Goal: Task Accomplishment & Management: Complete application form

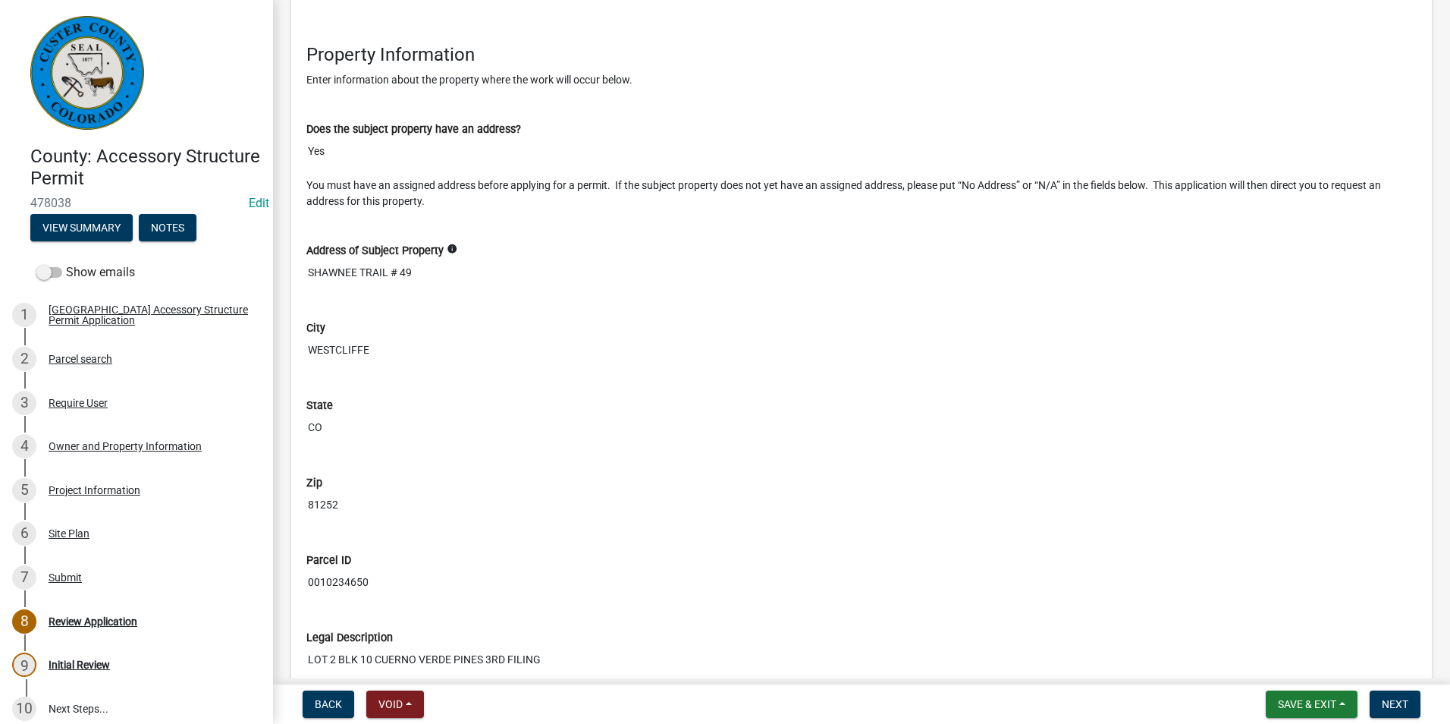
scroll to position [1777, 0]
click at [89, 487] on div "Project Information" at bounding box center [95, 490] width 92 height 11
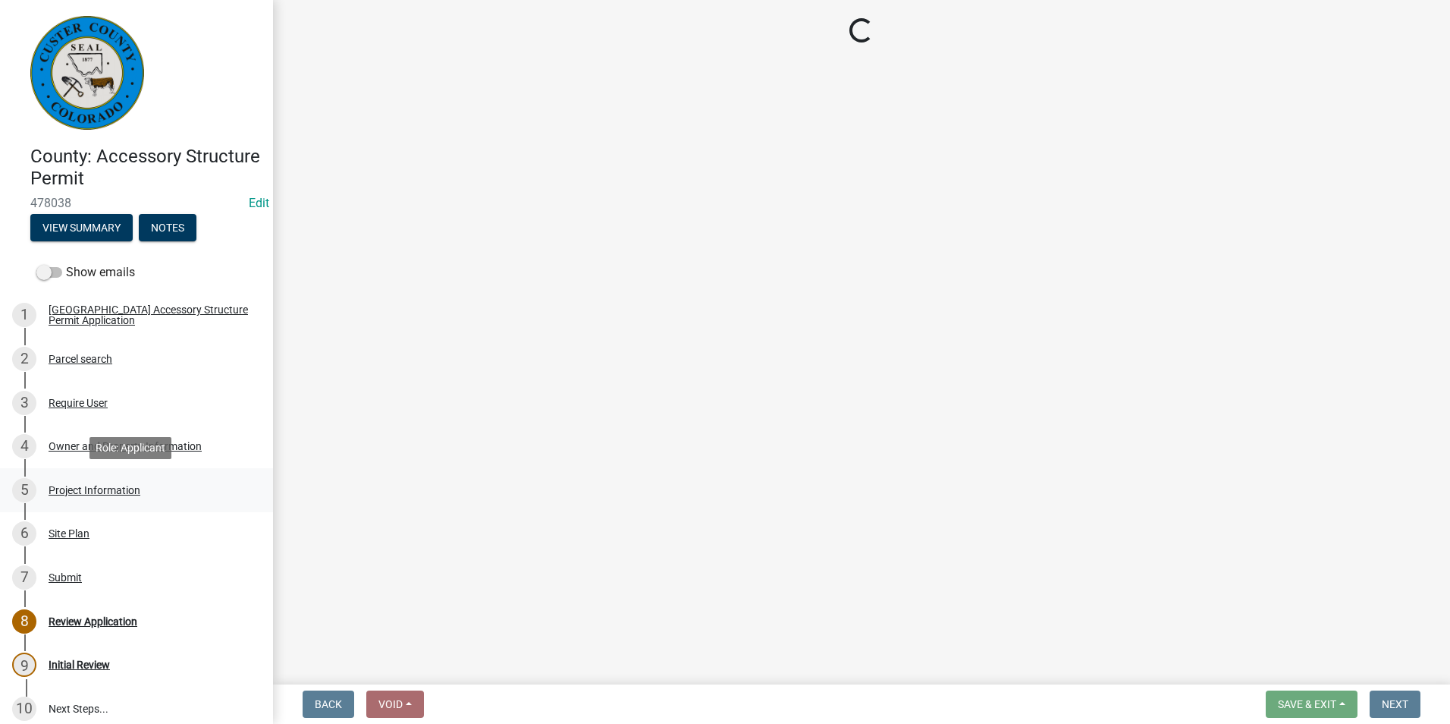
scroll to position [0, 0]
select select "CO"
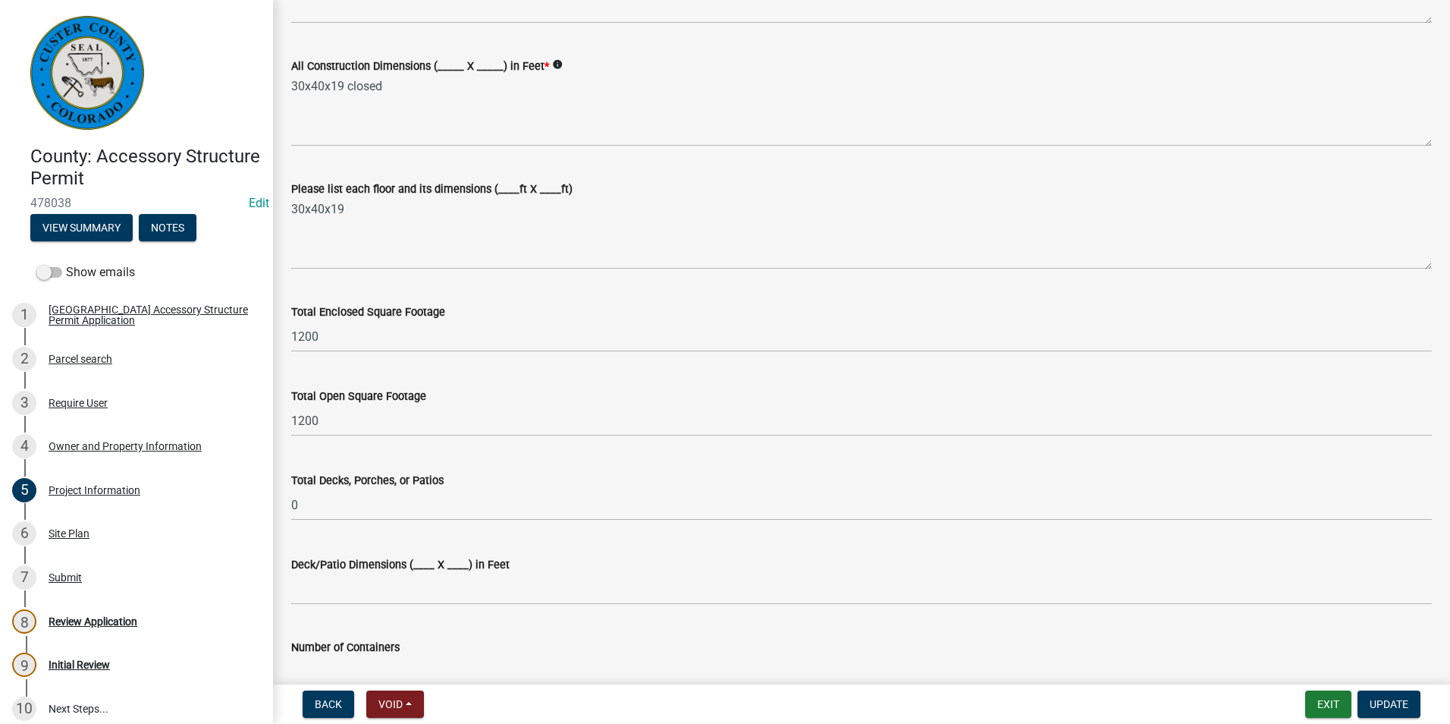
scroll to position [455, 0]
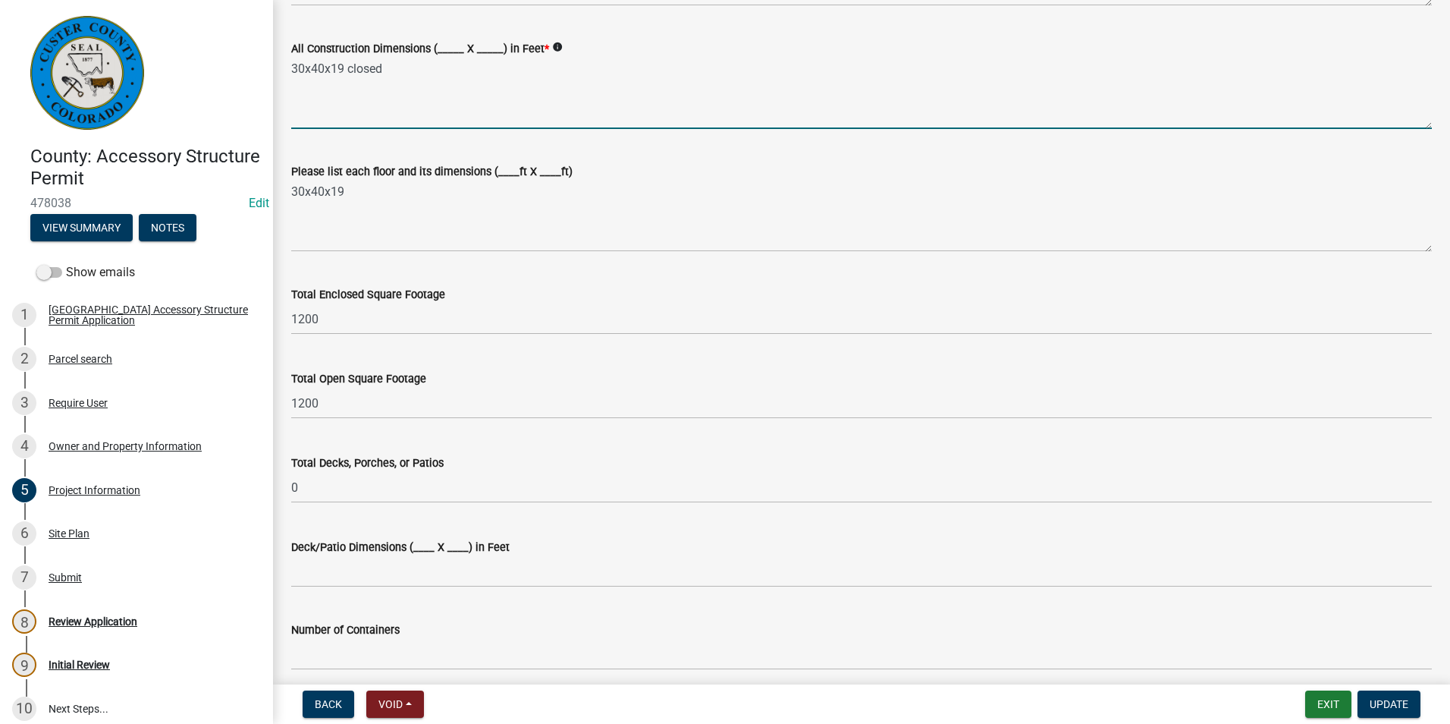
click at [386, 70] on textarea "30x40x19 closed" at bounding box center [861, 93] width 1141 height 71
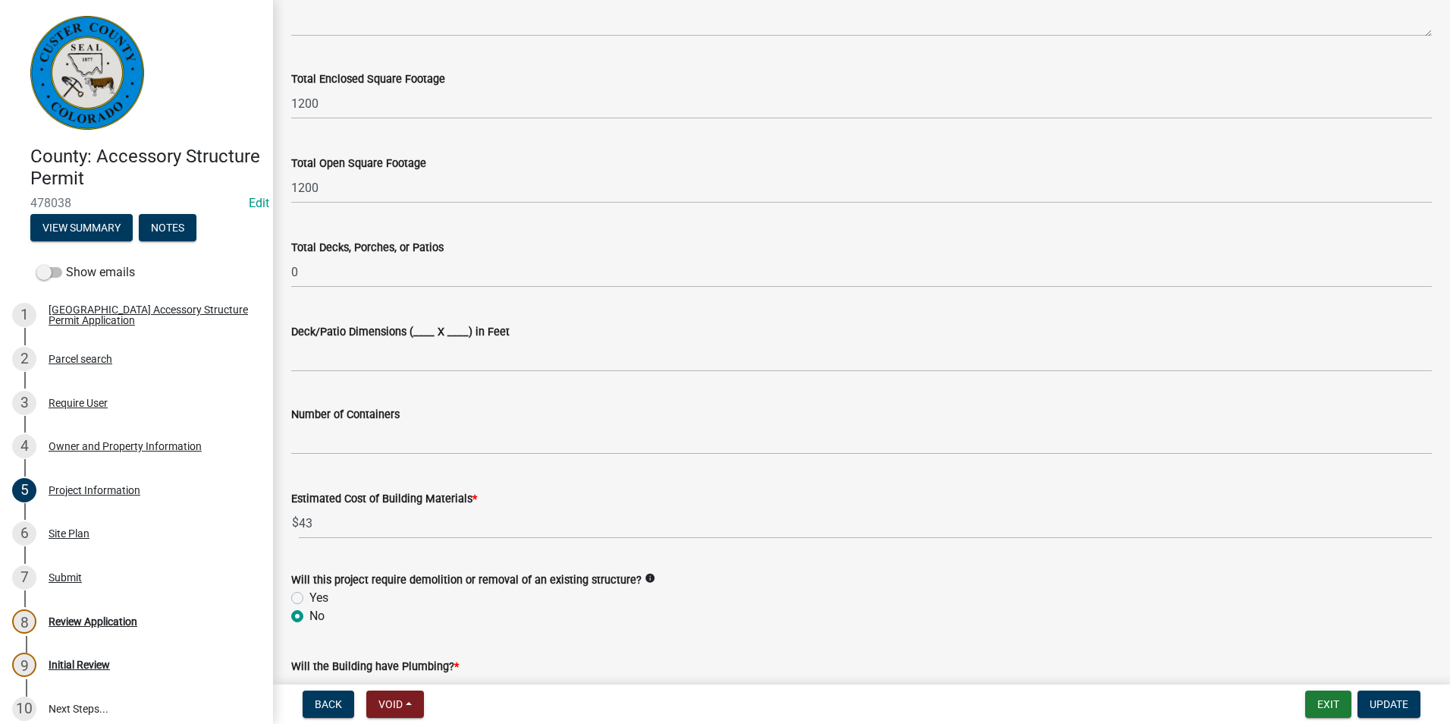
scroll to position [683, 0]
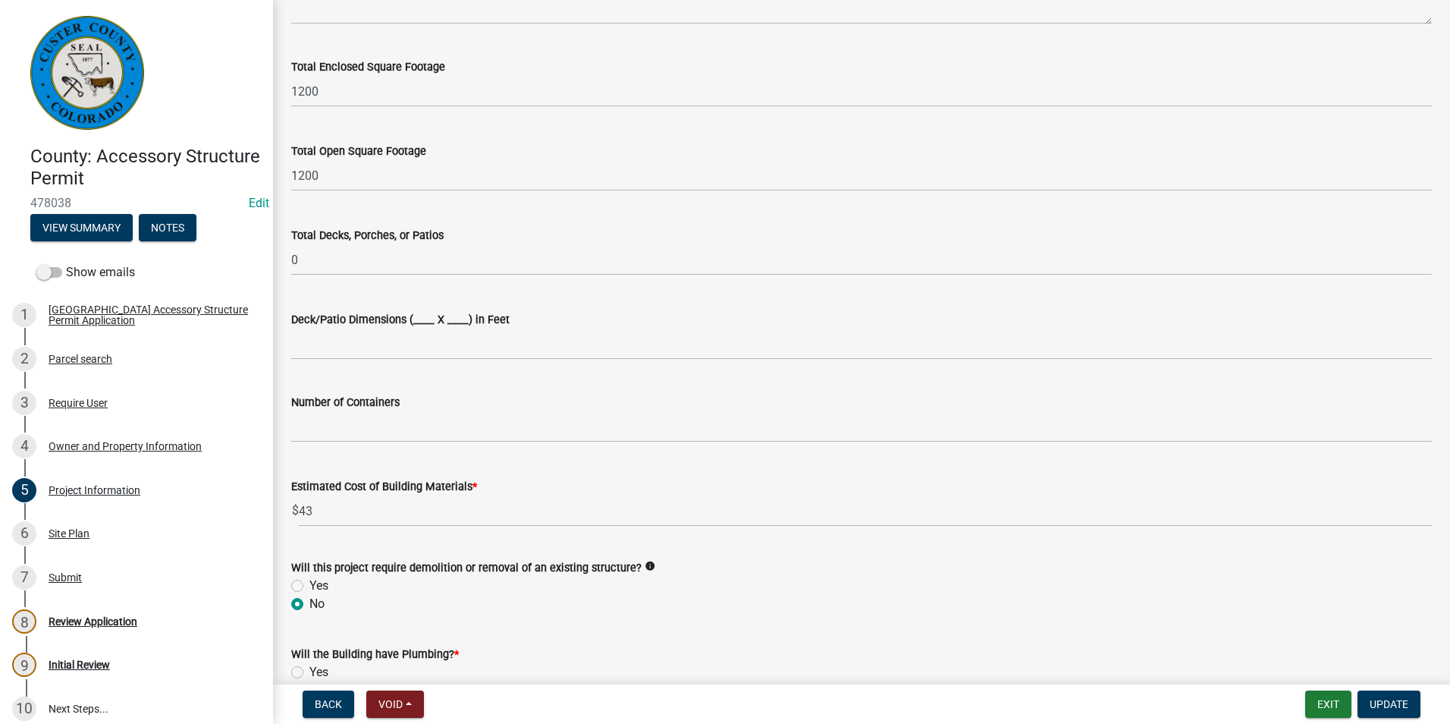
type textarea "30x40"
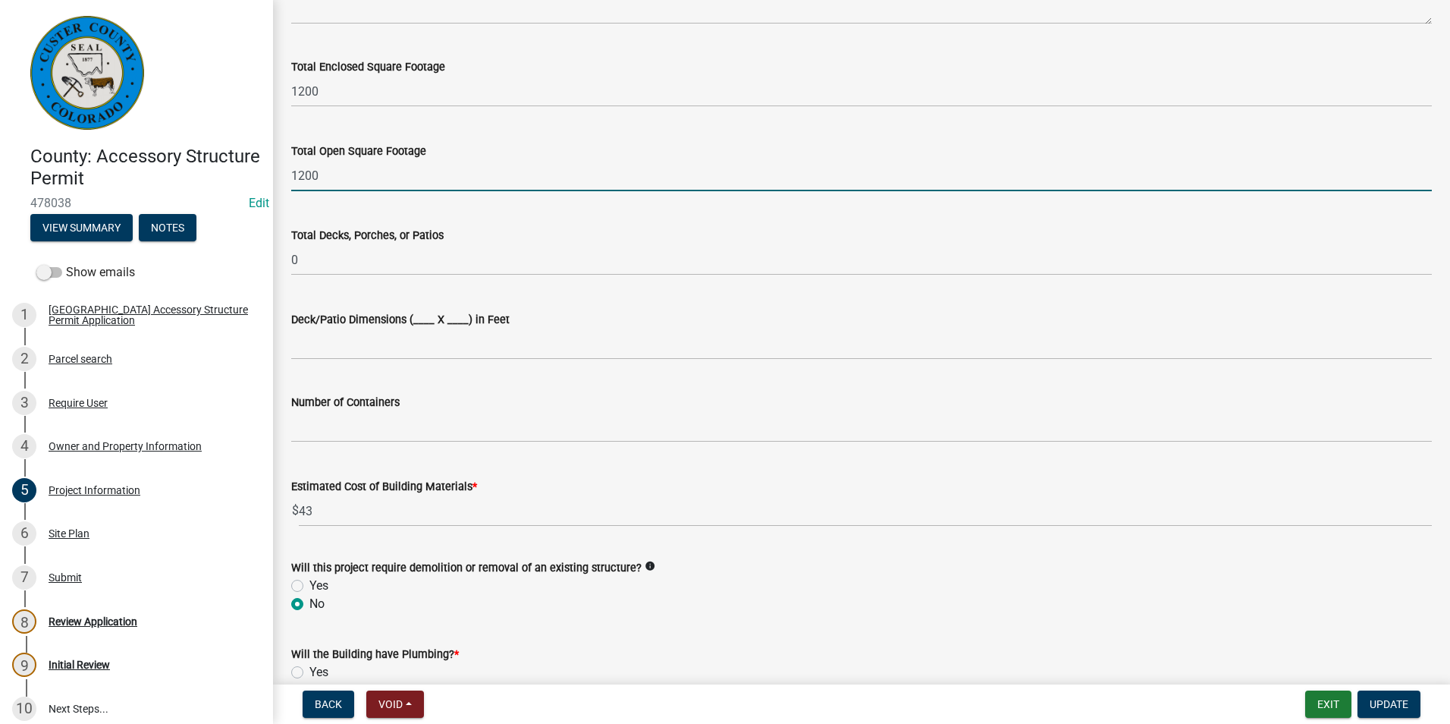
click at [398, 182] on input "1200" at bounding box center [861, 175] width 1141 height 31
click at [379, 173] on input "1200" at bounding box center [861, 175] width 1141 height 31
click at [372, 174] on input "1200" at bounding box center [861, 175] width 1141 height 31
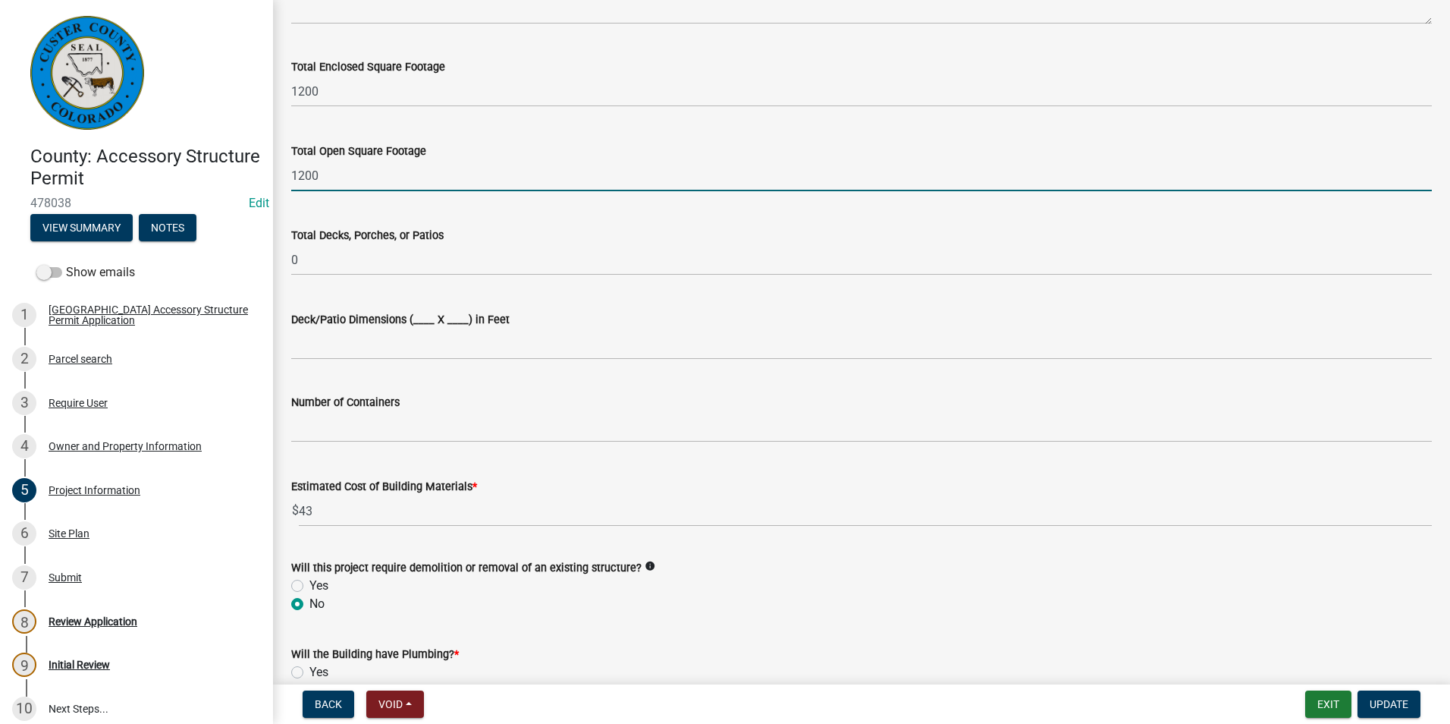
click at [372, 175] on input "1200" at bounding box center [861, 175] width 1141 height 31
drag, startPoint x: 334, startPoint y: 184, endPoint x: 283, endPoint y: 188, distance: 51.0
click at [283, 188] on div "Total Open Square Footage 1200" at bounding box center [862, 156] width 1164 height 71
click at [405, 173] on input "text" at bounding box center [861, 175] width 1141 height 31
click at [551, 145] on div "Total Open Square Footage" at bounding box center [861, 151] width 1141 height 18
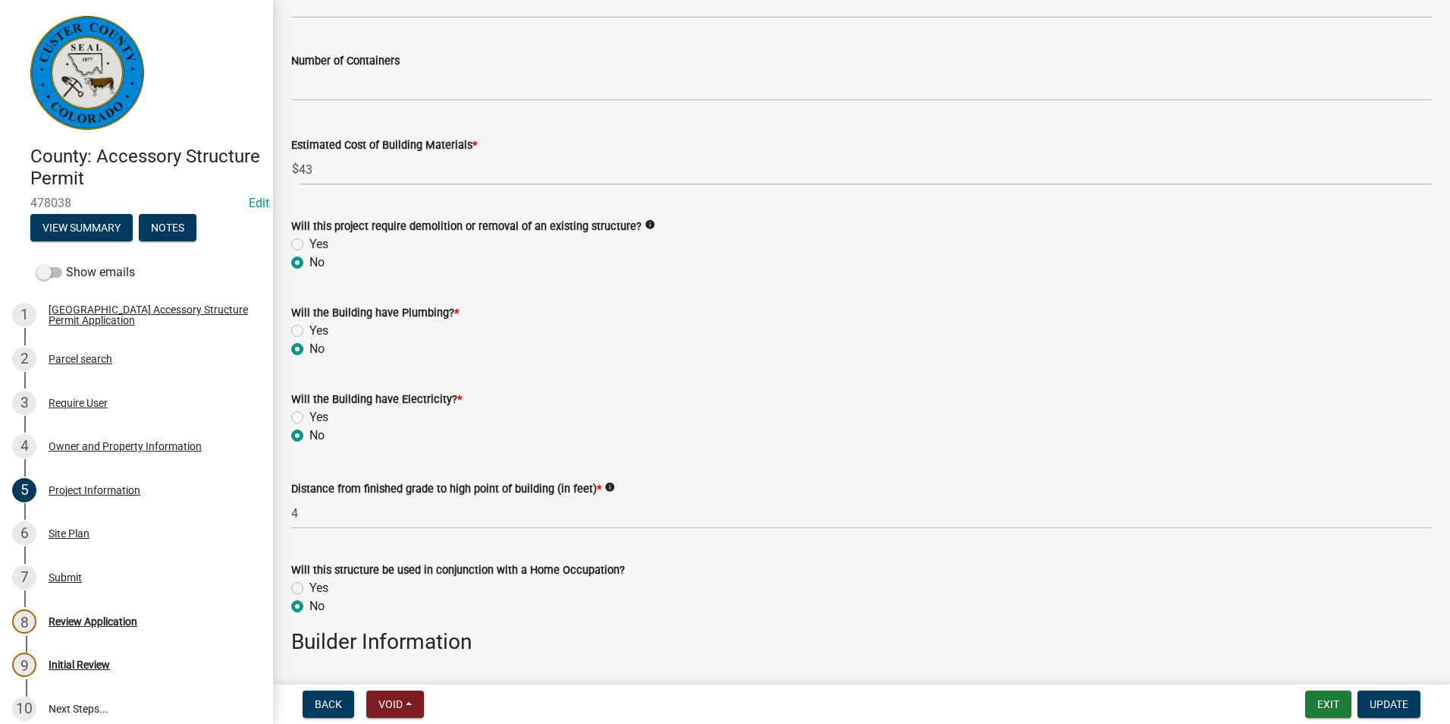
scroll to position [1062, 0]
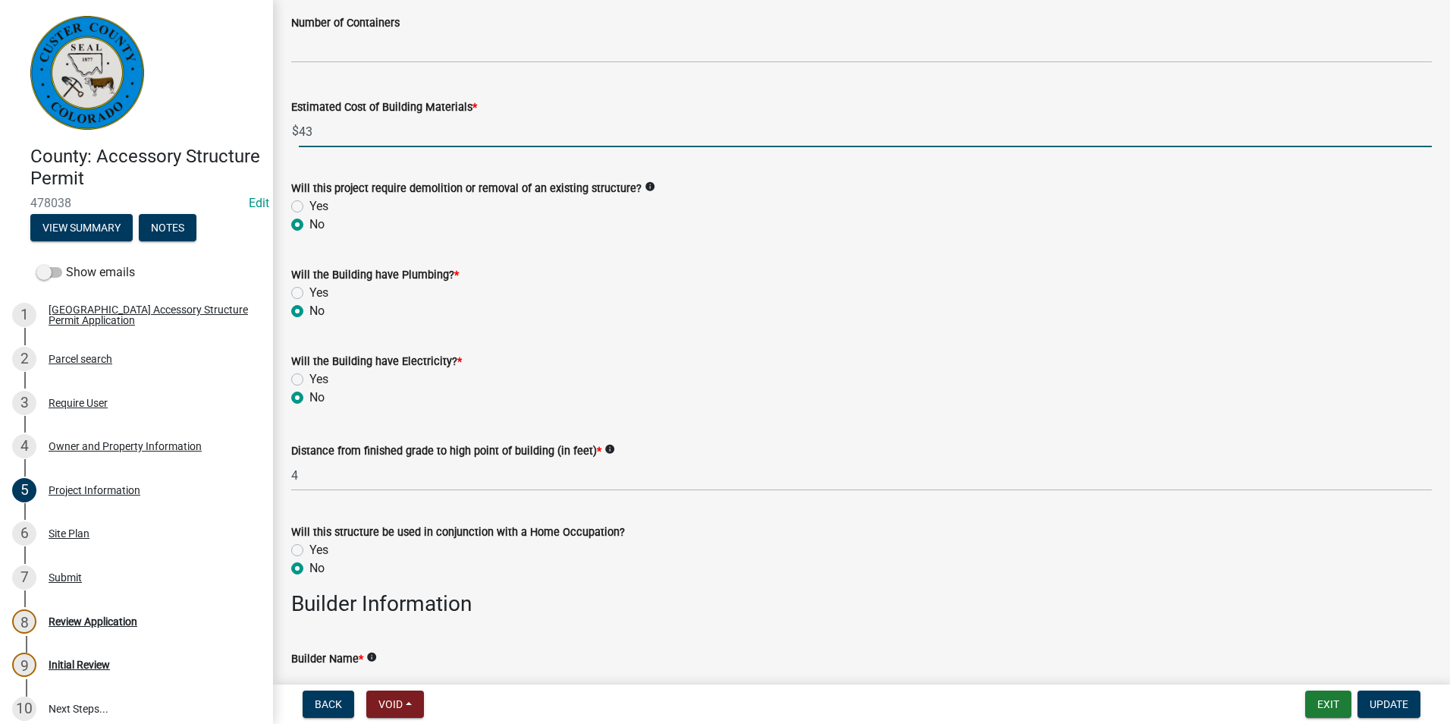
click at [404, 141] on input "43" at bounding box center [865, 131] width 1133 height 31
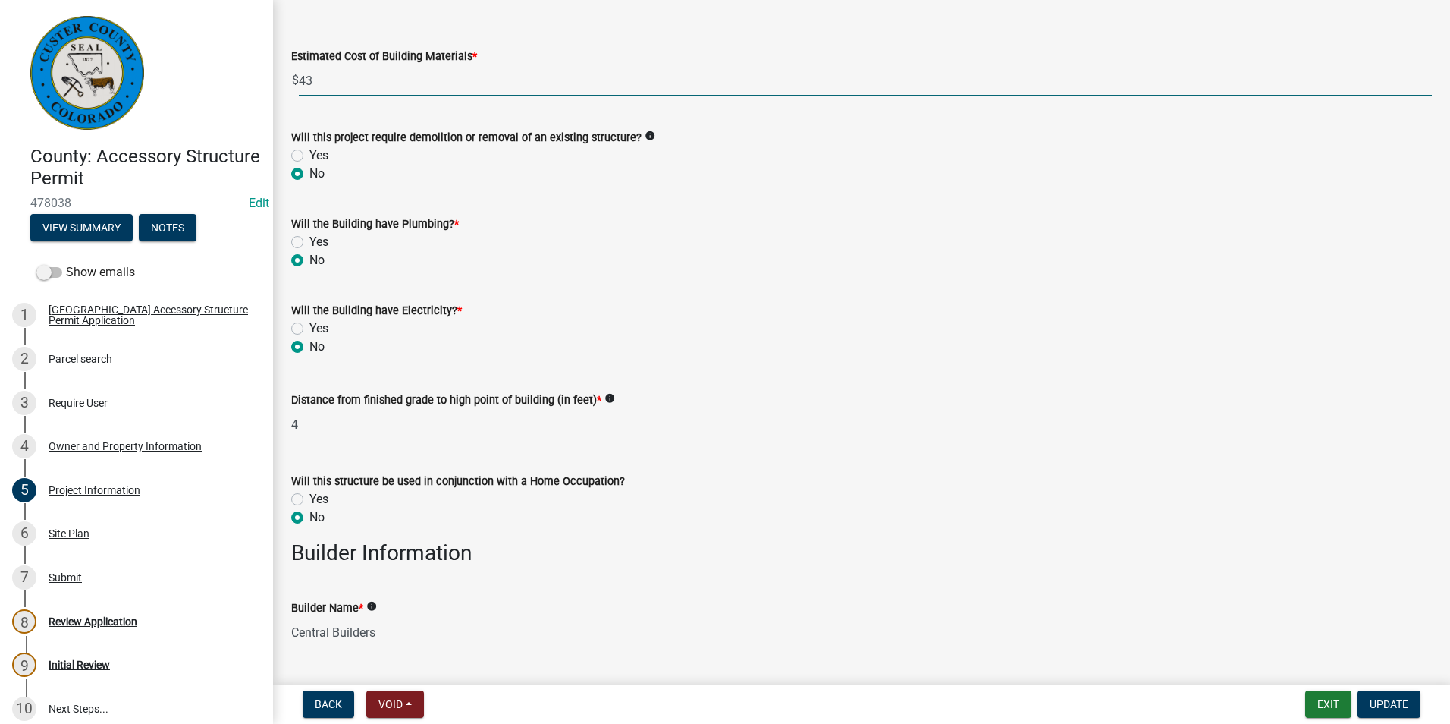
scroll to position [1138, 0]
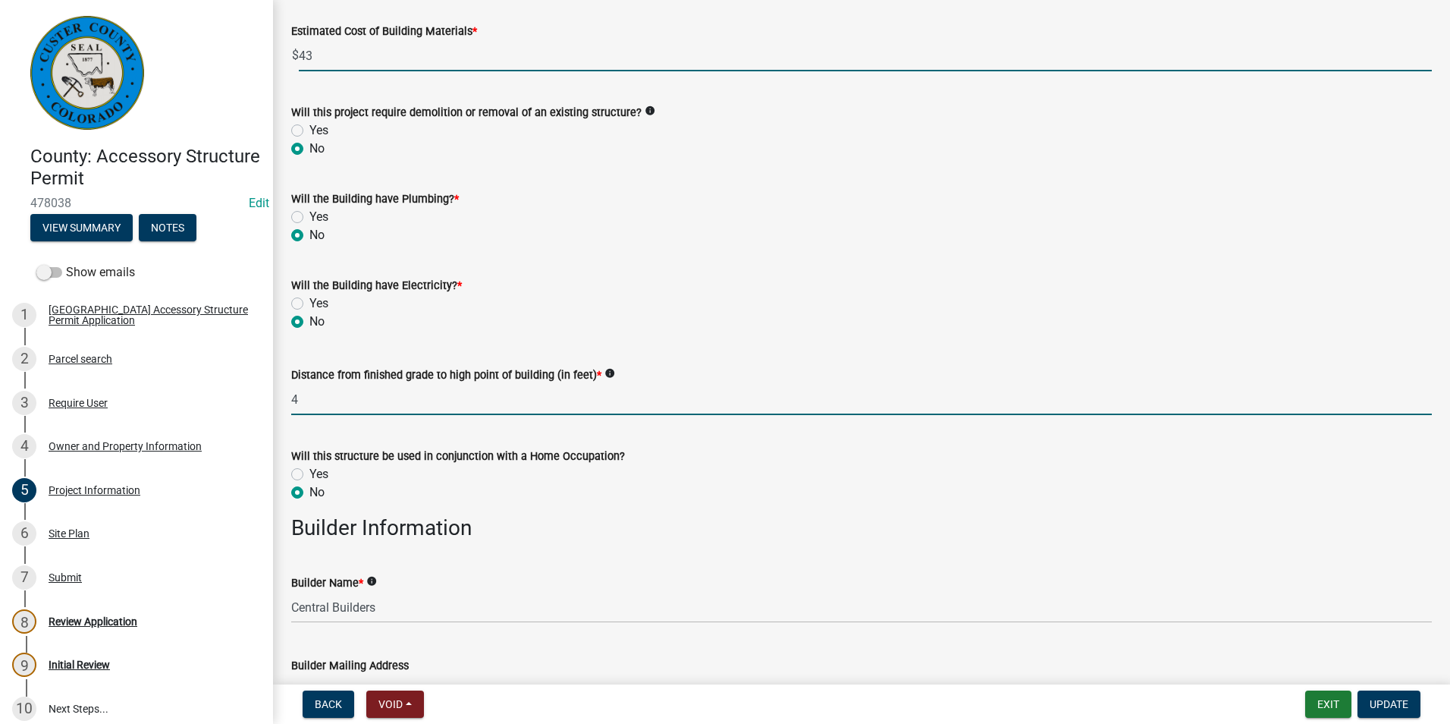
click at [587, 401] on input "4" at bounding box center [861, 399] width 1141 height 31
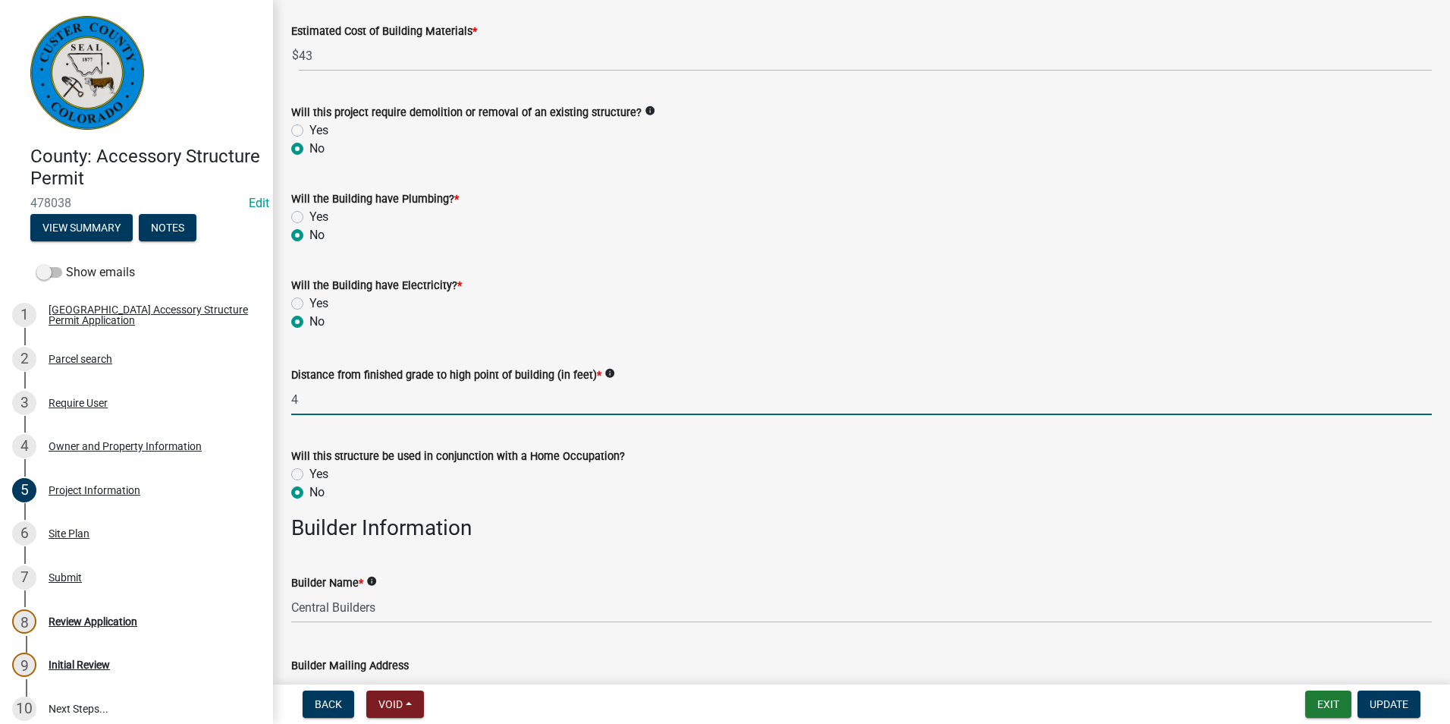
click at [577, 386] on input "4" at bounding box center [861, 399] width 1141 height 31
click at [368, 405] on input "19'" at bounding box center [861, 399] width 1141 height 31
click at [391, 384] on input "19'" at bounding box center [861, 399] width 1141 height 31
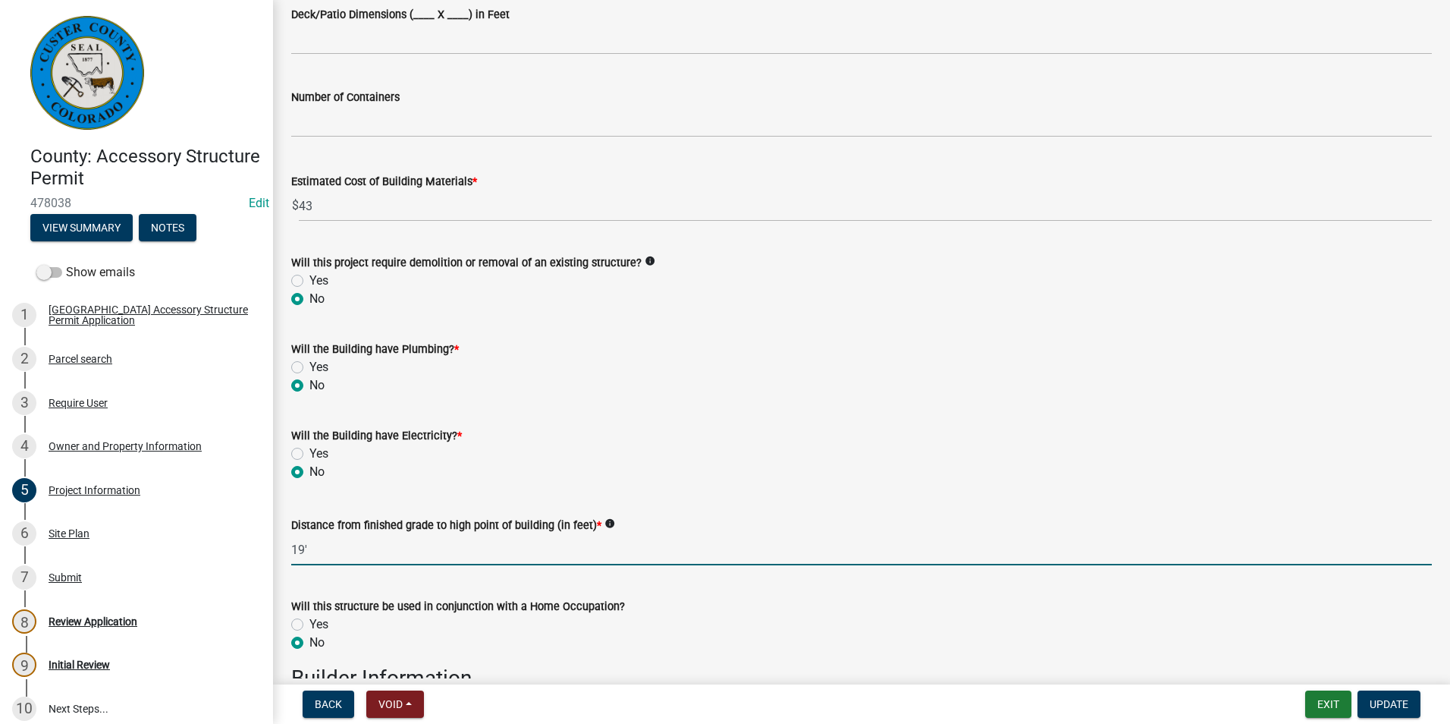
scroll to position [986, 0]
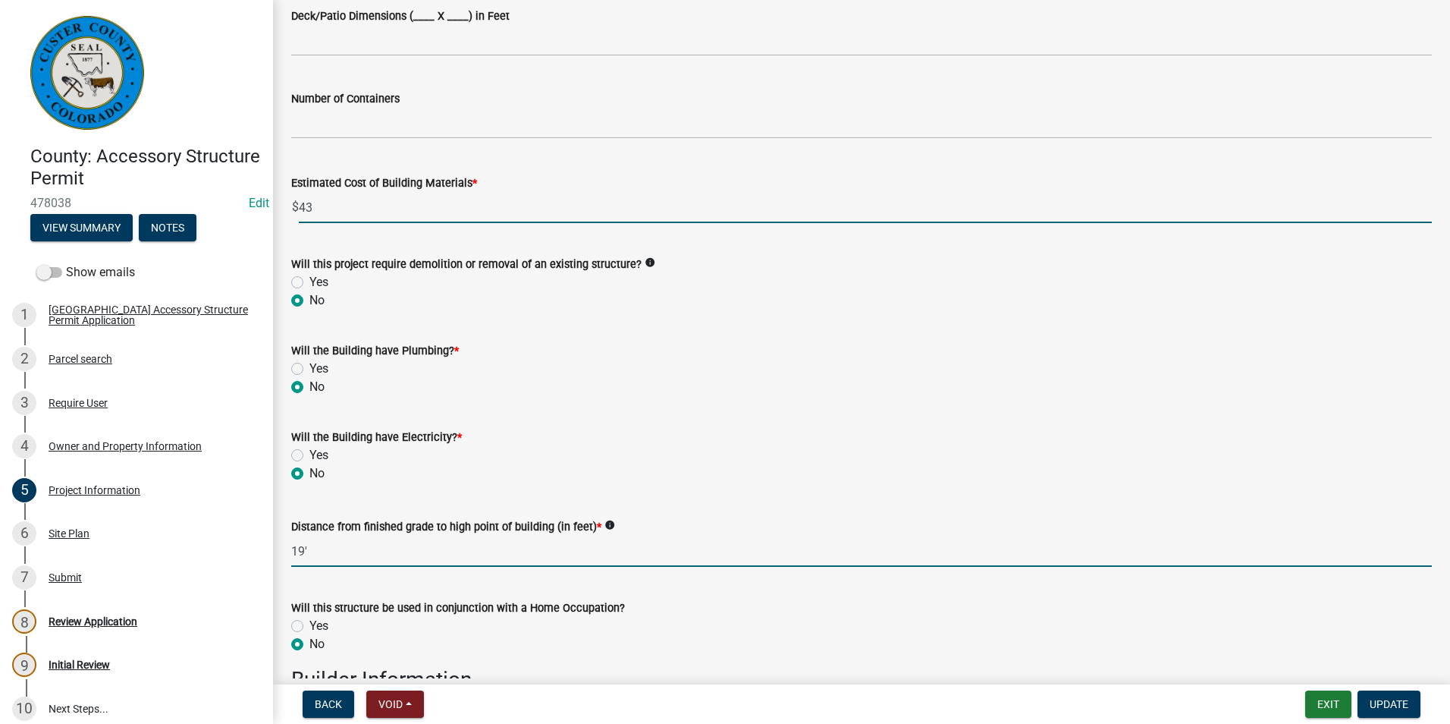
type input "19"
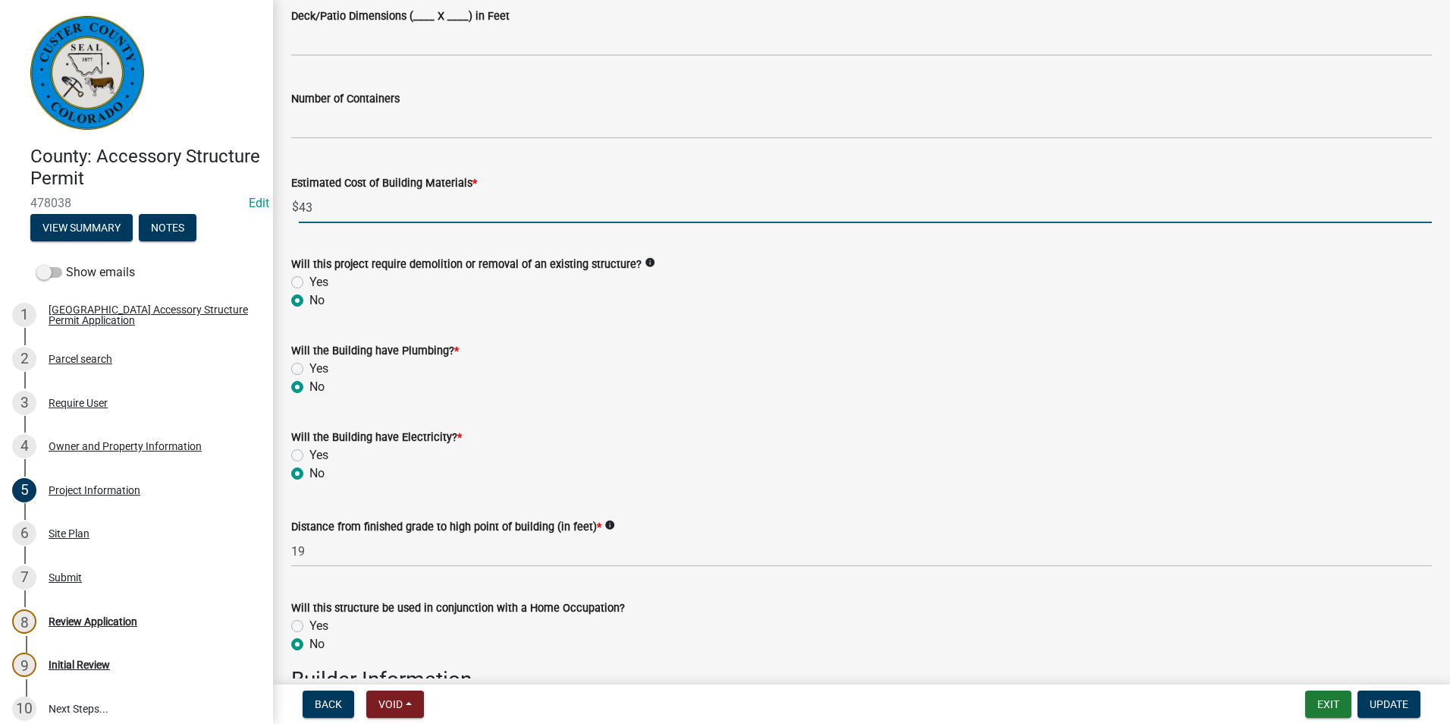
click at [335, 203] on input "43" at bounding box center [865, 207] width 1133 height 31
click at [316, 212] on input "43000" at bounding box center [865, 207] width 1133 height 31
click at [463, 222] on input "43,000" at bounding box center [865, 207] width 1133 height 31
click at [351, 200] on input "43,000" at bounding box center [865, 207] width 1133 height 31
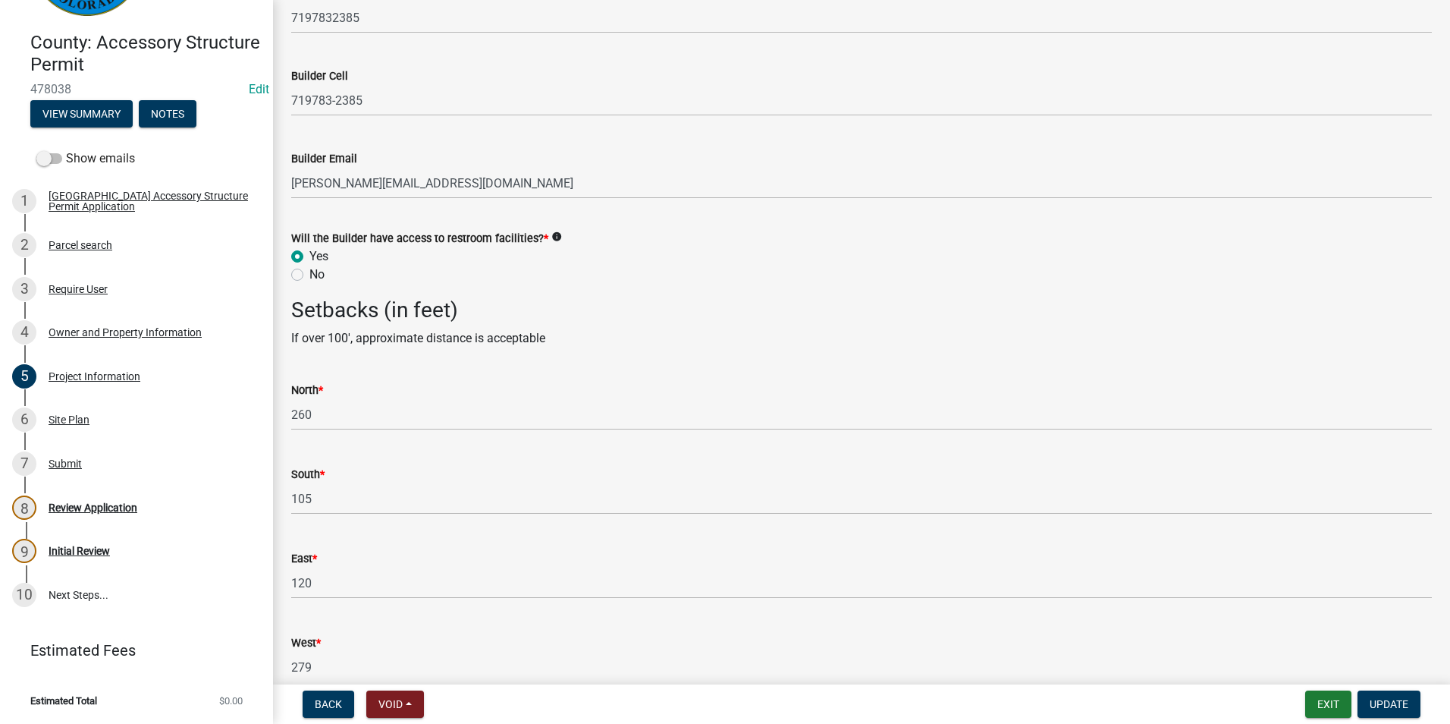
scroll to position [2236, 0]
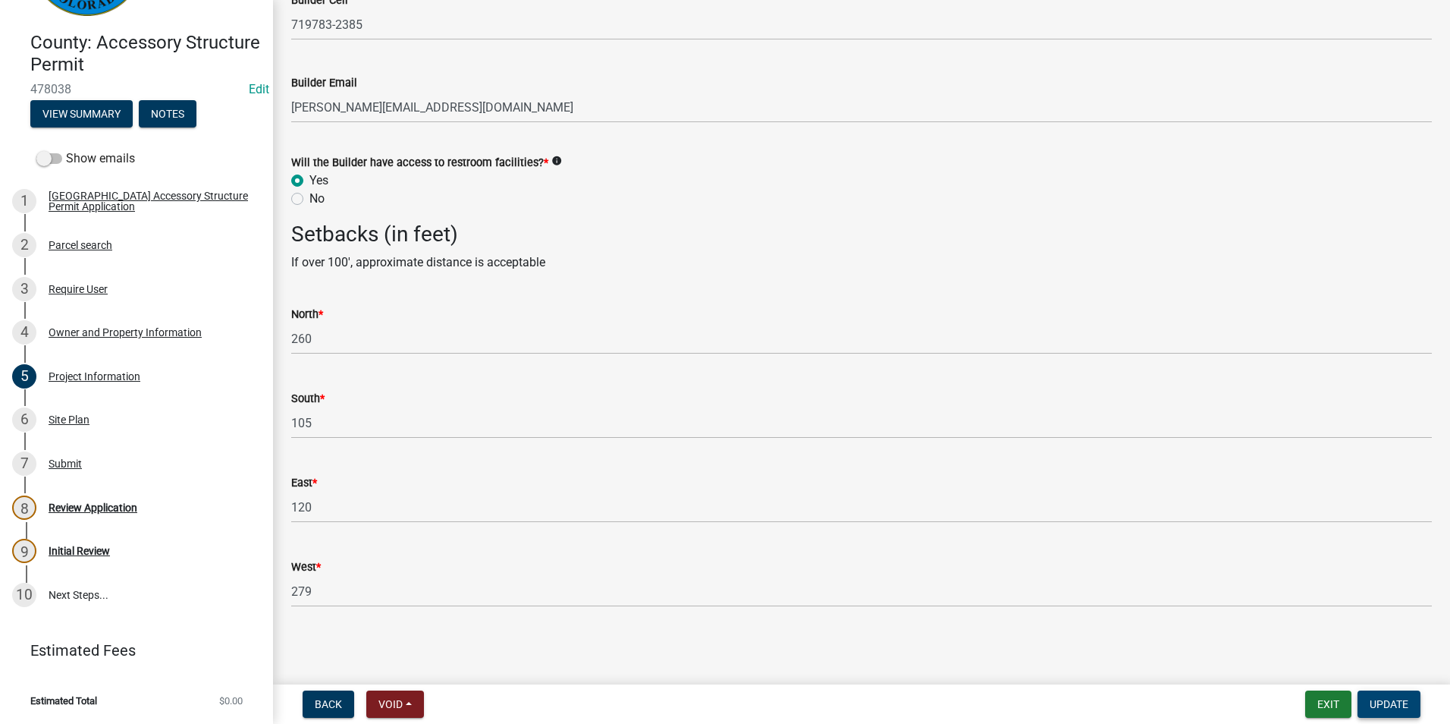
type input "43000"
click at [1378, 712] on button "Update" at bounding box center [1389, 703] width 63 height 27
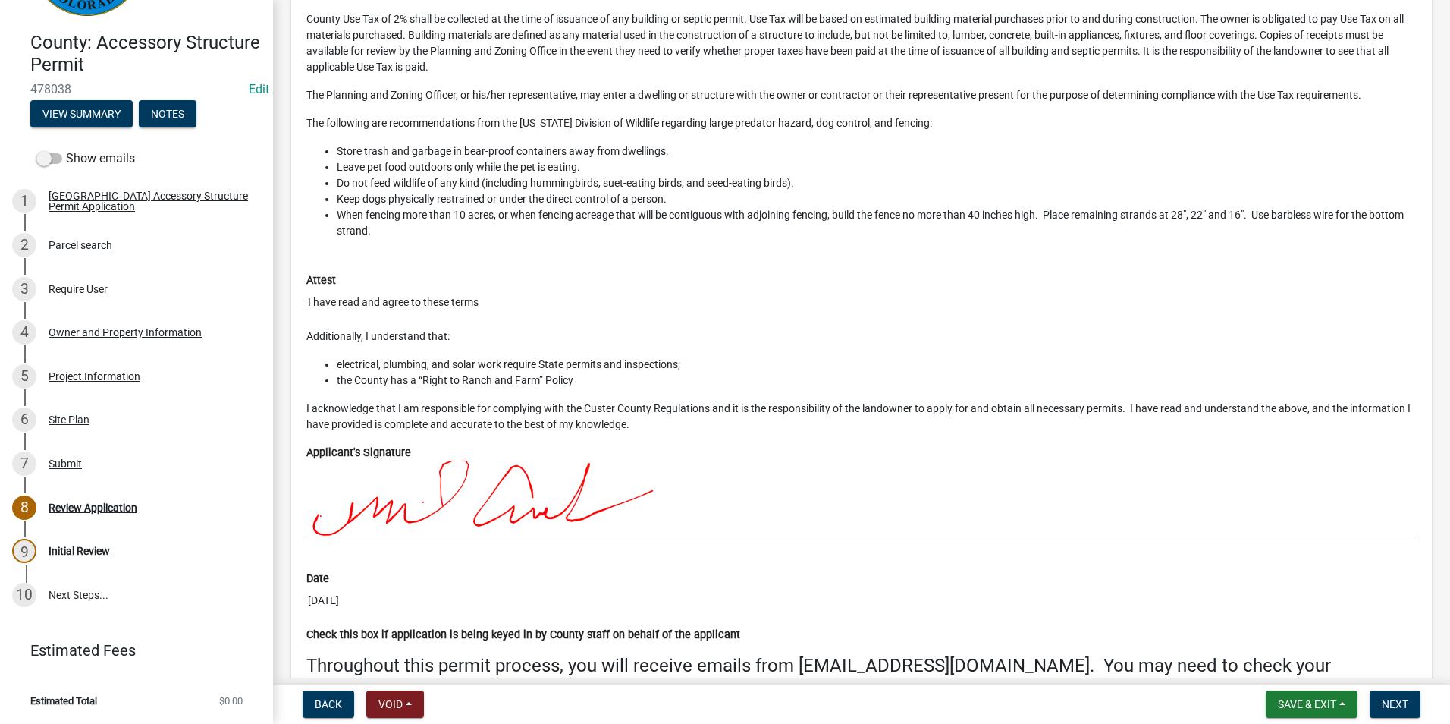
scroll to position [6860, 0]
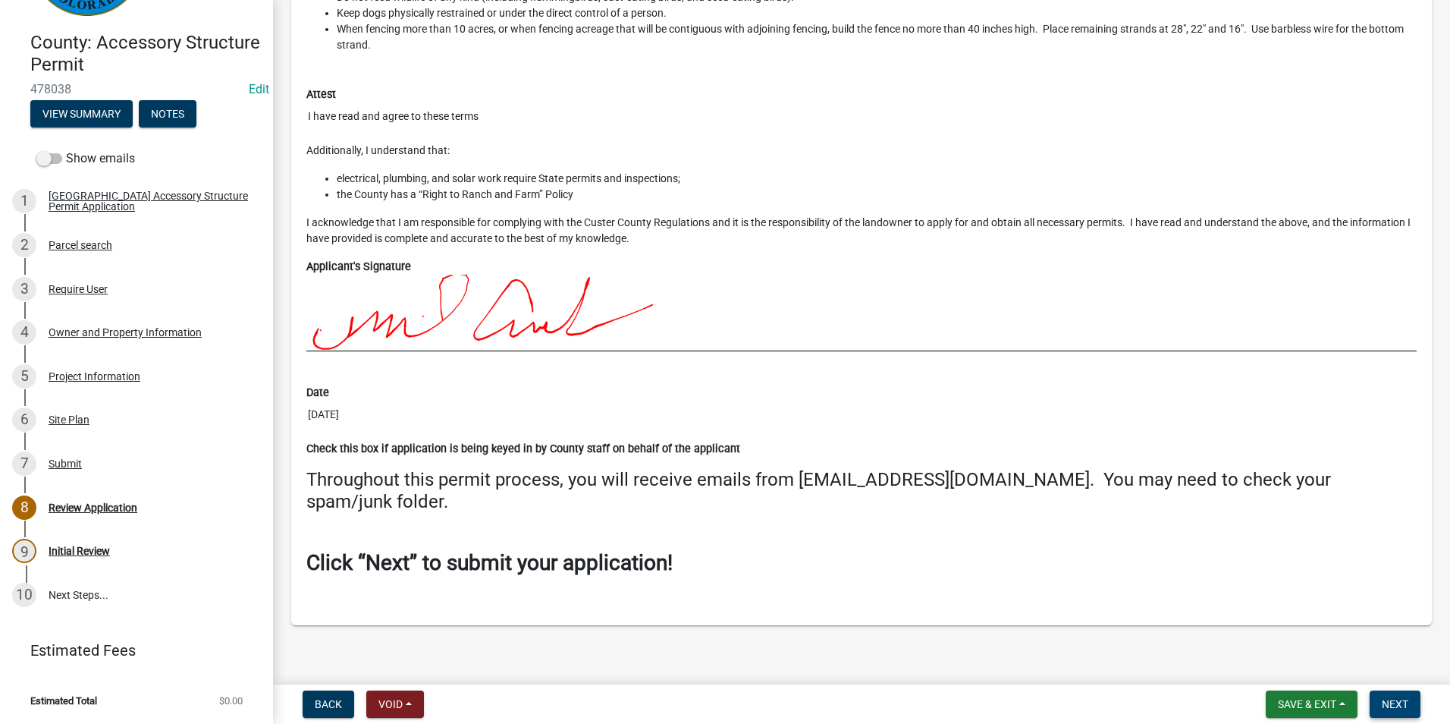
click at [1394, 706] on span "Next" at bounding box center [1395, 704] width 27 height 12
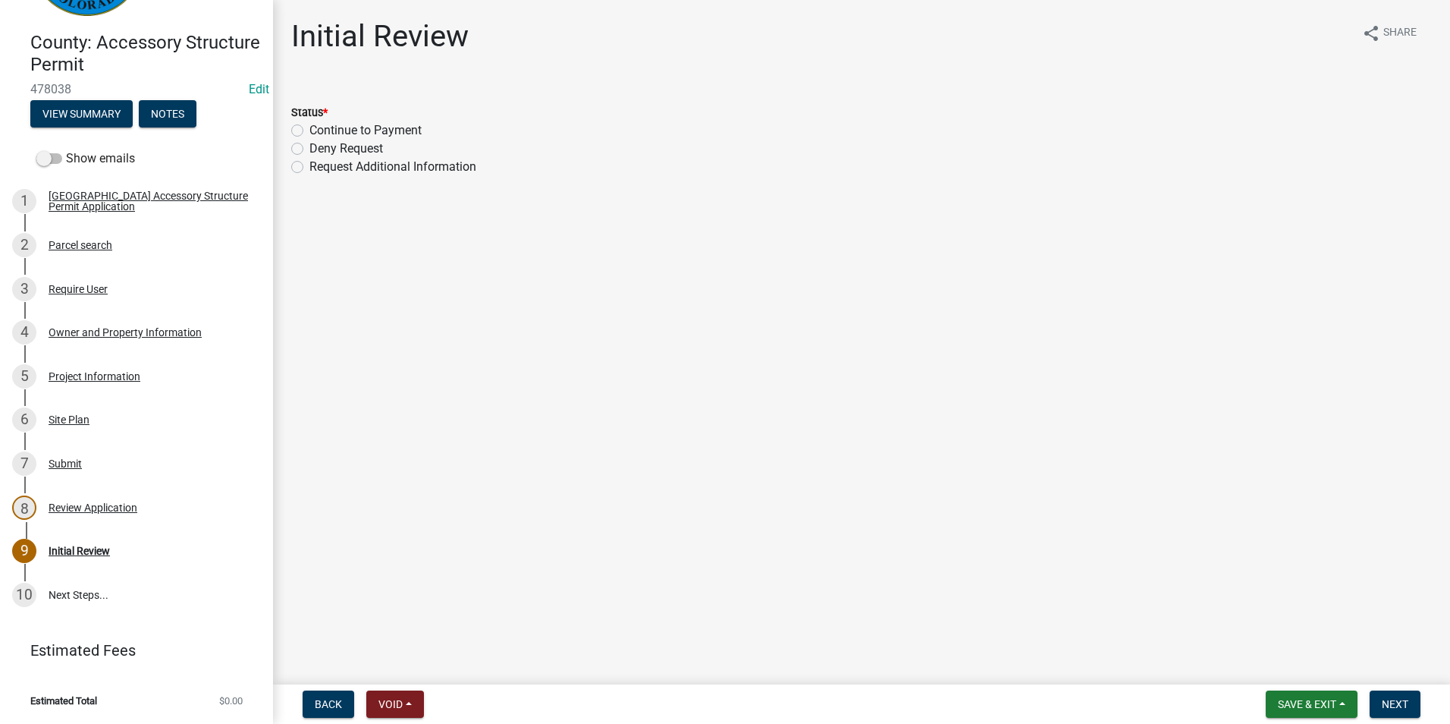
click at [310, 133] on label "Continue to Payment" at bounding box center [366, 130] width 112 height 18
click at [310, 131] on input "Continue to Payment" at bounding box center [315, 126] width 10 height 10
radio input "true"
click at [1397, 696] on button "Next" at bounding box center [1395, 703] width 51 height 27
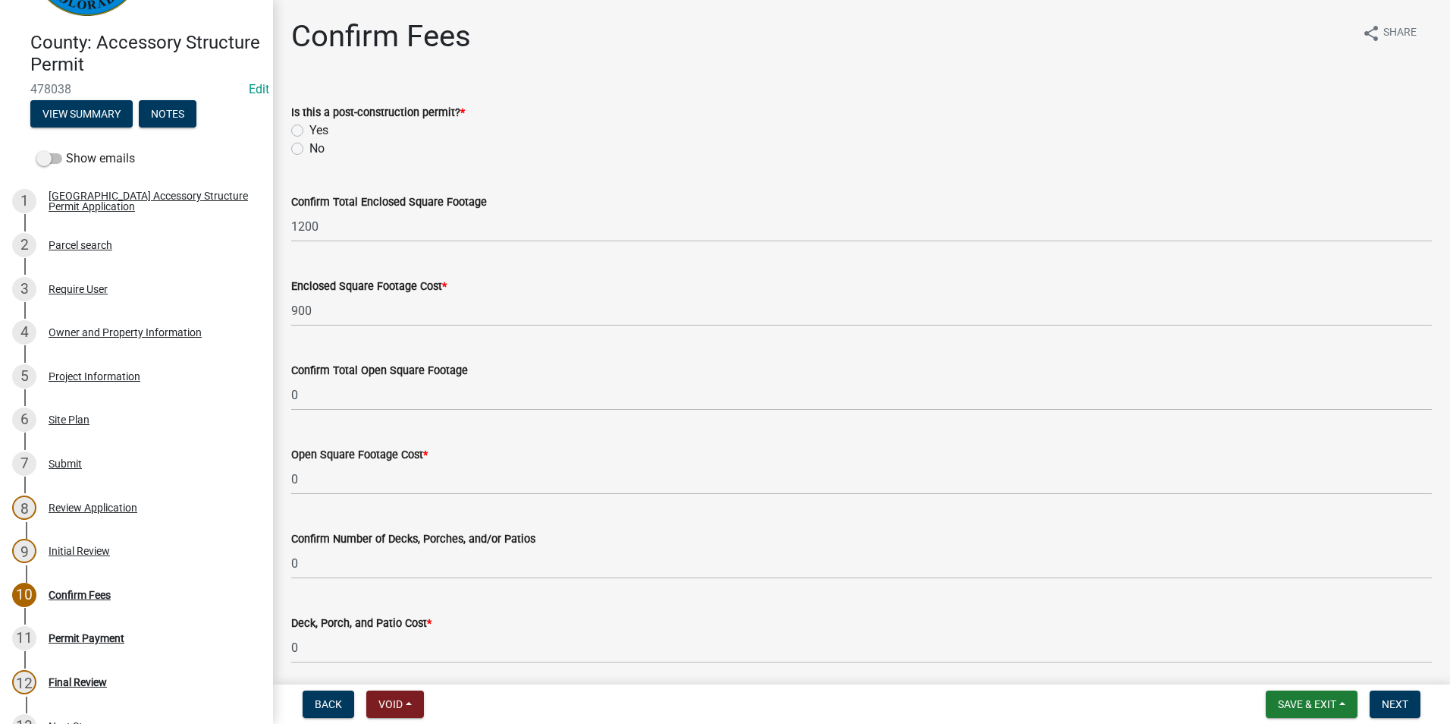
click at [310, 149] on label "No" at bounding box center [317, 149] width 15 height 18
click at [310, 149] on input "No" at bounding box center [315, 145] width 10 height 10
radio input "true"
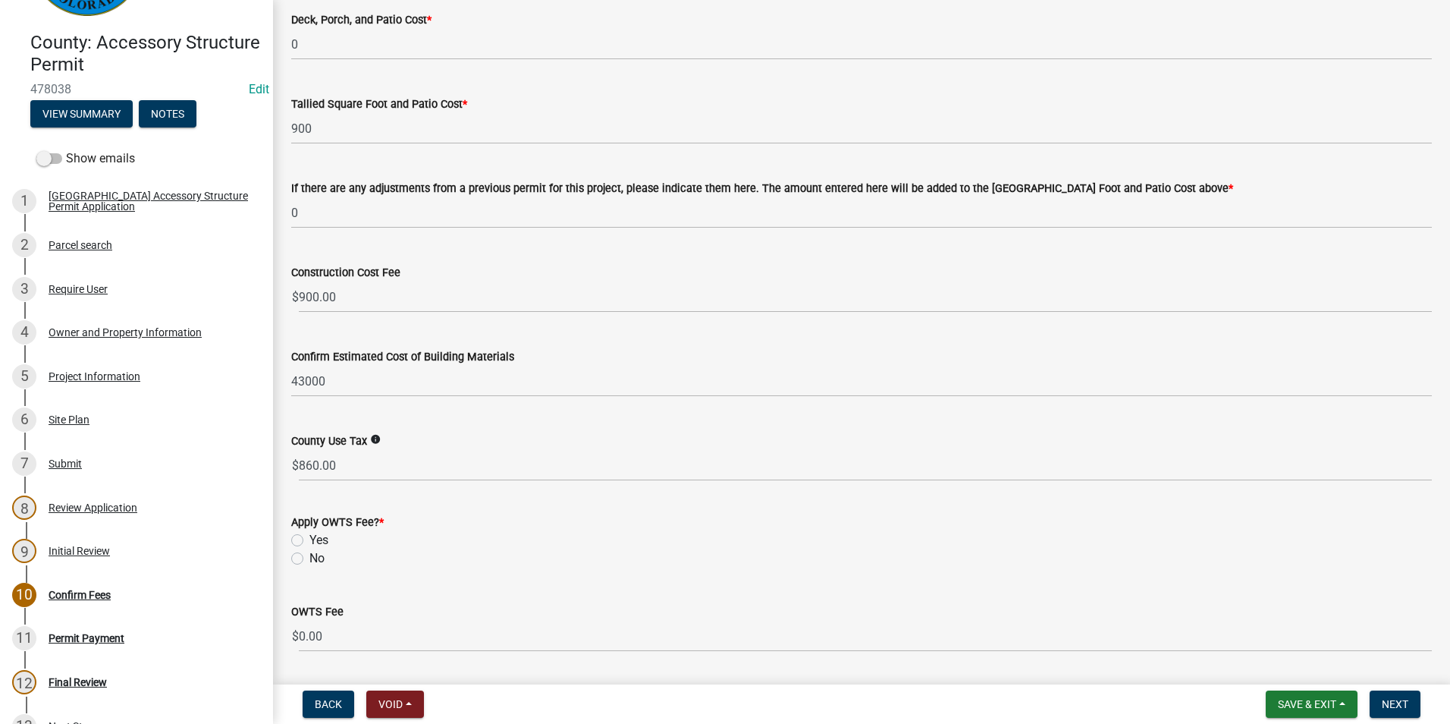
scroll to position [649, 0]
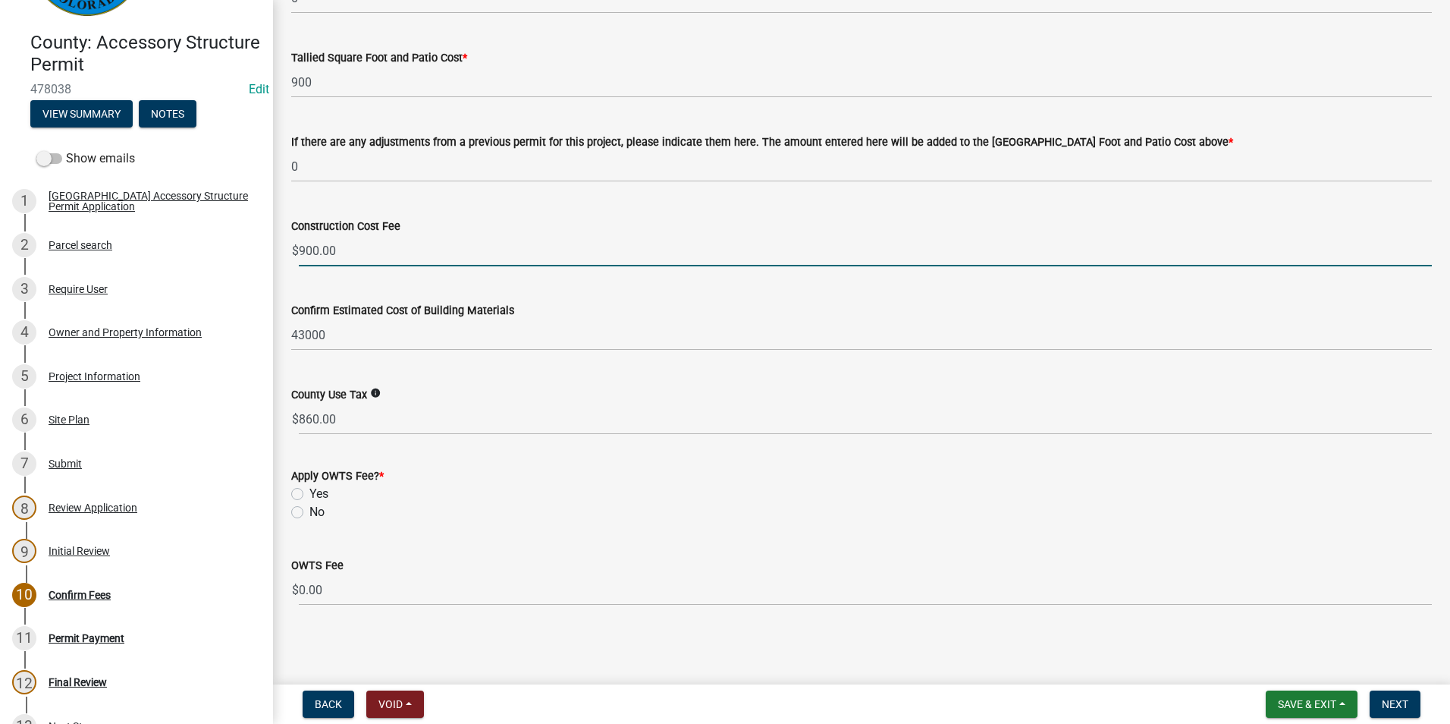
click at [536, 246] on input "900.00" at bounding box center [865, 250] width 1133 height 31
click at [536, 247] on input "900.00" at bounding box center [865, 250] width 1133 height 31
click at [310, 511] on label "No" at bounding box center [317, 512] width 15 height 18
click at [310, 511] on input "No" at bounding box center [315, 508] width 10 height 10
radio input "true"
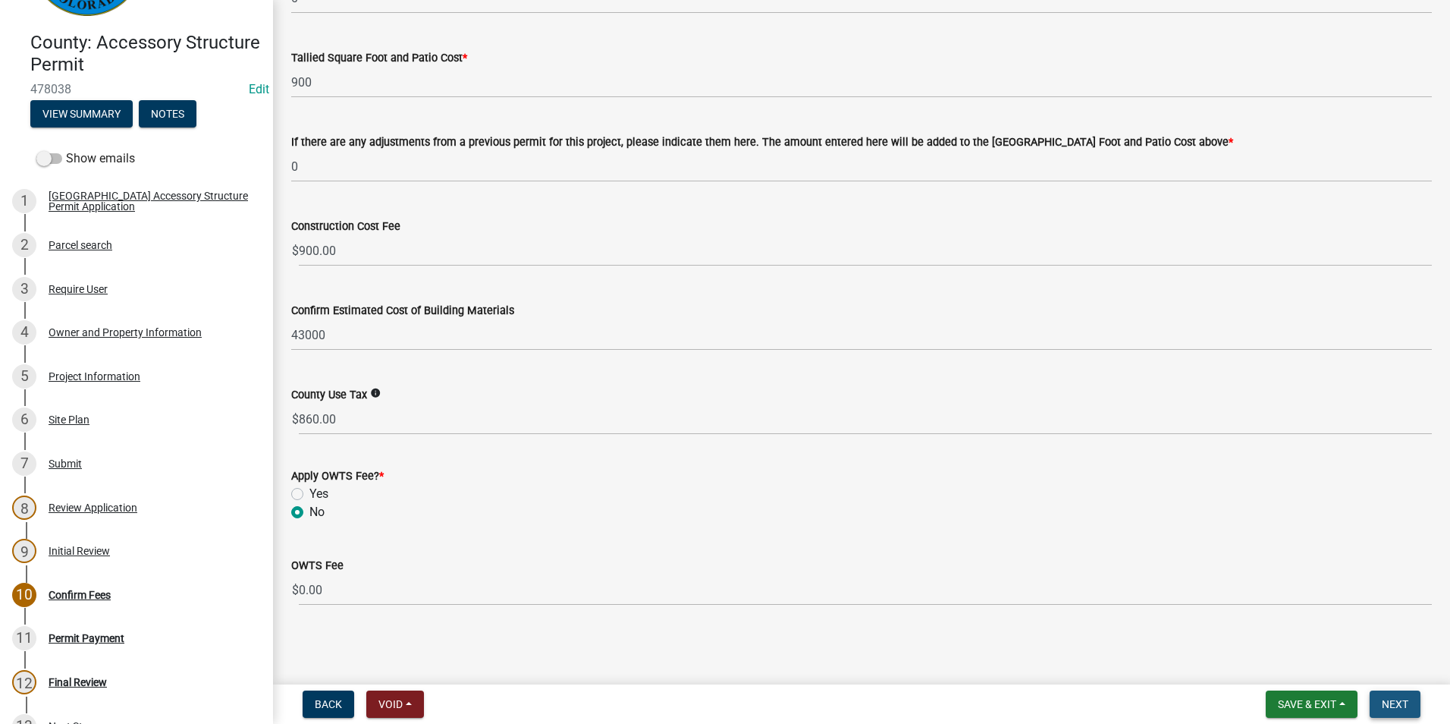
click at [1404, 704] on span "Next" at bounding box center [1395, 704] width 27 height 12
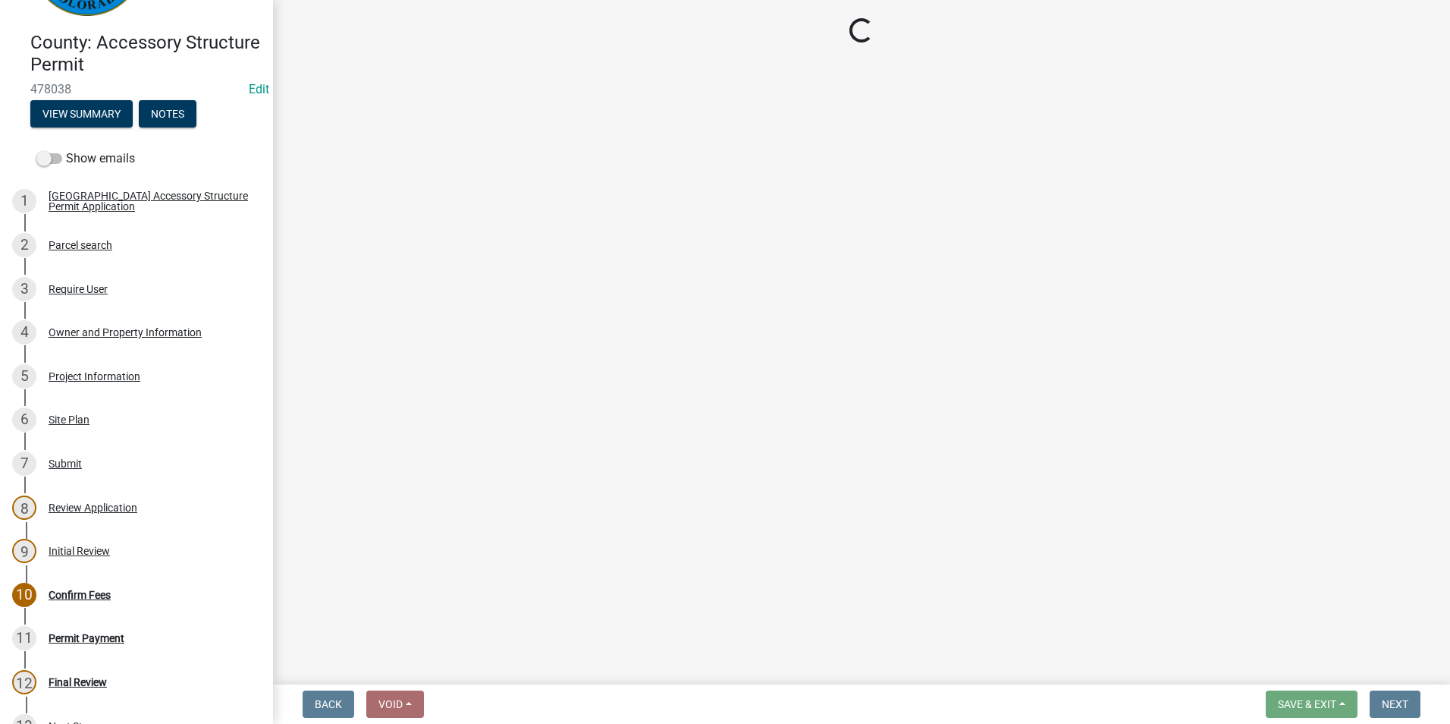
select select "3: 3"
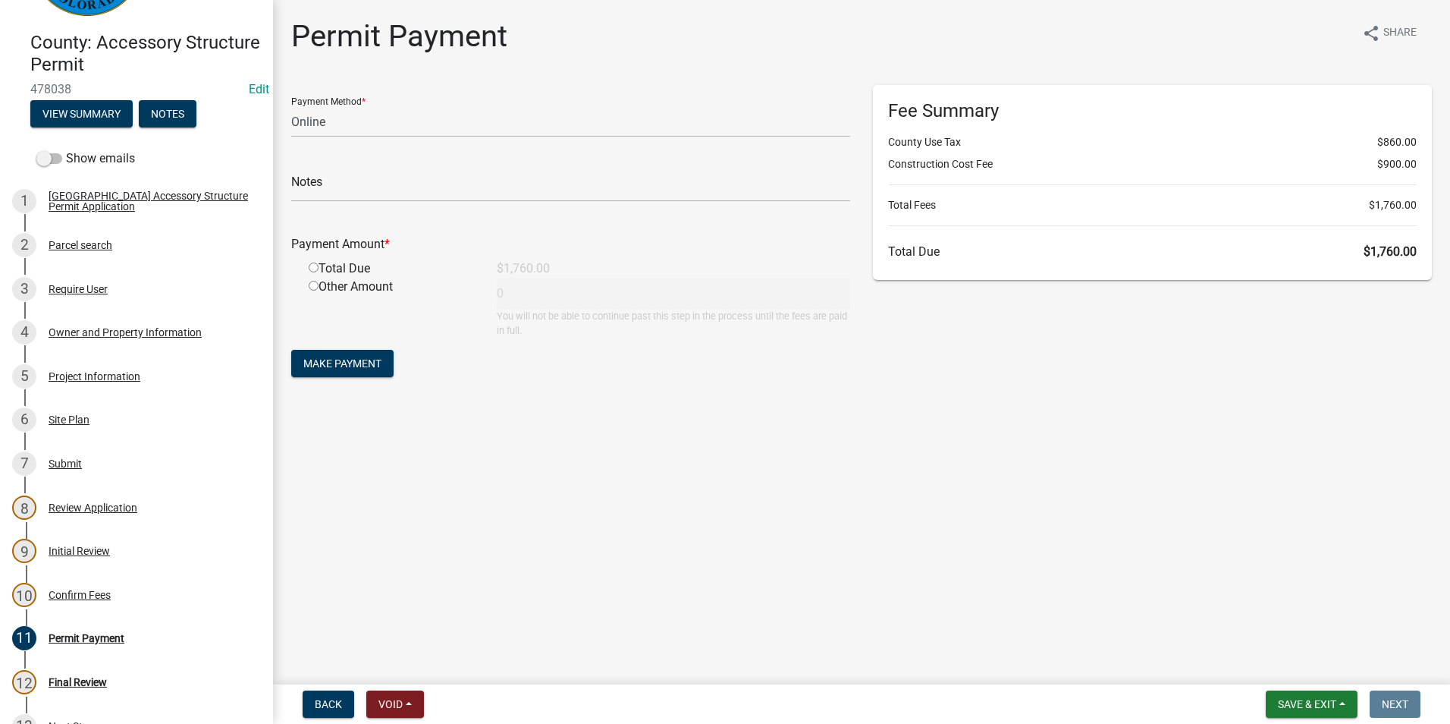
click at [991, 387] on div "Fee Summary County Use Tax $860.00 Construction Cost Fee $900.00 Total Fees $1,…" at bounding box center [1153, 240] width 582 height 310
click at [77, 602] on div "10 Confirm Fees" at bounding box center [130, 595] width 237 height 24
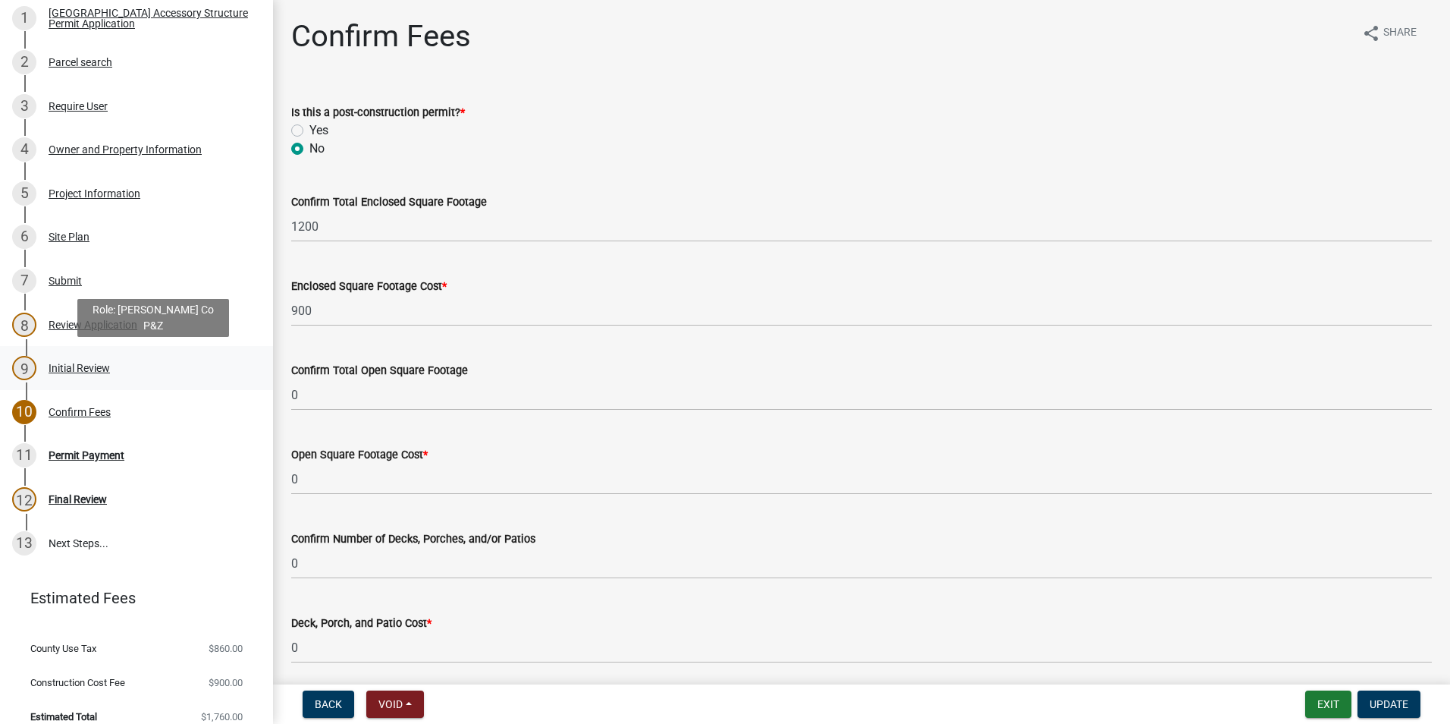
scroll to position [313, 0]
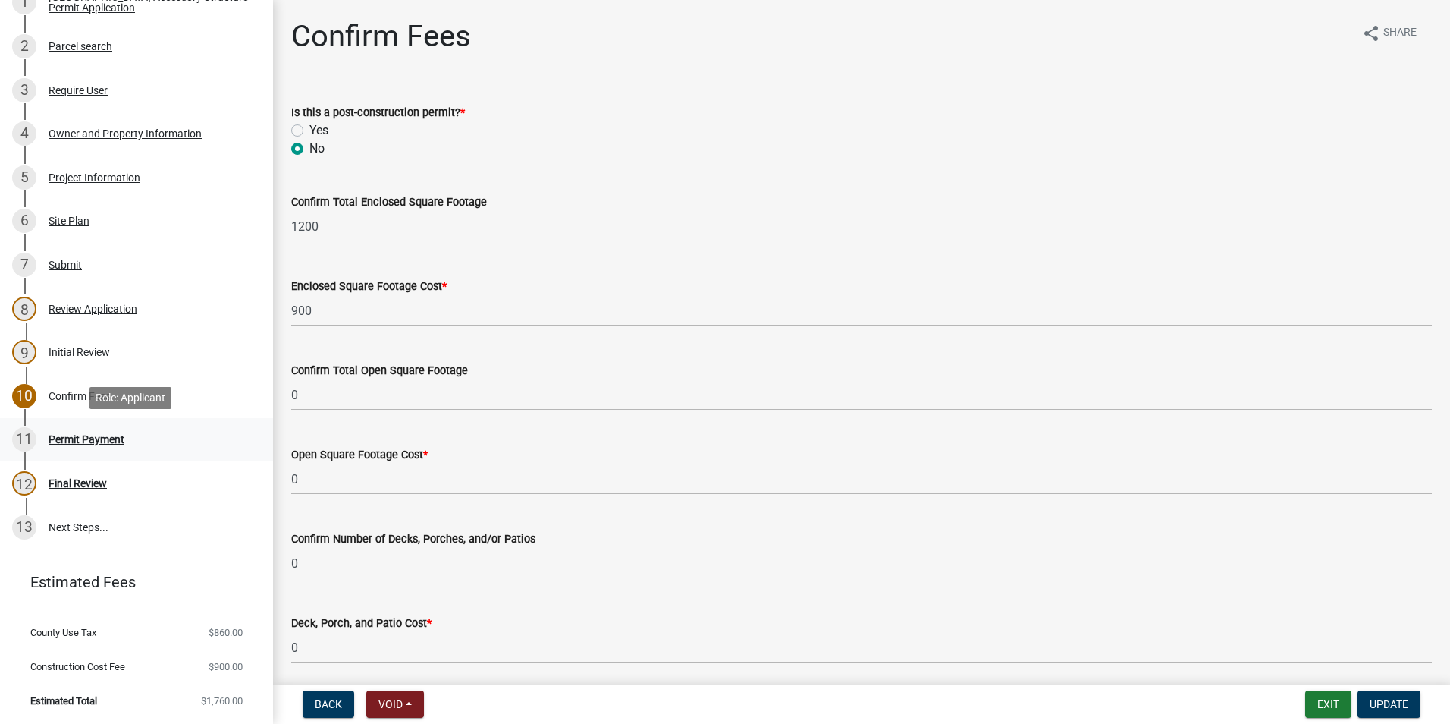
click at [80, 434] on div "Permit Payment" at bounding box center [87, 439] width 76 height 11
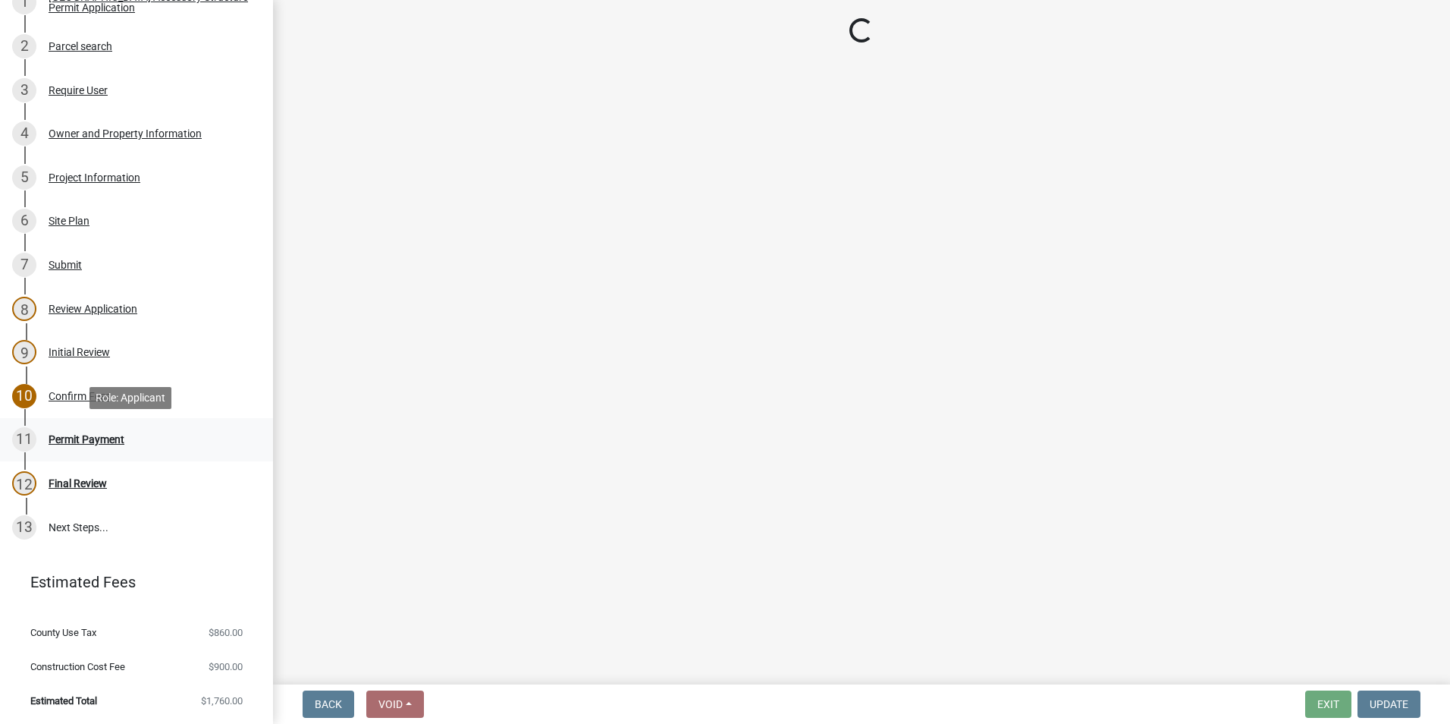
select select "3: 3"
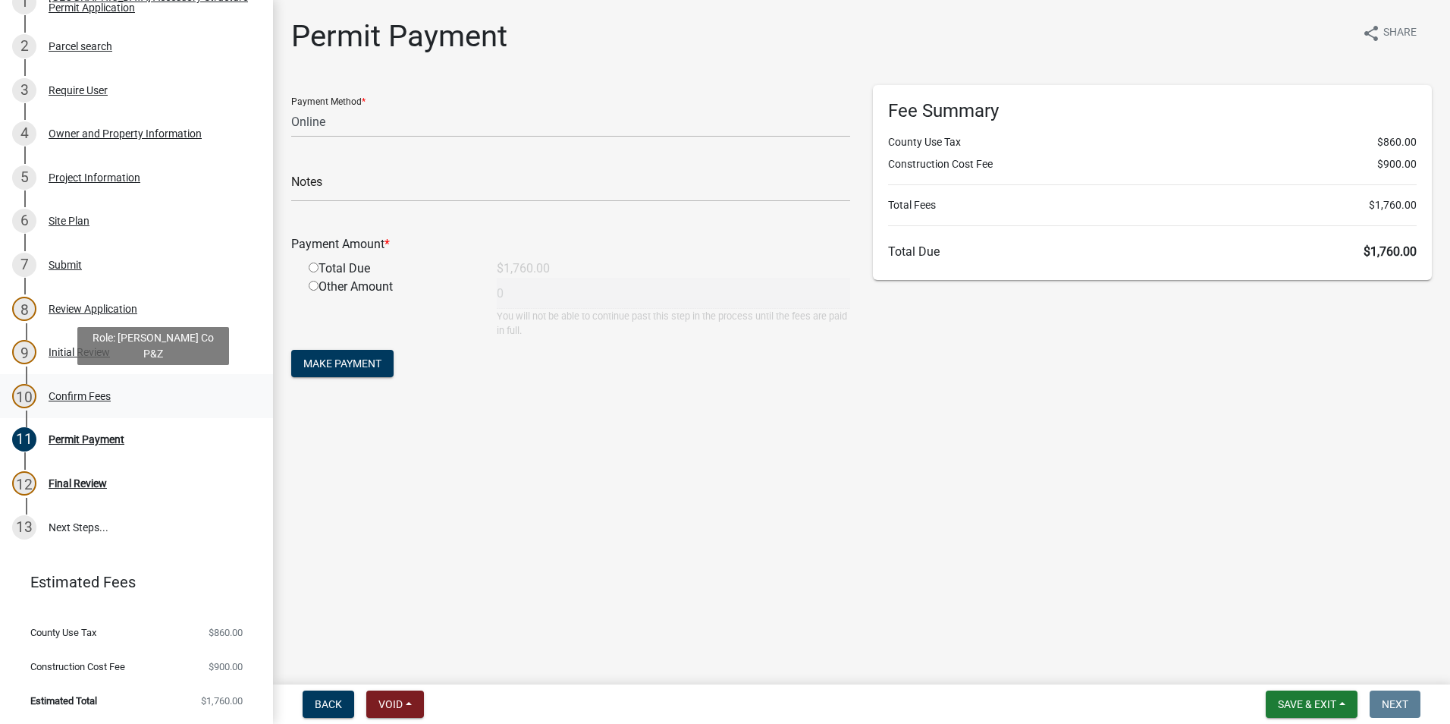
click at [67, 391] on div "Confirm Fees" at bounding box center [80, 396] width 62 height 11
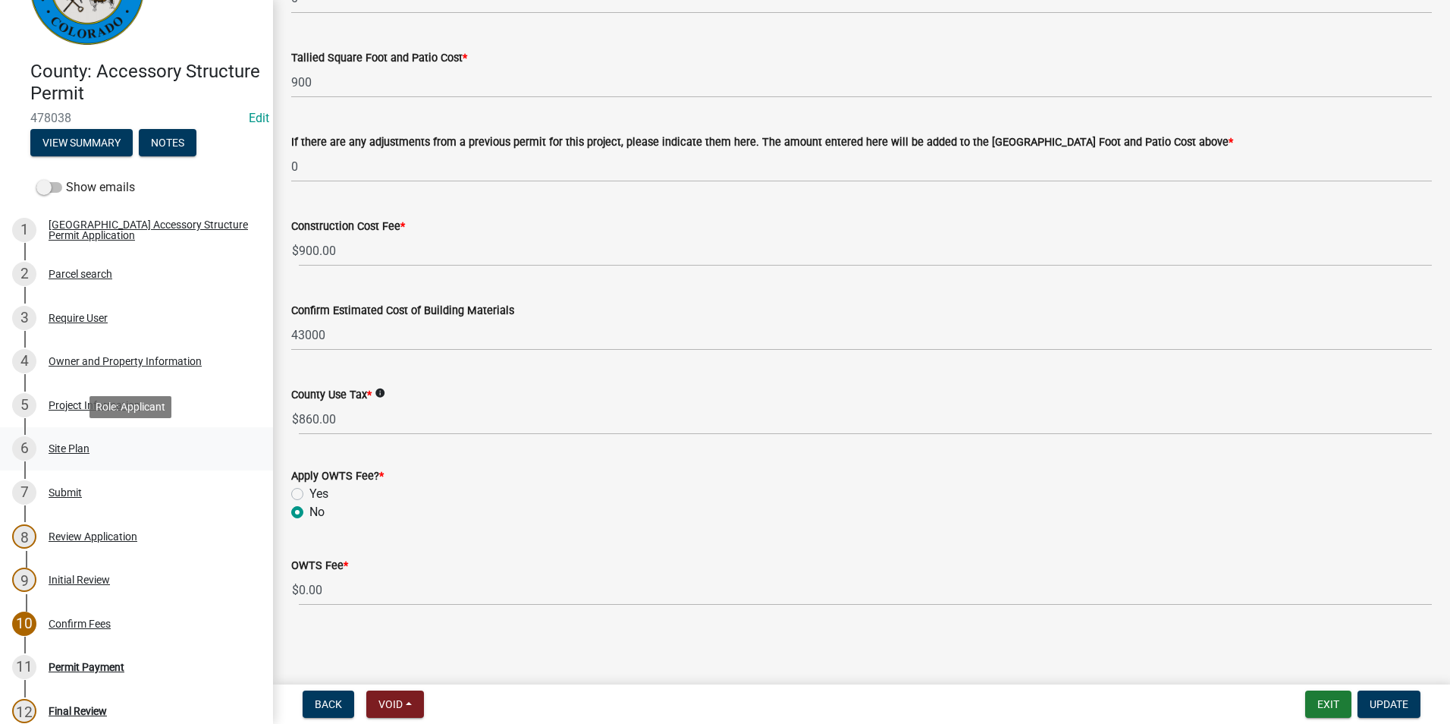
scroll to position [161, 0]
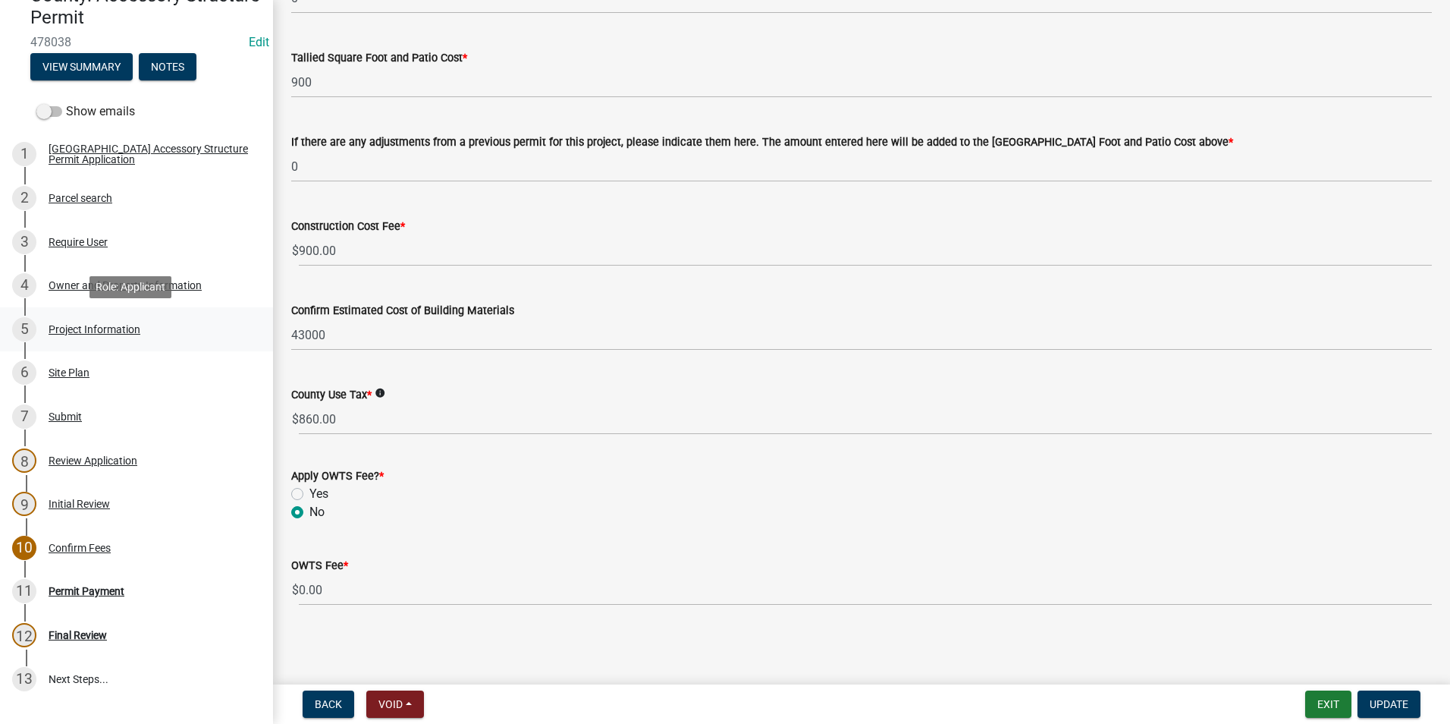
click at [101, 336] on div "5 Project Information" at bounding box center [130, 329] width 237 height 24
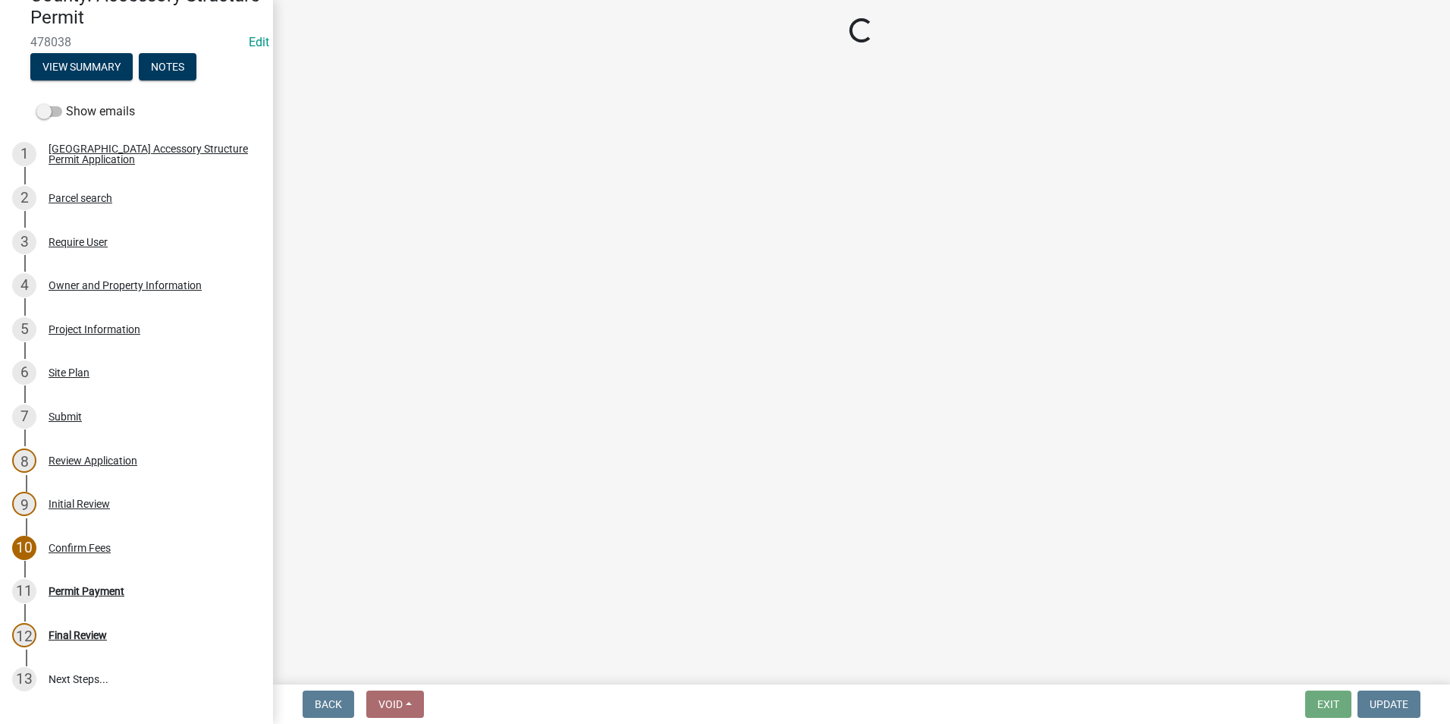
select select "CO"
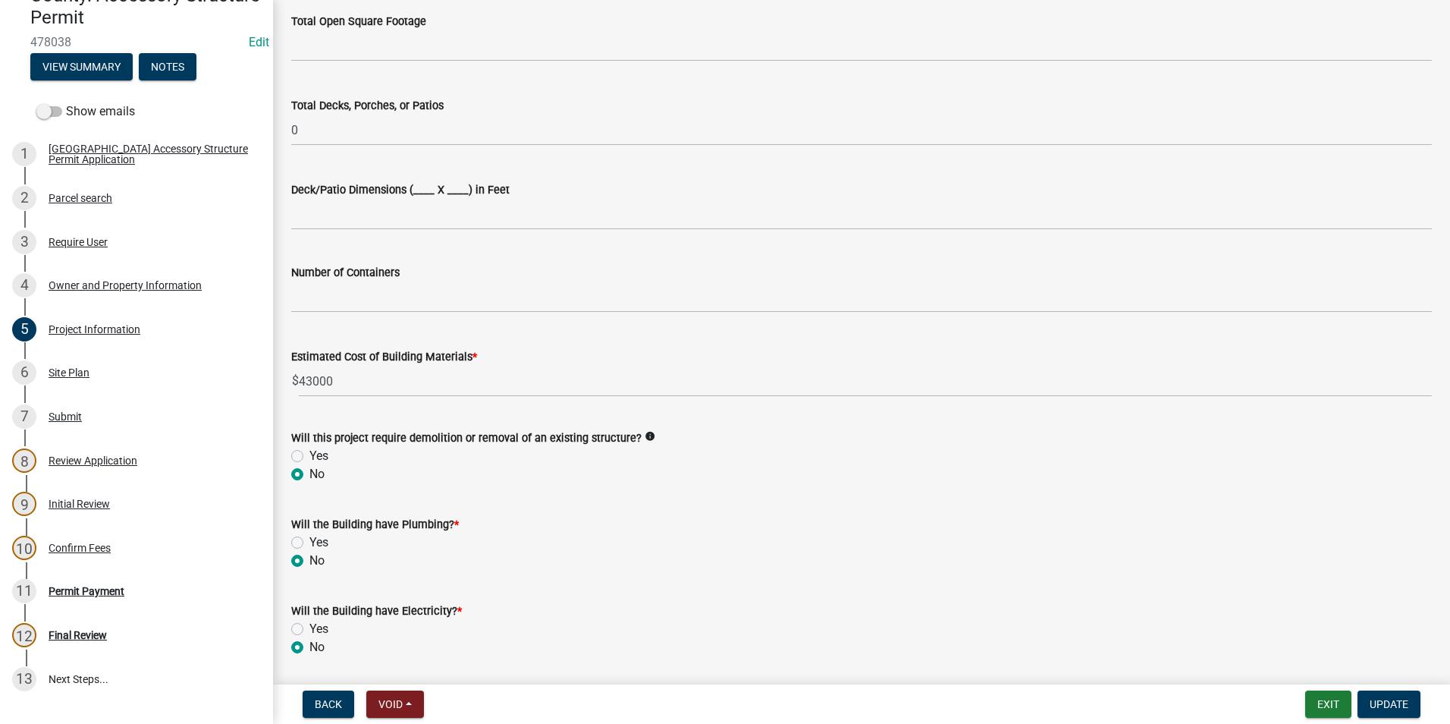
scroll to position [834, 0]
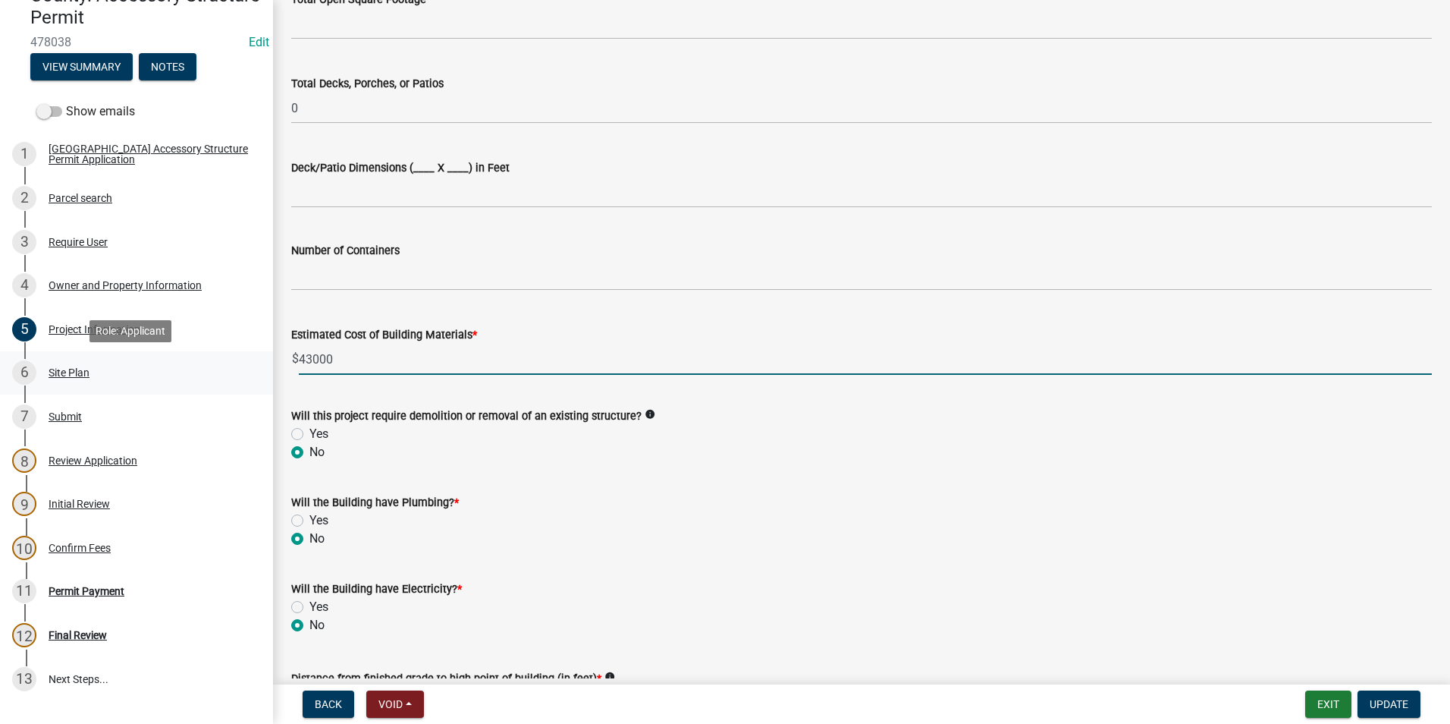
drag, startPoint x: 345, startPoint y: 363, endPoint x: 212, endPoint y: 362, distance: 133.5
click at [212, 362] on div "County: Accessory Structure Permit 478038 Edit View Summary Notes Show emails 1…" at bounding box center [725, 362] width 1450 height 724
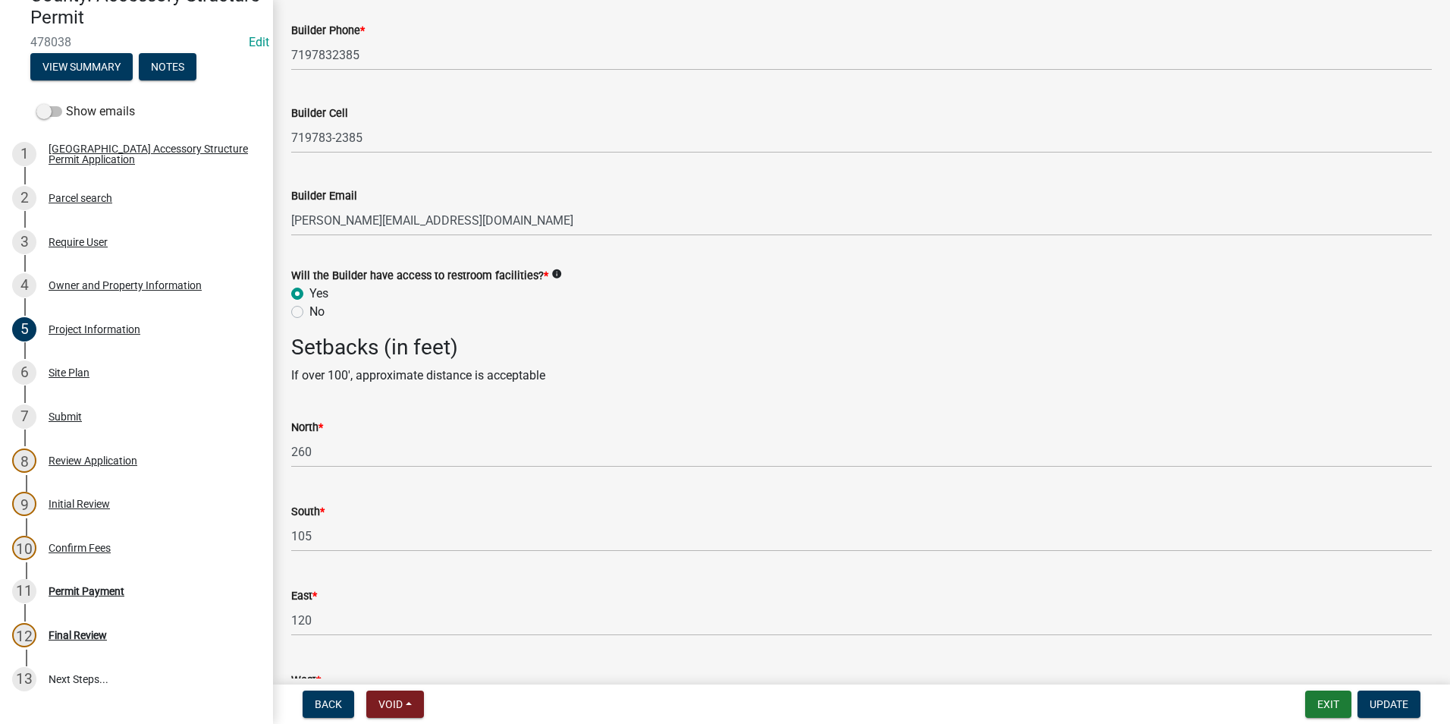
scroll to position [2236, 0]
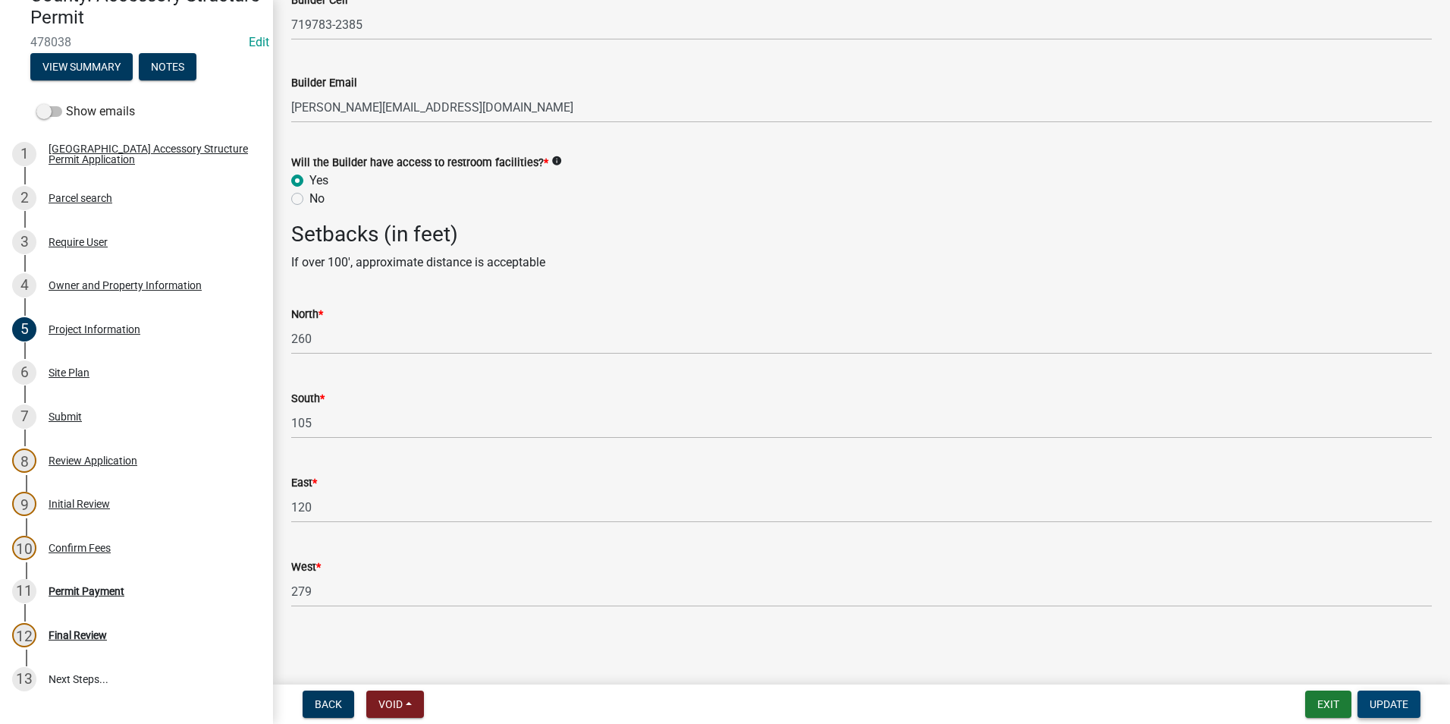
type input "0"
click at [1416, 708] on button "Update" at bounding box center [1389, 703] width 63 height 27
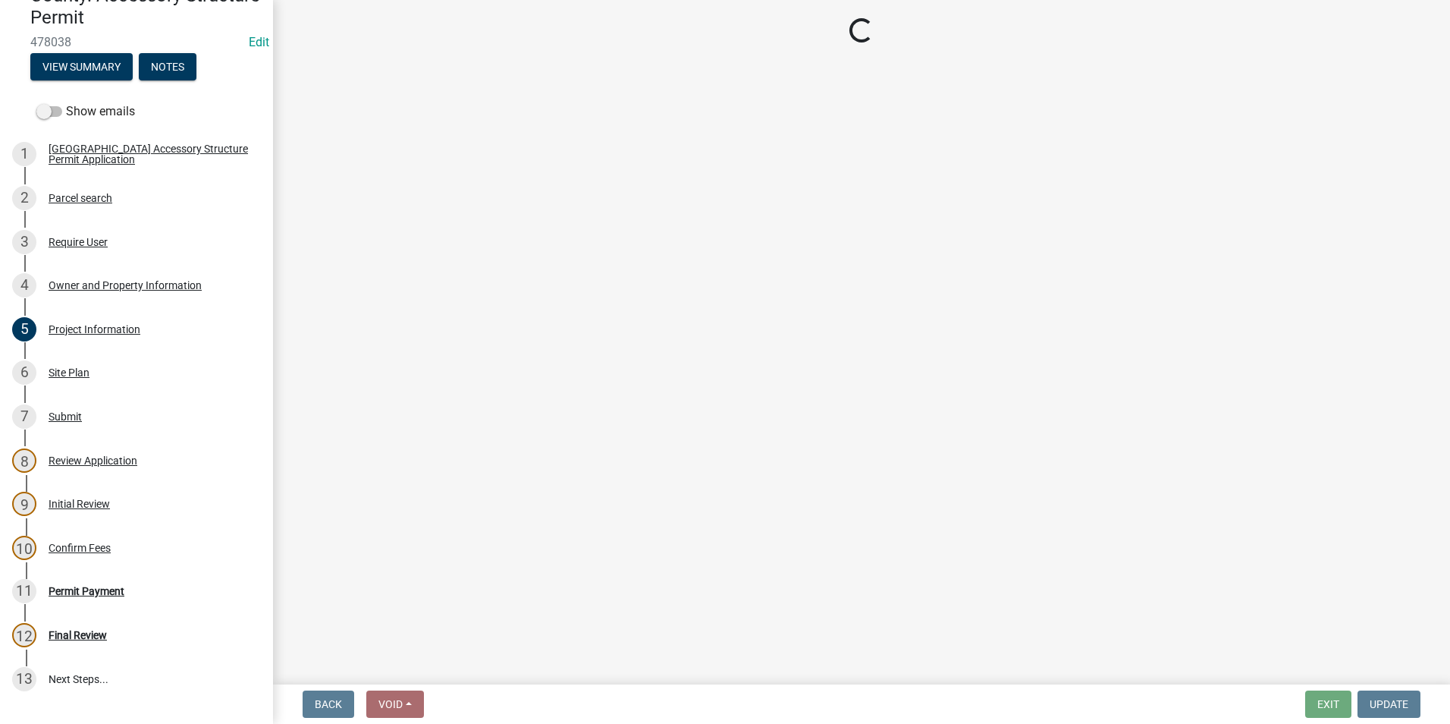
select select "3: 3"
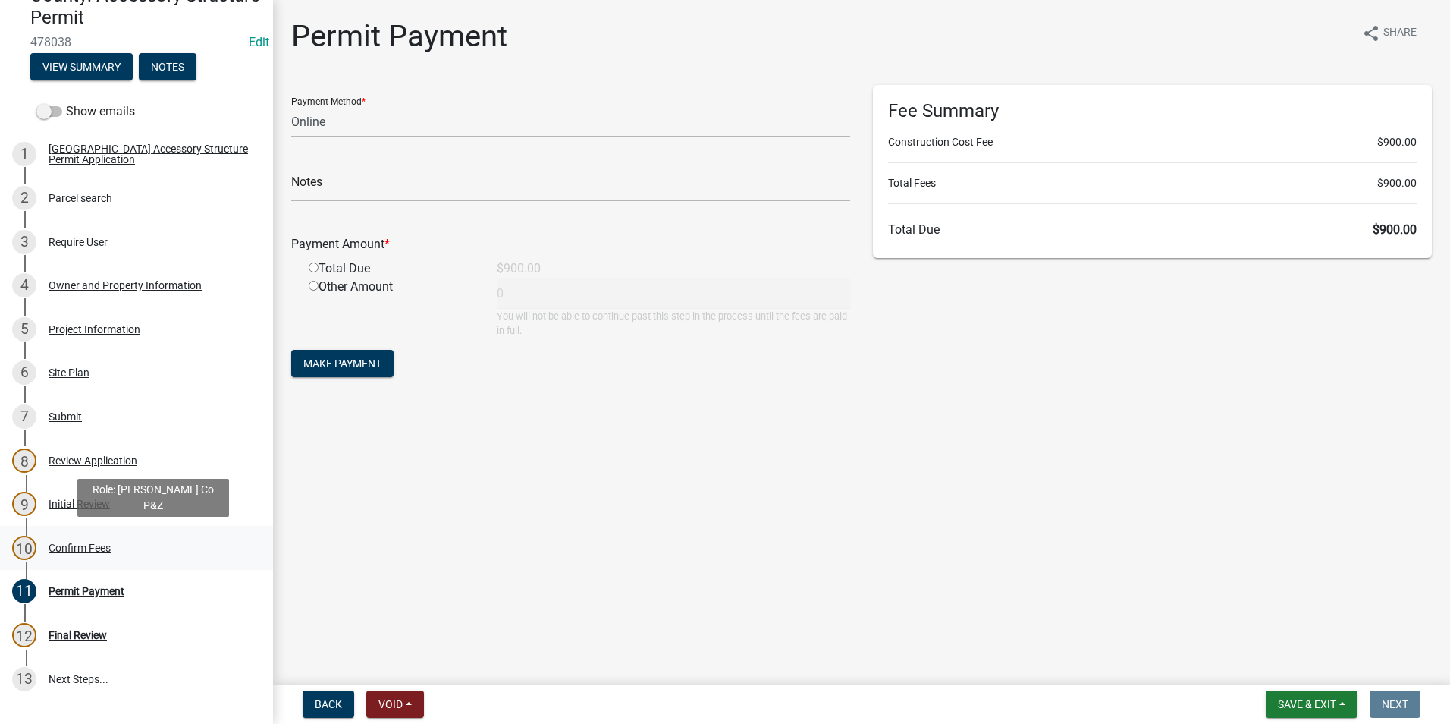
click at [64, 538] on div "10 Confirm Fees" at bounding box center [130, 548] width 237 height 24
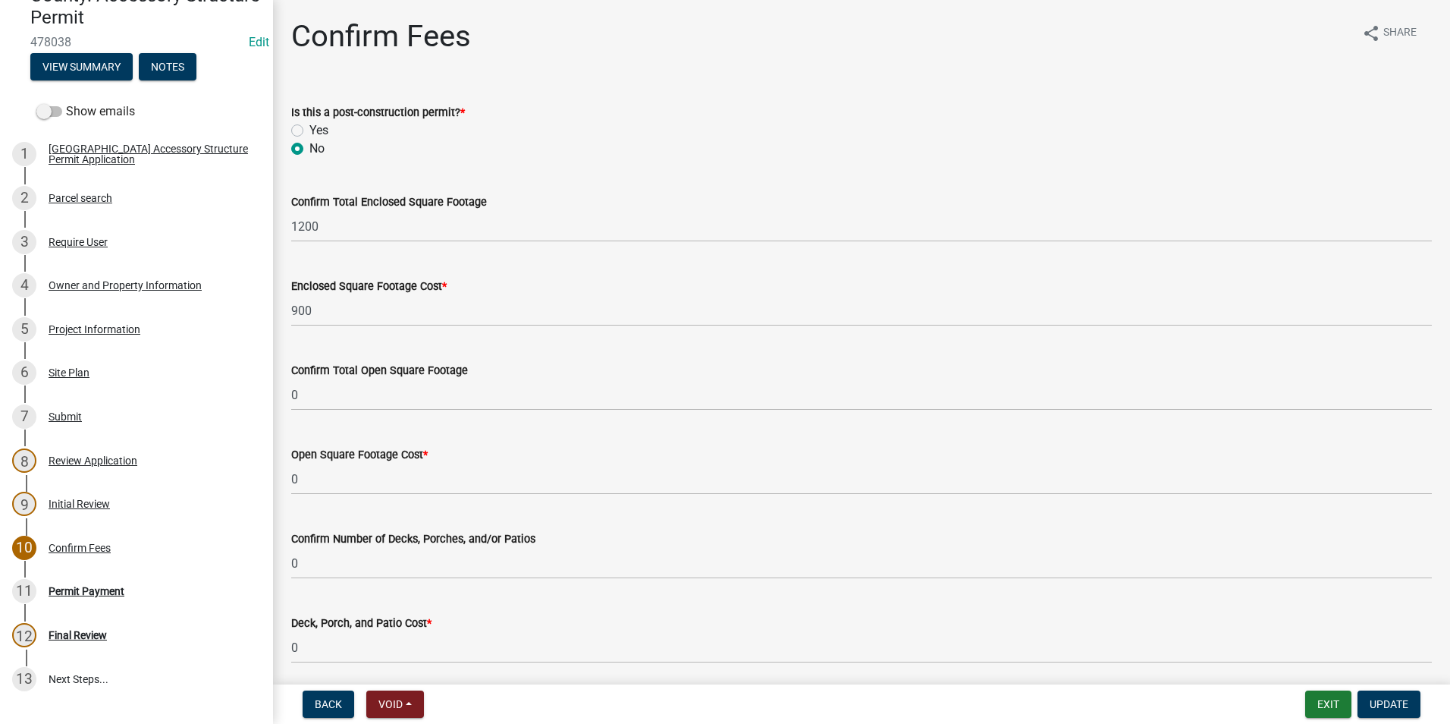
scroll to position [76, 0]
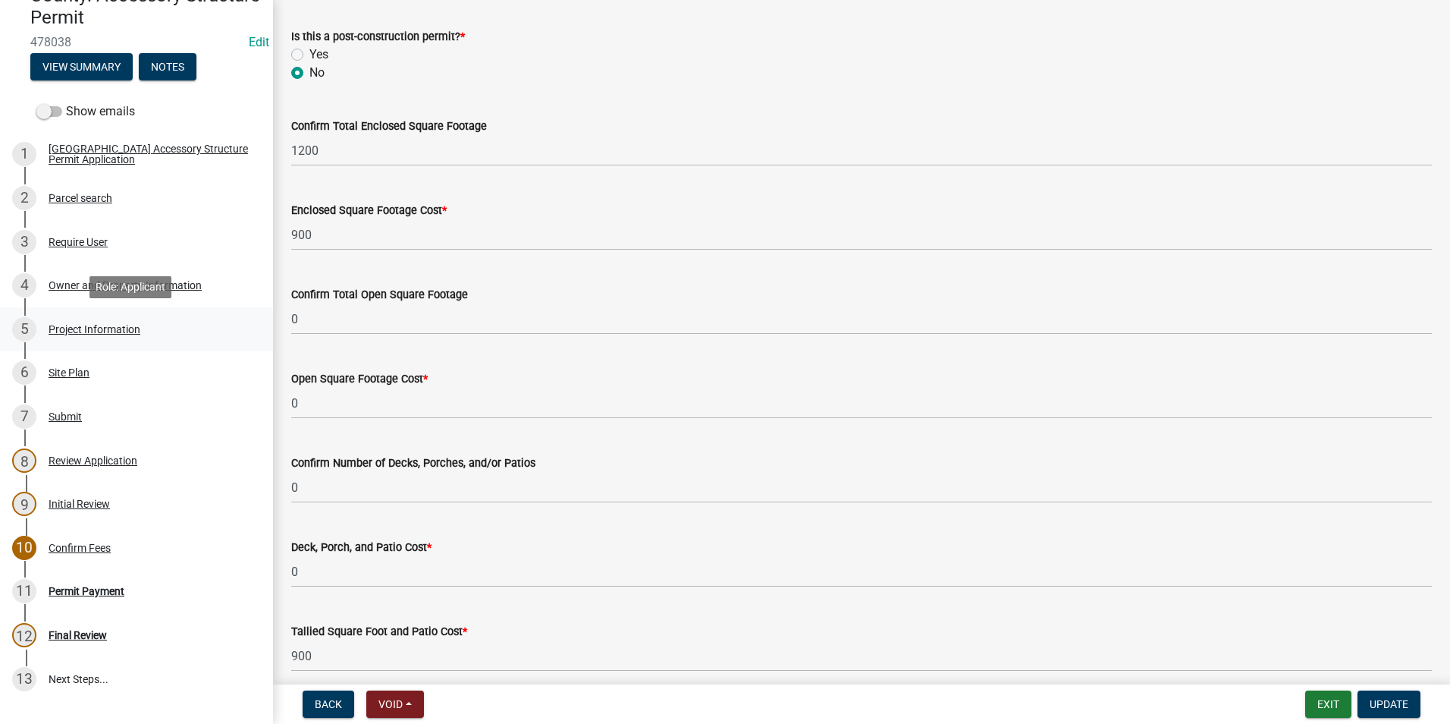
click at [77, 326] on div "Project Information" at bounding box center [95, 329] width 92 height 11
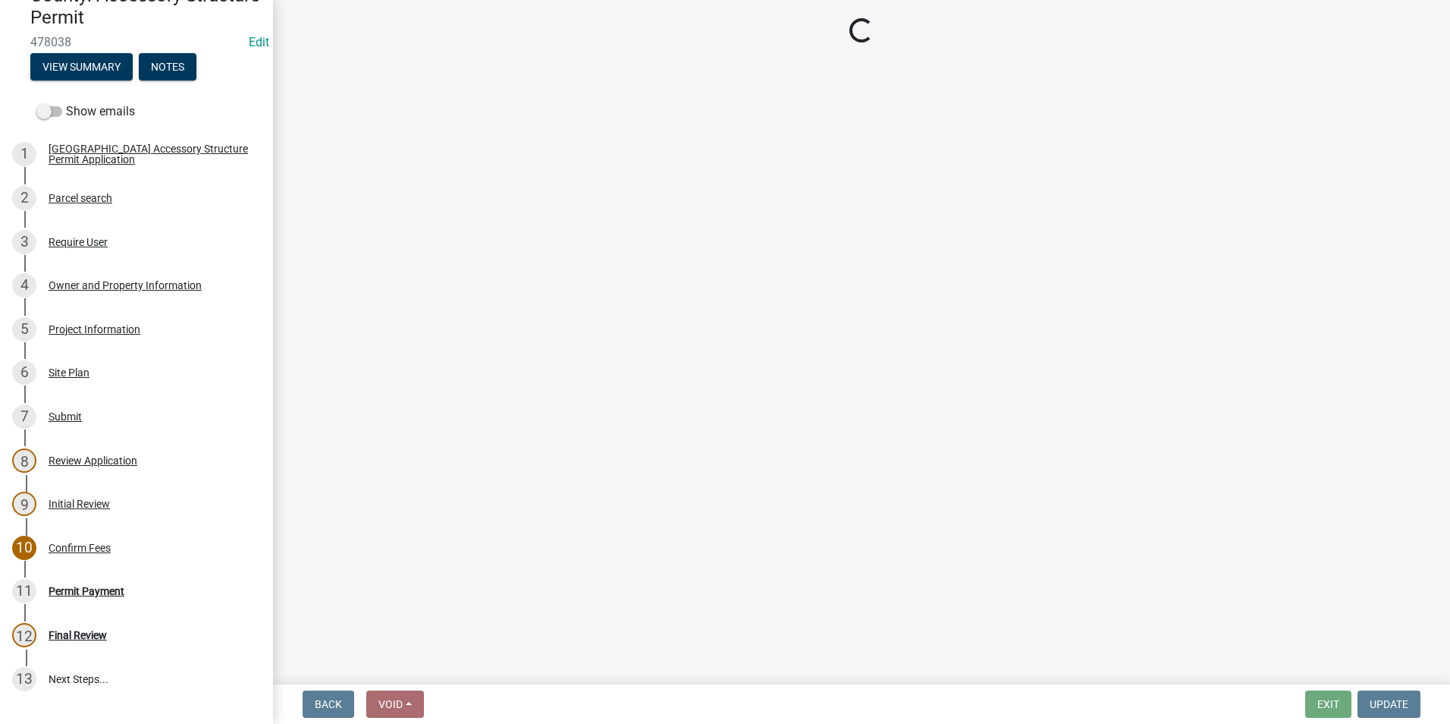
select select "CO"
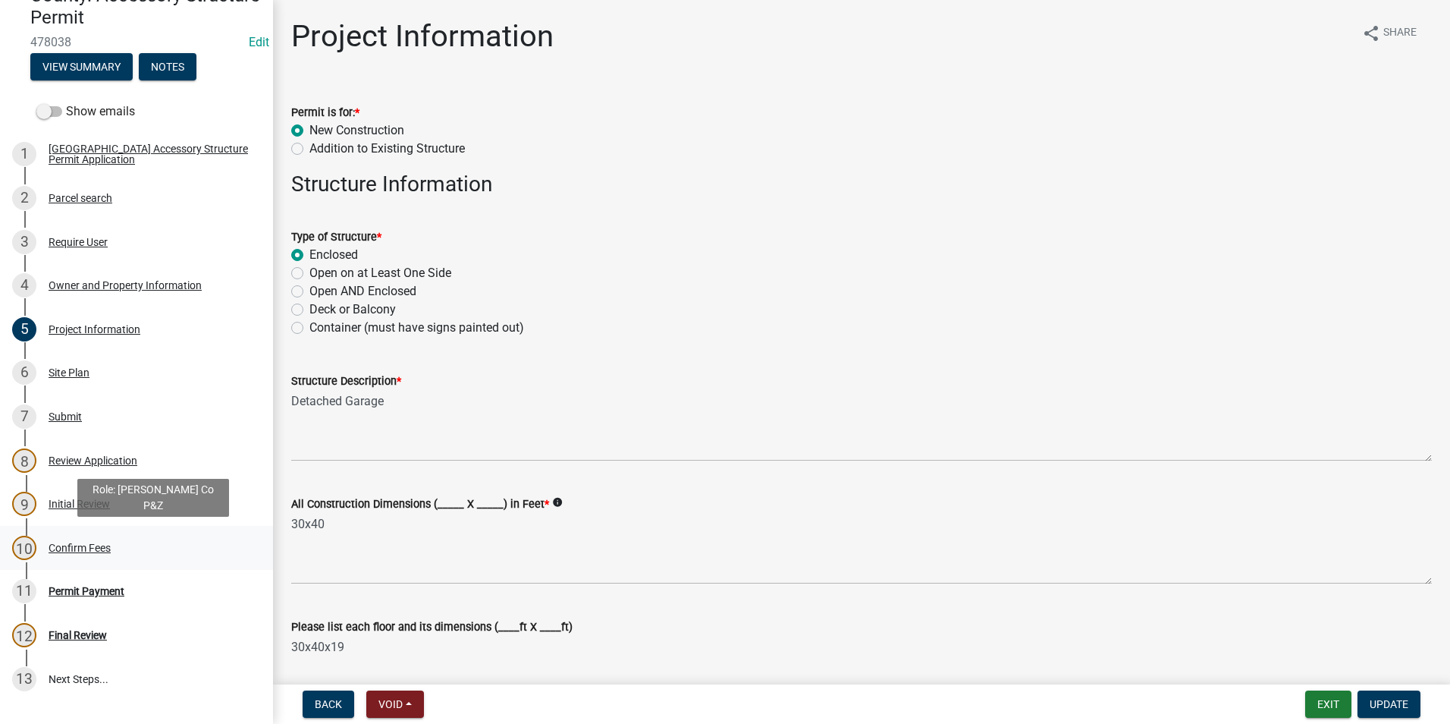
click at [73, 542] on div "Confirm Fees" at bounding box center [80, 547] width 62 height 11
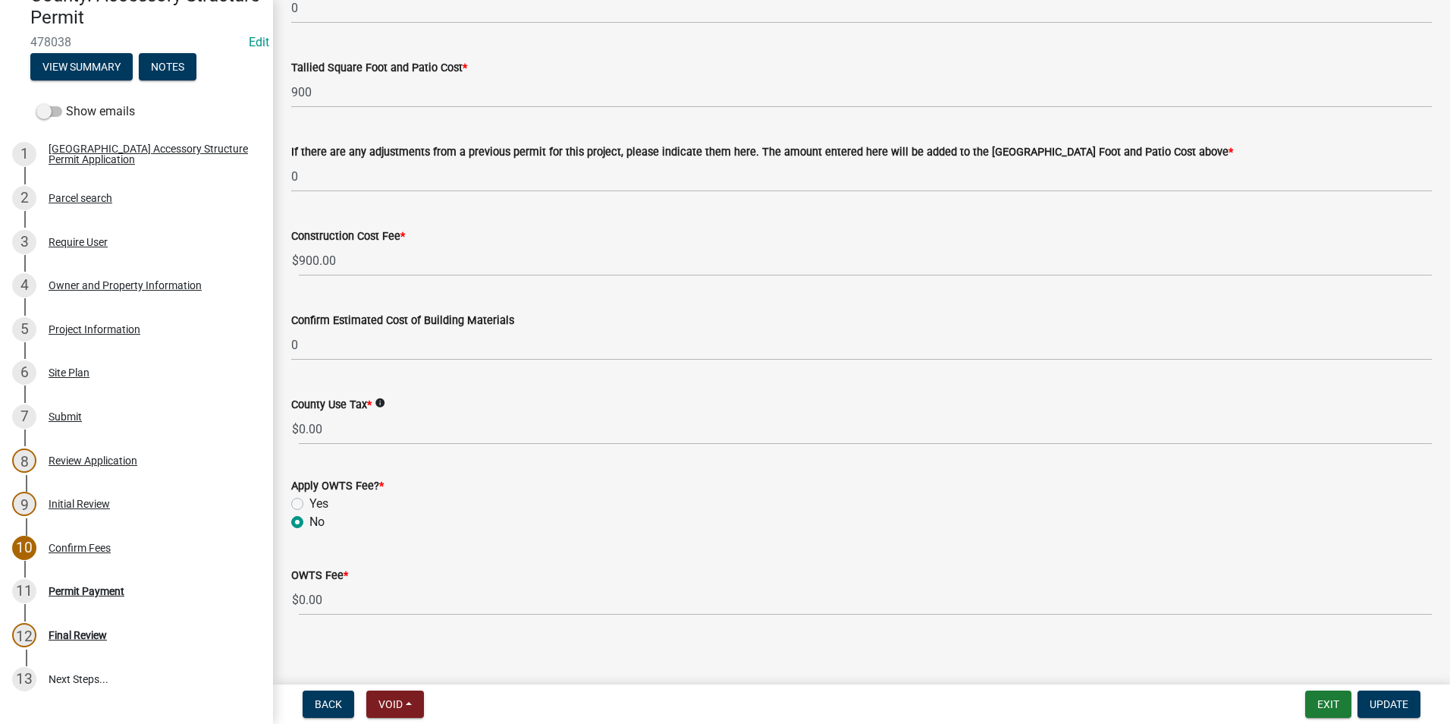
scroll to position [649, 0]
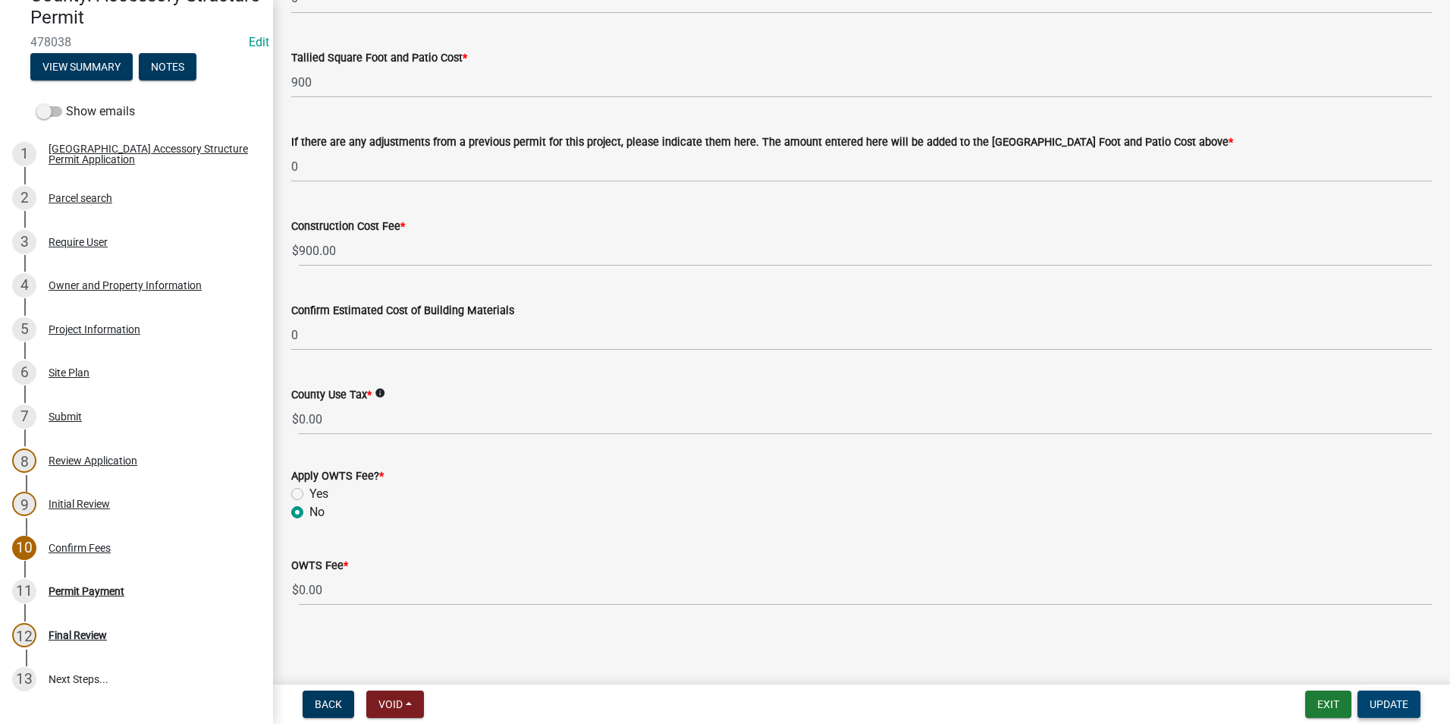
click at [1390, 711] on button "Update" at bounding box center [1389, 703] width 63 height 27
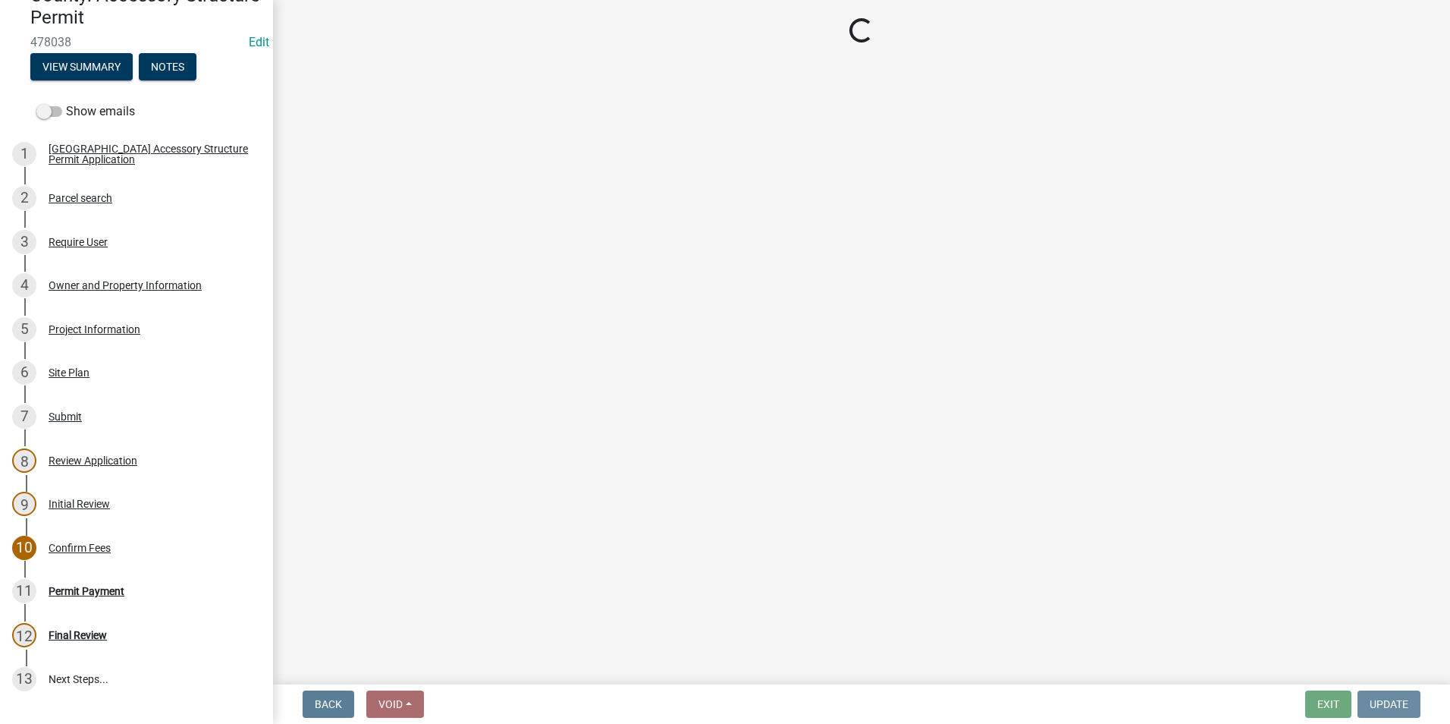
scroll to position [0, 0]
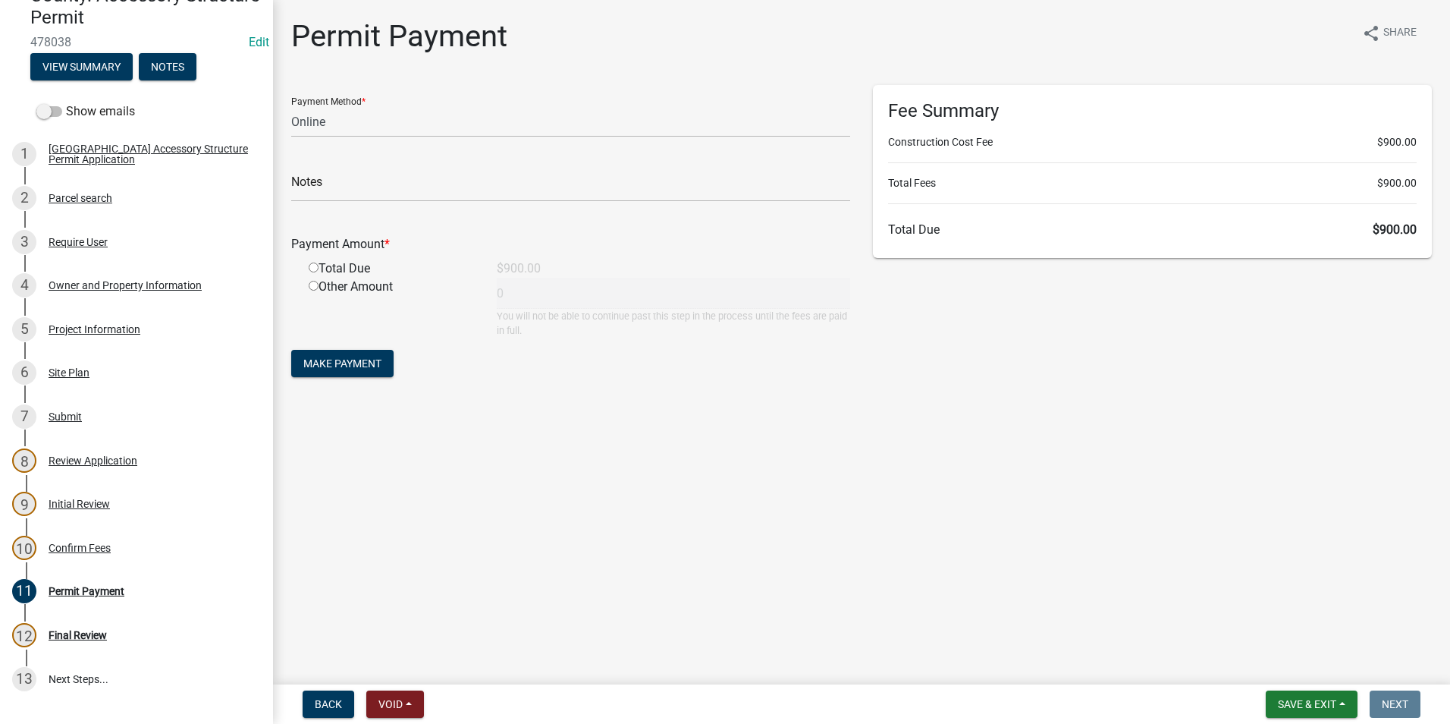
click at [643, 602] on main "Permit Payment share Share Payment Method * Credit Card POS Check Cash Online N…" at bounding box center [861, 339] width 1177 height 678
click at [406, 128] on select "Credit Card POS Check Cash Online" at bounding box center [570, 121] width 559 height 31
drag, startPoint x: 370, startPoint y: 127, endPoint x: 421, endPoint y: 140, distance: 52.3
click at [370, 127] on select "Credit Card POS Check Cash Online" at bounding box center [570, 121] width 559 height 31
click at [795, 447] on main "Permit Payment share Share Payment Method * Credit Card POS Check Cash Online N…" at bounding box center [861, 339] width 1177 height 678
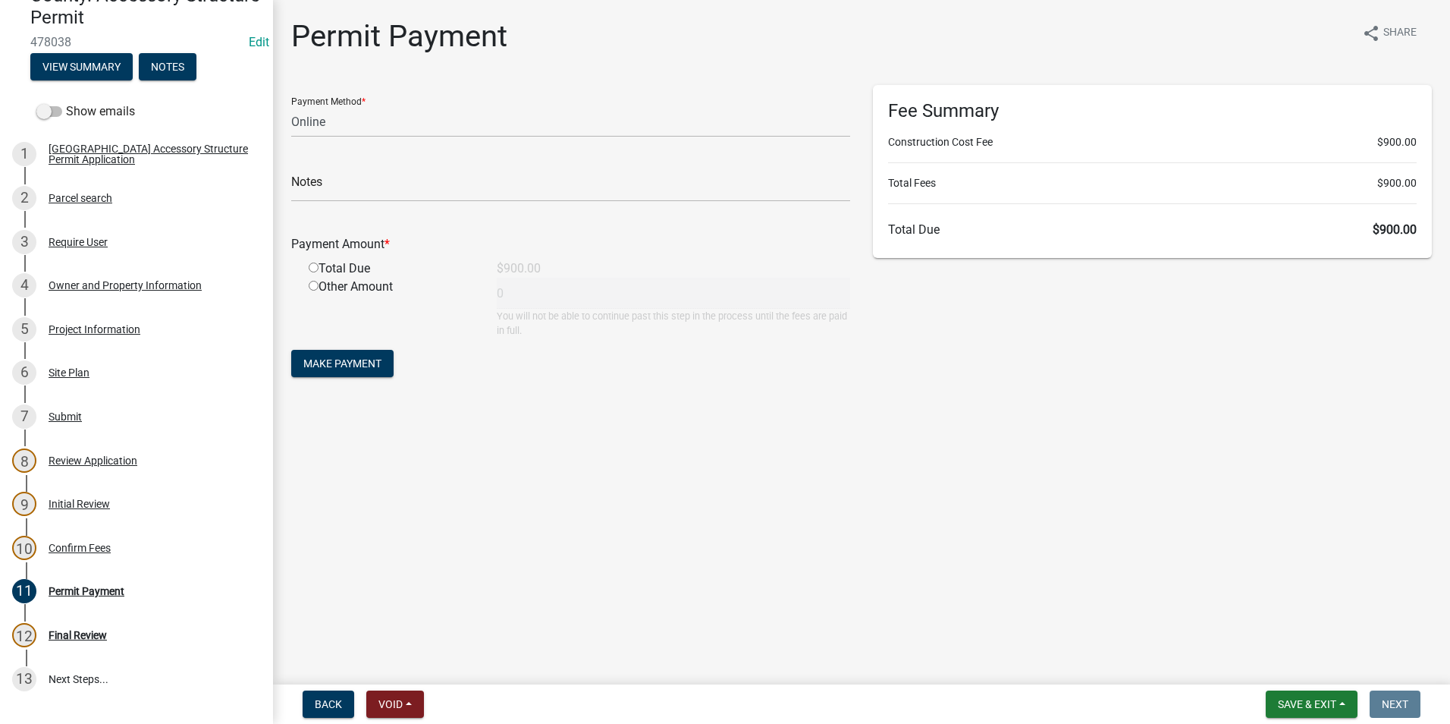
click at [573, 512] on main "Permit Payment share Share Payment Method * Credit Card POS Check Cash Online N…" at bounding box center [861, 339] width 1177 height 678
click at [625, 557] on main "Permit Payment share Share Payment Method * Credit Card POS Check Cash Online N…" at bounding box center [861, 339] width 1177 height 678
click at [482, 105] on div "Payment Method * Credit Card POS Check Cash Online" at bounding box center [570, 111] width 559 height 52
click at [812, 577] on main "Permit Payment share Share Payment Method * Credit Card POS Check Cash Online N…" at bounding box center [861, 339] width 1177 height 678
click at [901, 547] on main "Permit Payment share Share Payment Method * Credit Card POS Check Cash Online N…" at bounding box center [861, 339] width 1177 height 678
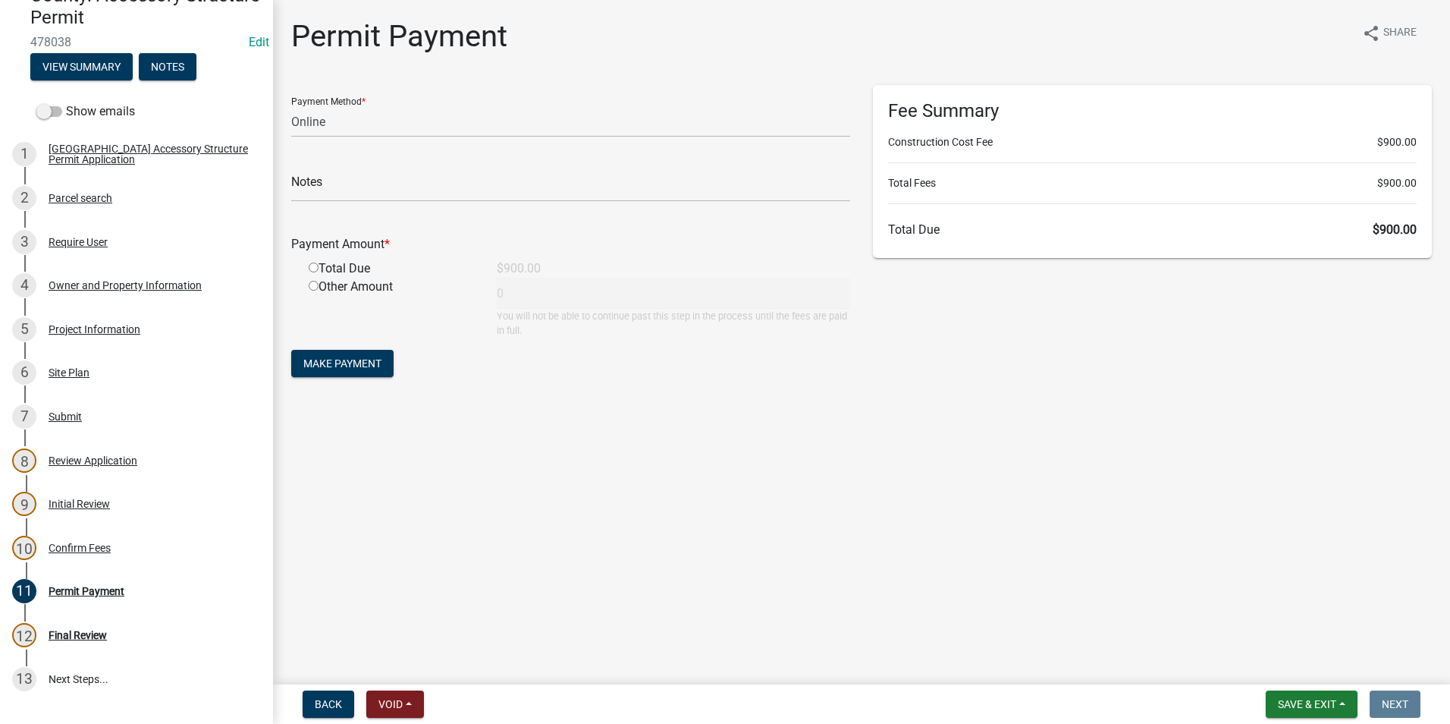
click at [628, 589] on main "Permit Payment share Share Payment Method * Credit Card POS Check Cash Online N…" at bounding box center [861, 339] width 1177 height 678
click at [1248, 259] on div "Fee Summary Construction Cost Fee $900.00 Total Fees $900.00 Total Due $900.00" at bounding box center [1153, 240] width 582 height 310
click at [1215, 542] on main "Permit Payment share Share Payment Method * Credit Card POS Check Cash Online N…" at bounding box center [861, 339] width 1177 height 678
click at [458, 639] on main "Permit Payment share Share Payment Method * Credit Card POS Check Cash Online N…" at bounding box center [861, 339] width 1177 height 678
click at [429, 110] on select "Credit Card POS Check Cash Online" at bounding box center [570, 121] width 559 height 31
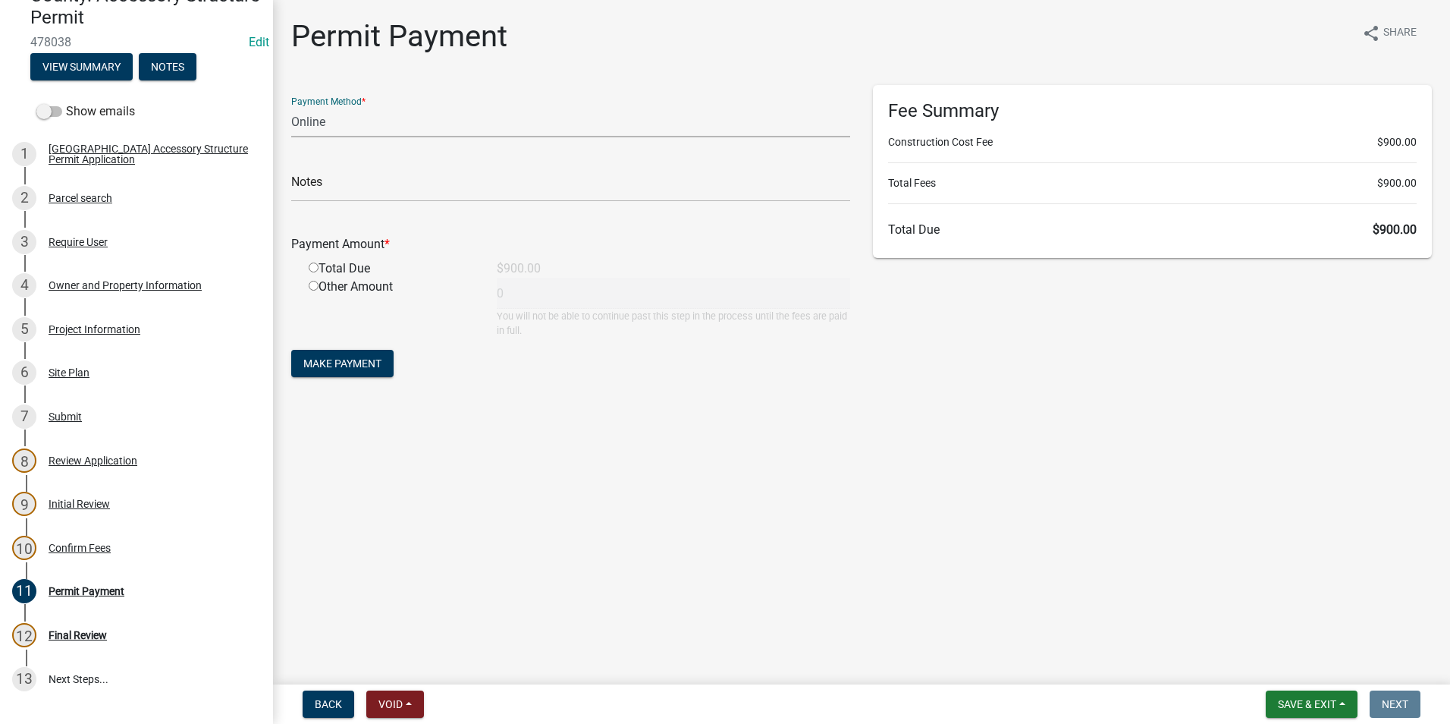
select select "1: 0"
click at [291, 106] on select "Credit Card POS Check Cash Online" at bounding box center [570, 121] width 559 height 31
click at [121, 325] on div "Project Information" at bounding box center [95, 329] width 92 height 11
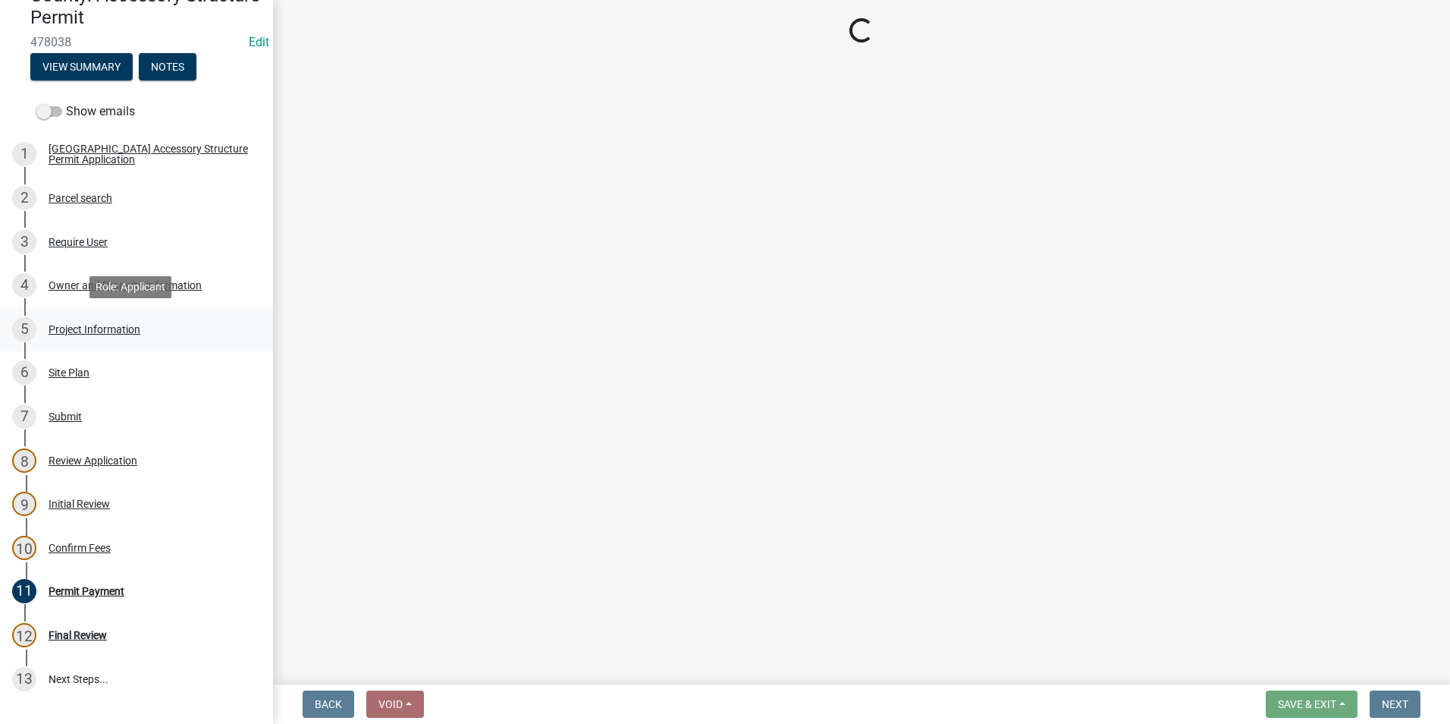
select select "CO"
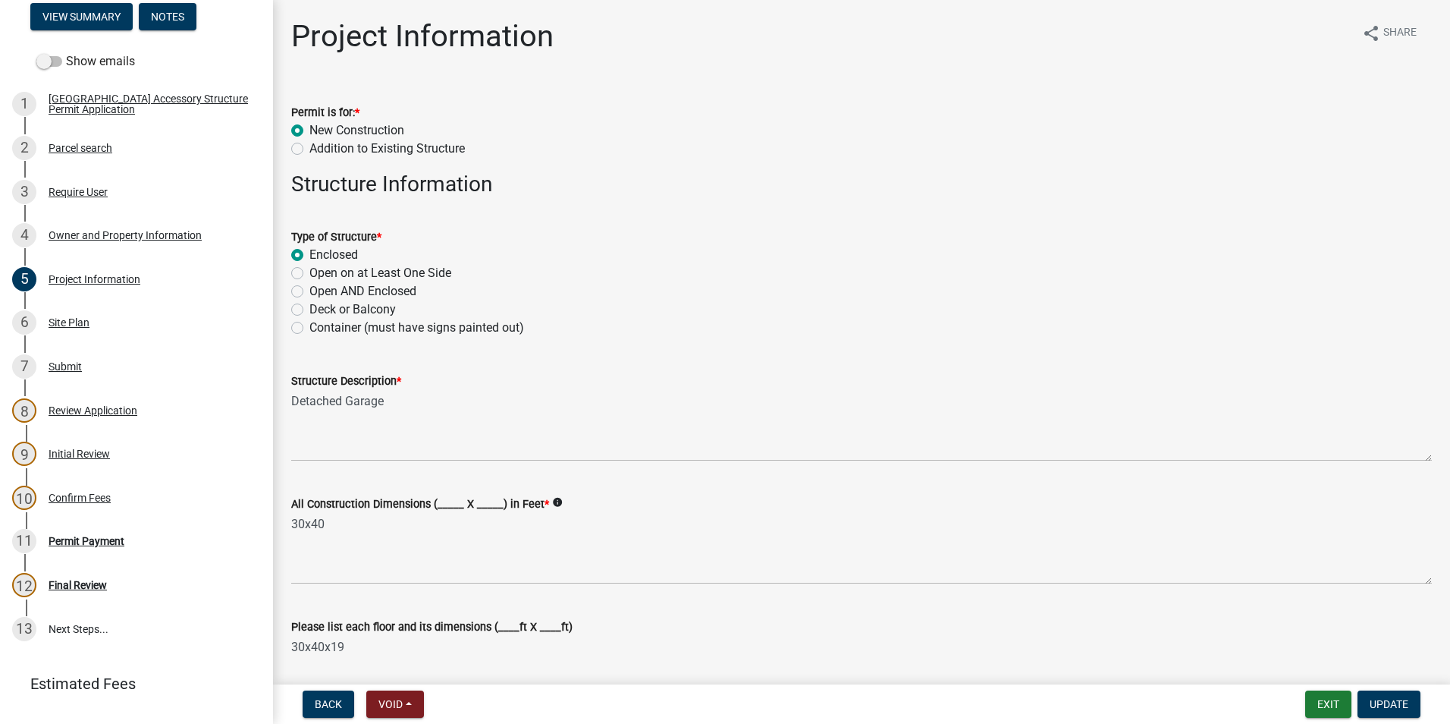
scroll to position [237, 0]
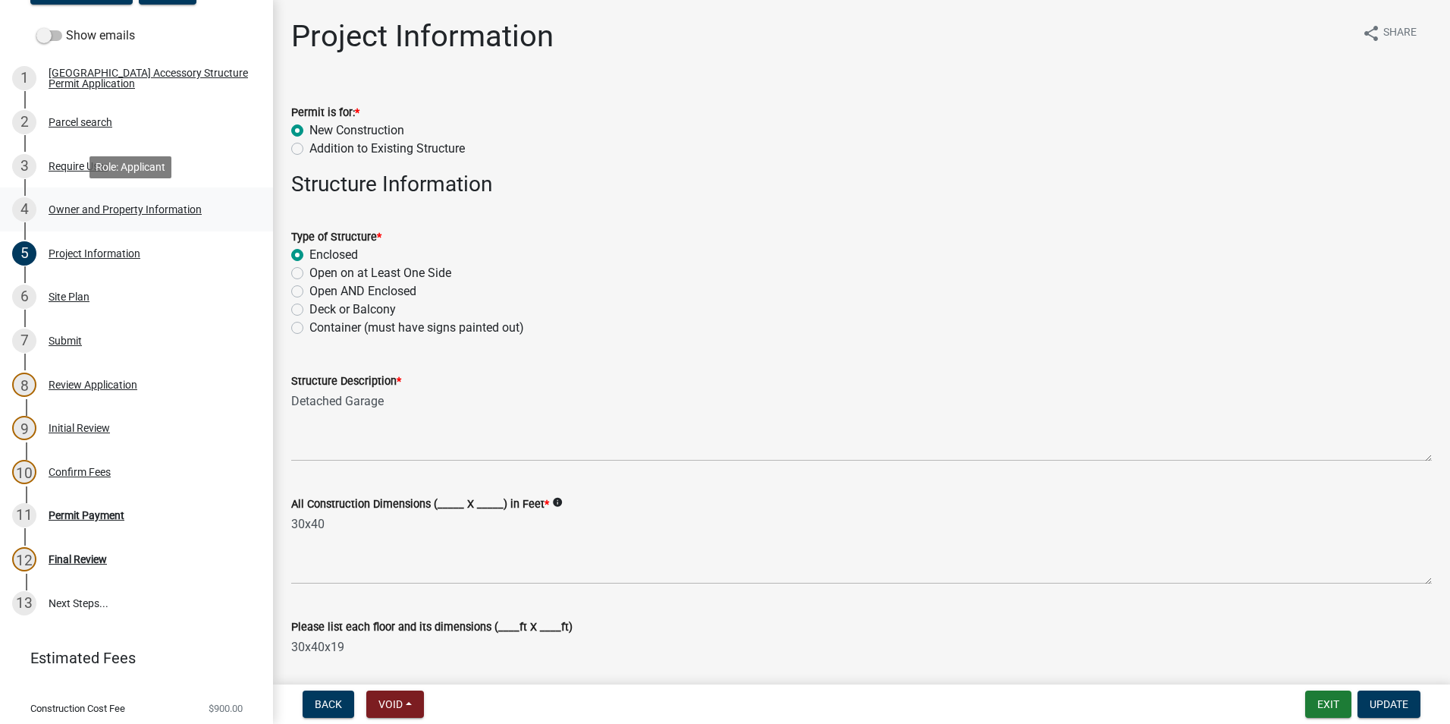
click at [95, 208] on div "Owner and Property Information" at bounding box center [125, 209] width 153 height 11
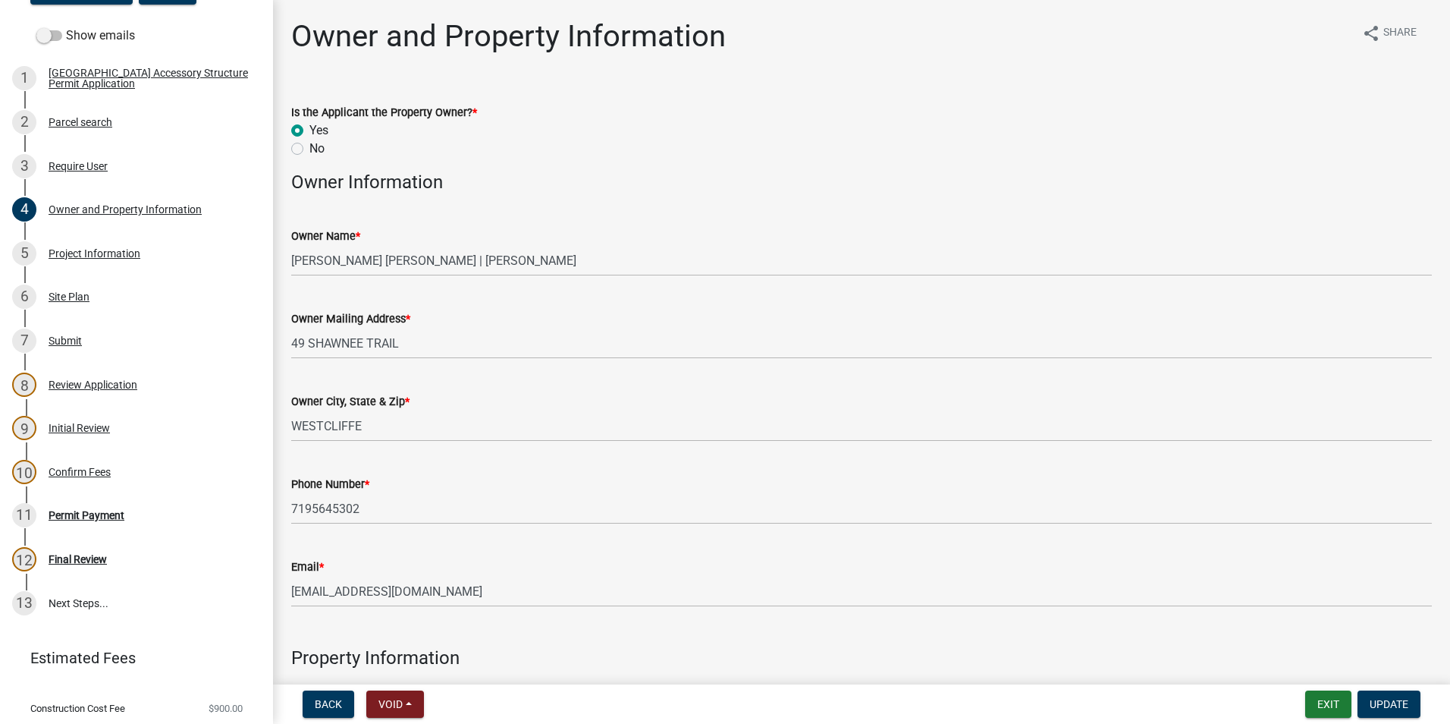
scroll to position [76, 0]
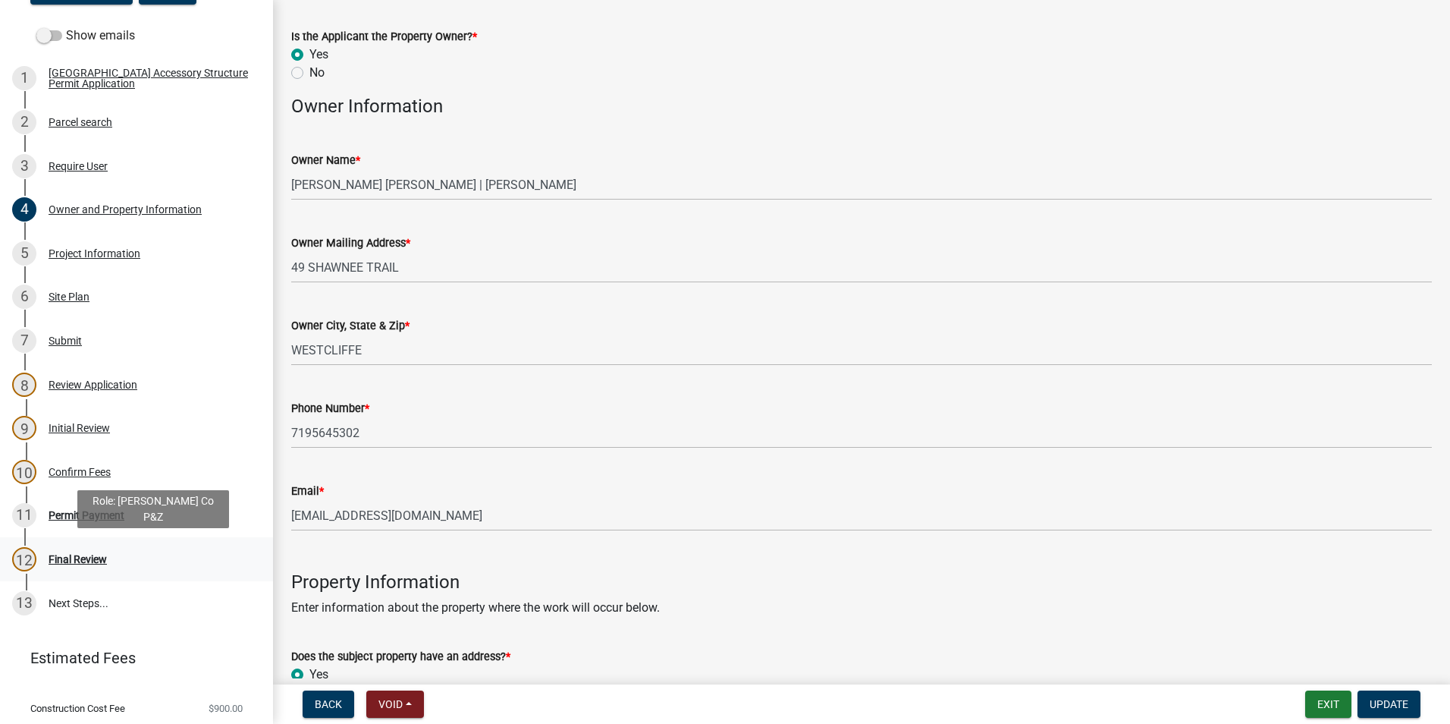
click at [72, 556] on div "Final Review" at bounding box center [78, 559] width 58 height 11
click at [80, 513] on div "Permit Payment" at bounding box center [87, 515] width 76 height 11
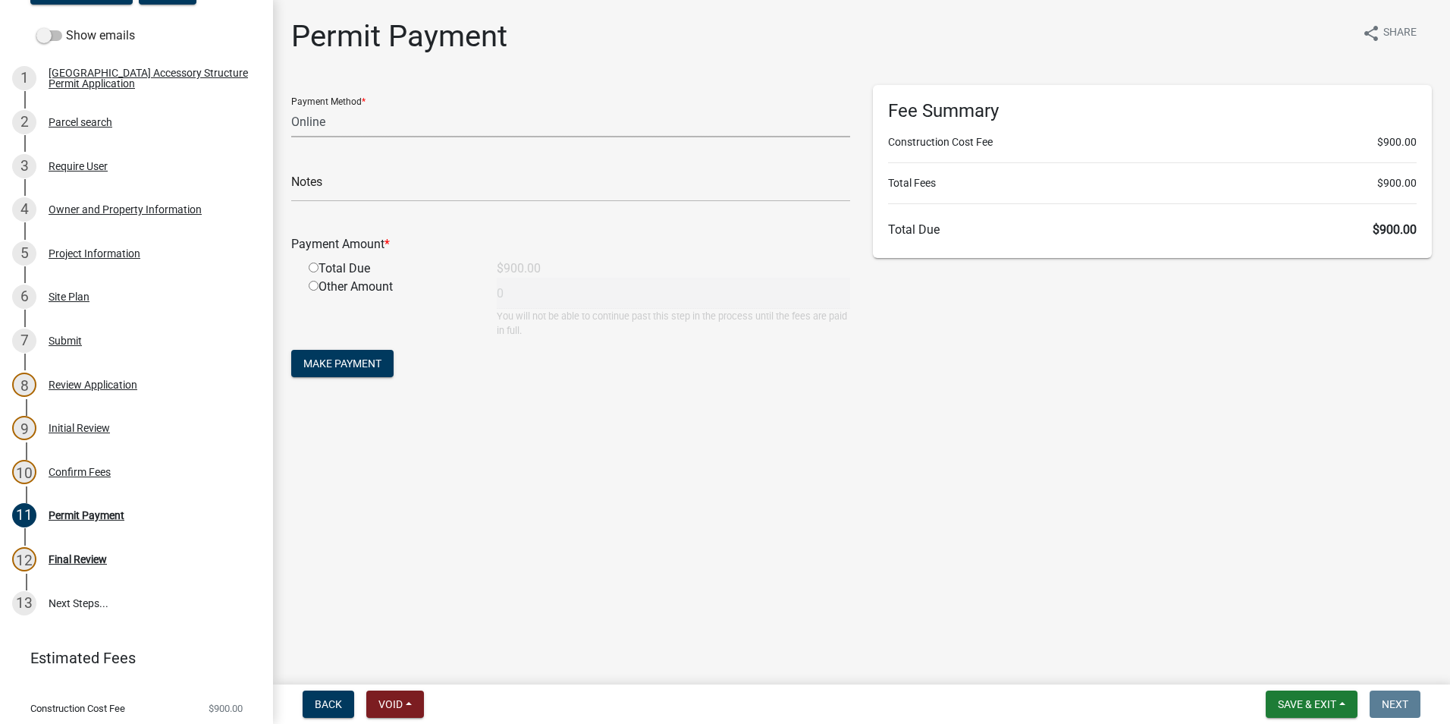
click at [382, 122] on select "Credit Card POS Check Cash Online" at bounding box center [570, 121] width 559 height 31
select select "1: 0"
click at [291, 106] on select "Credit Card POS Check Cash Online" at bounding box center [570, 121] width 559 height 31
click at [370, 179] on input "text" at bounding box center [570, 186] width 559 height 31
type input "900"
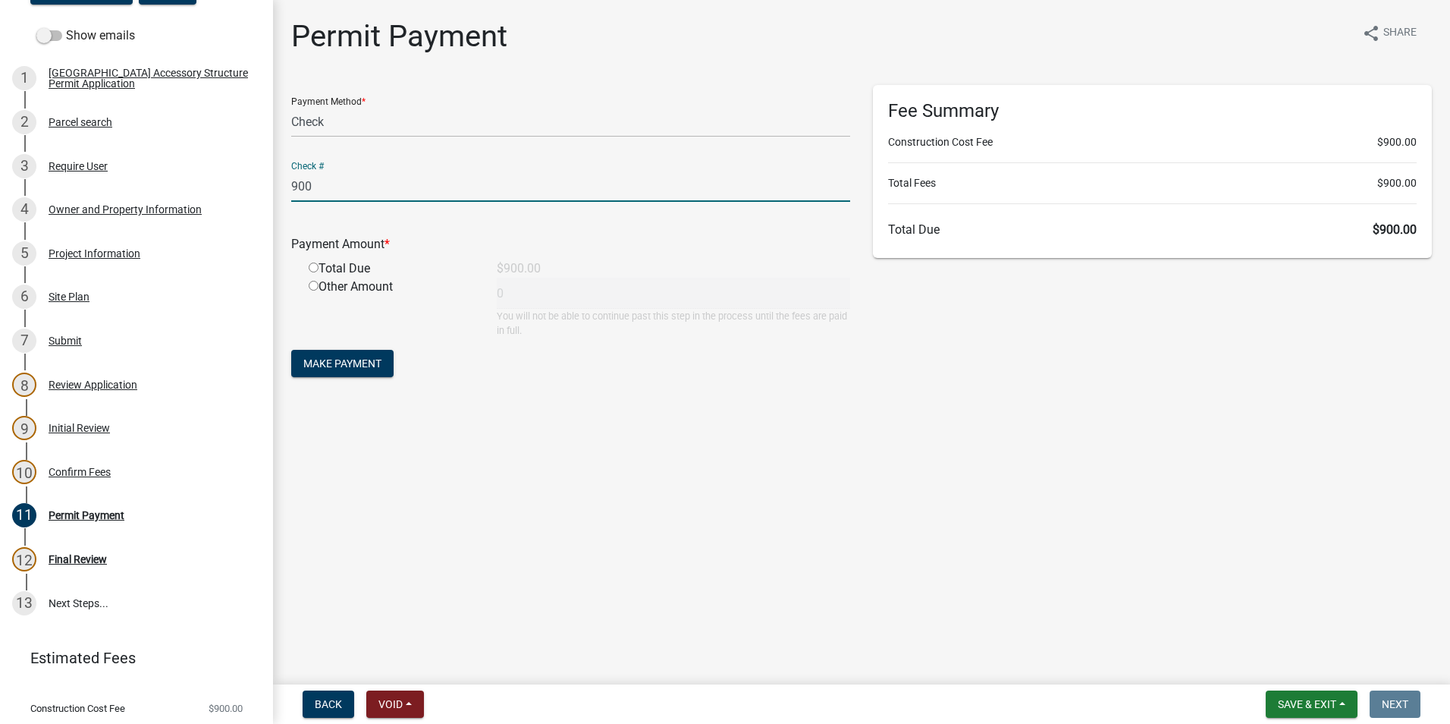
click at [313, 266] on input "radio" at bounding box center [314, 267] width 10 height 10
radio input "true"
type input "900"
click at [339, 362] on span "Make Payment" at bounding box center [342, 363] width 78 height 12
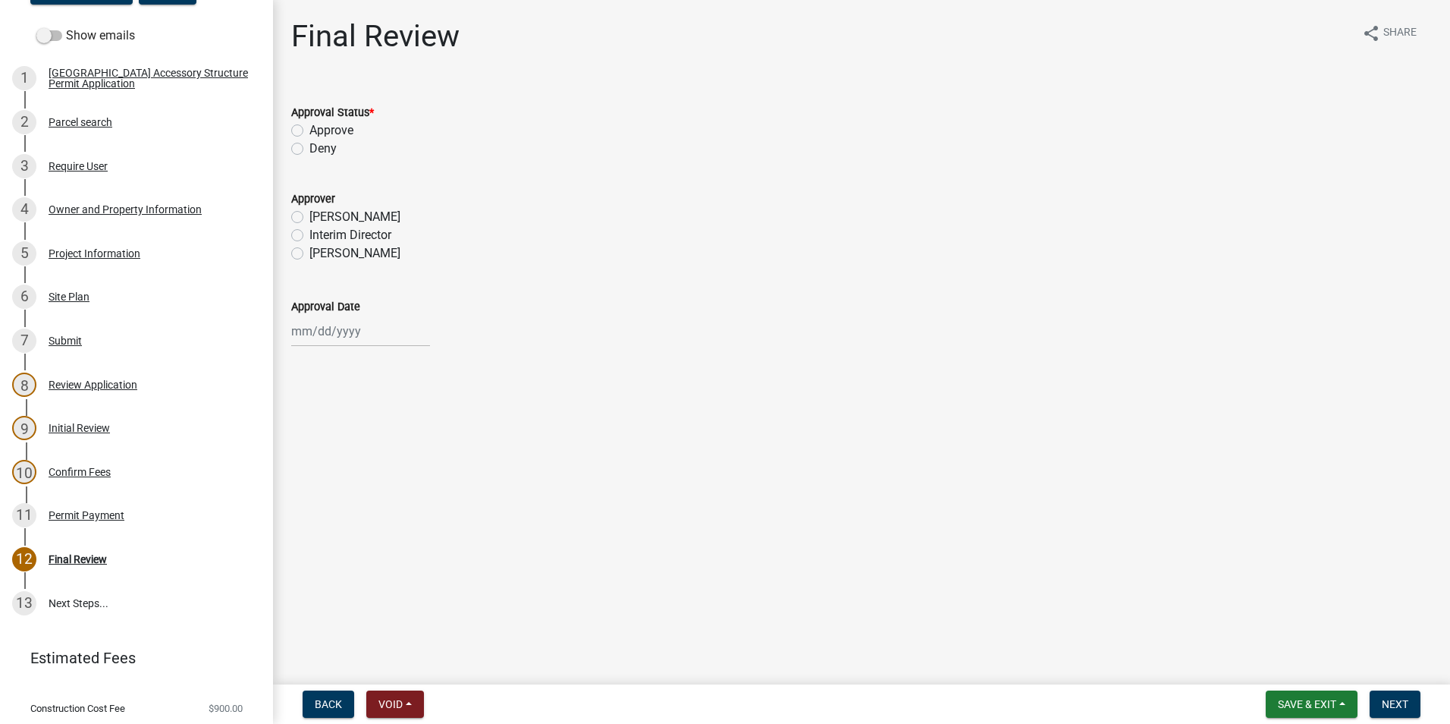
click at [310, 130] on label "Approve" at bounding box center [332, 130] width 44 height 18
click at [310, 130] on input "Approve" at bounding box center [315, 126] width 10 height 10
radio input "true"
click at [310, 253] on label "[PERSON_NAME]" at bounding box center [355, 253] width 91 height 18
click at [310, 253] on input "[PERSON_NAME]" at bounding box center [315, 249] width 10 height 10
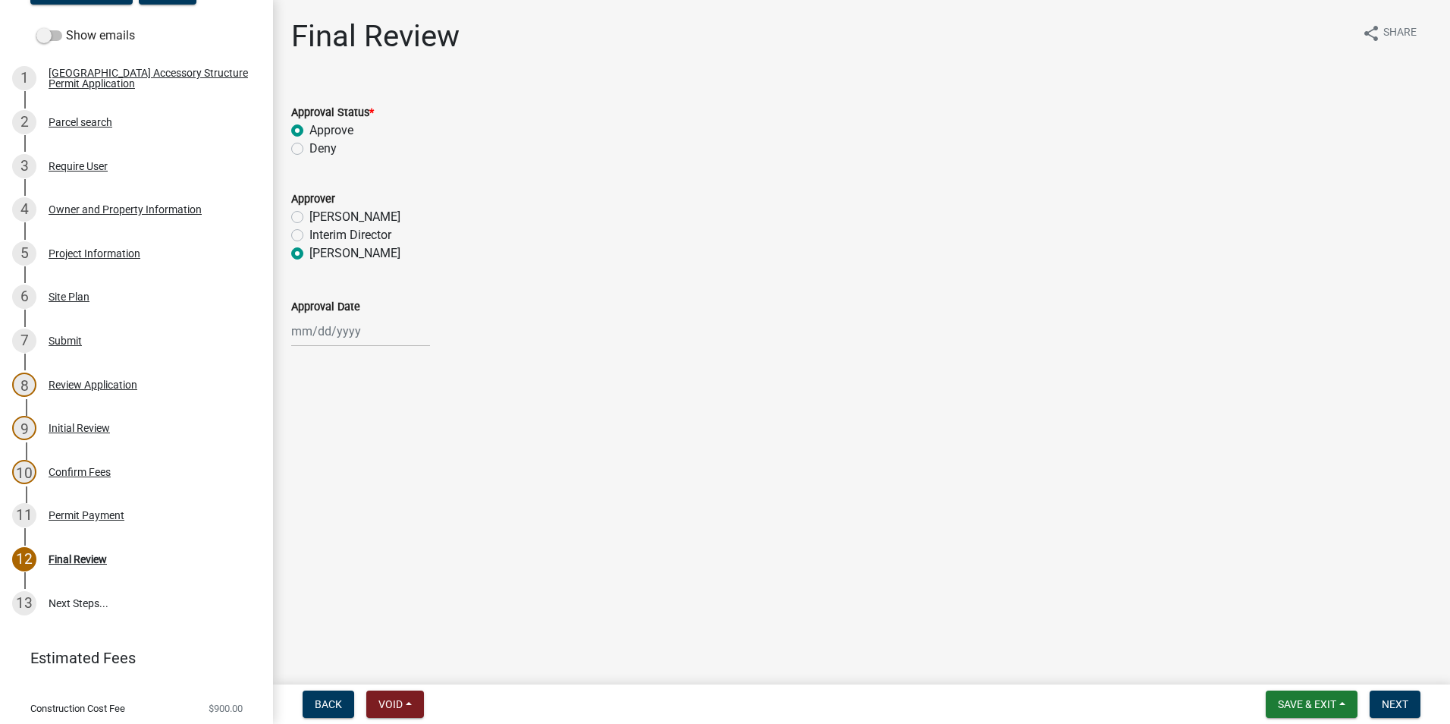
radio input "true"
click at [341, 332] on div at bounding box center [360, 331] width 139 height 31
select select "9"
select select "2025"
click at [306, 458] on div "15" at bounding box center [306, 460] width 24 height 24
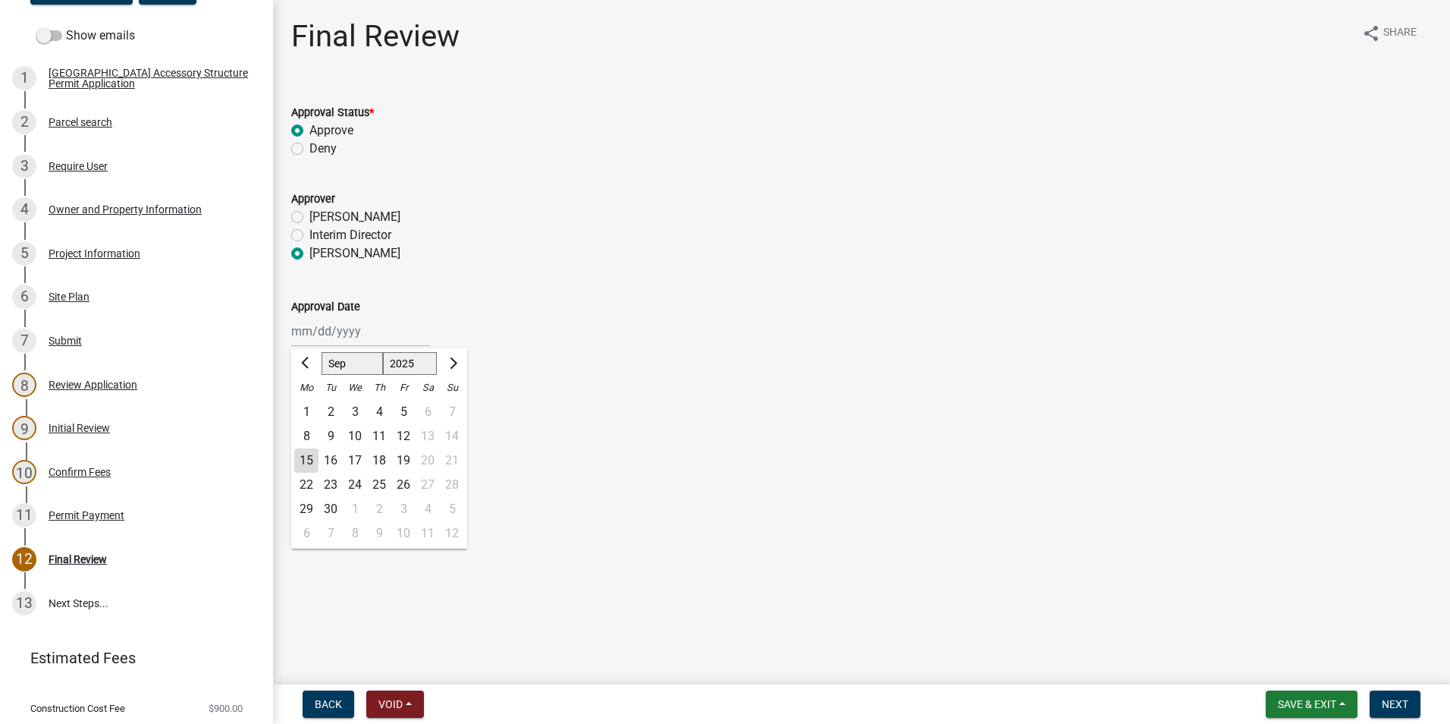
type input "[DATE]"
click at [1393, 705] on span "Next" at bounding box center [1395, 704] width 27 height 12
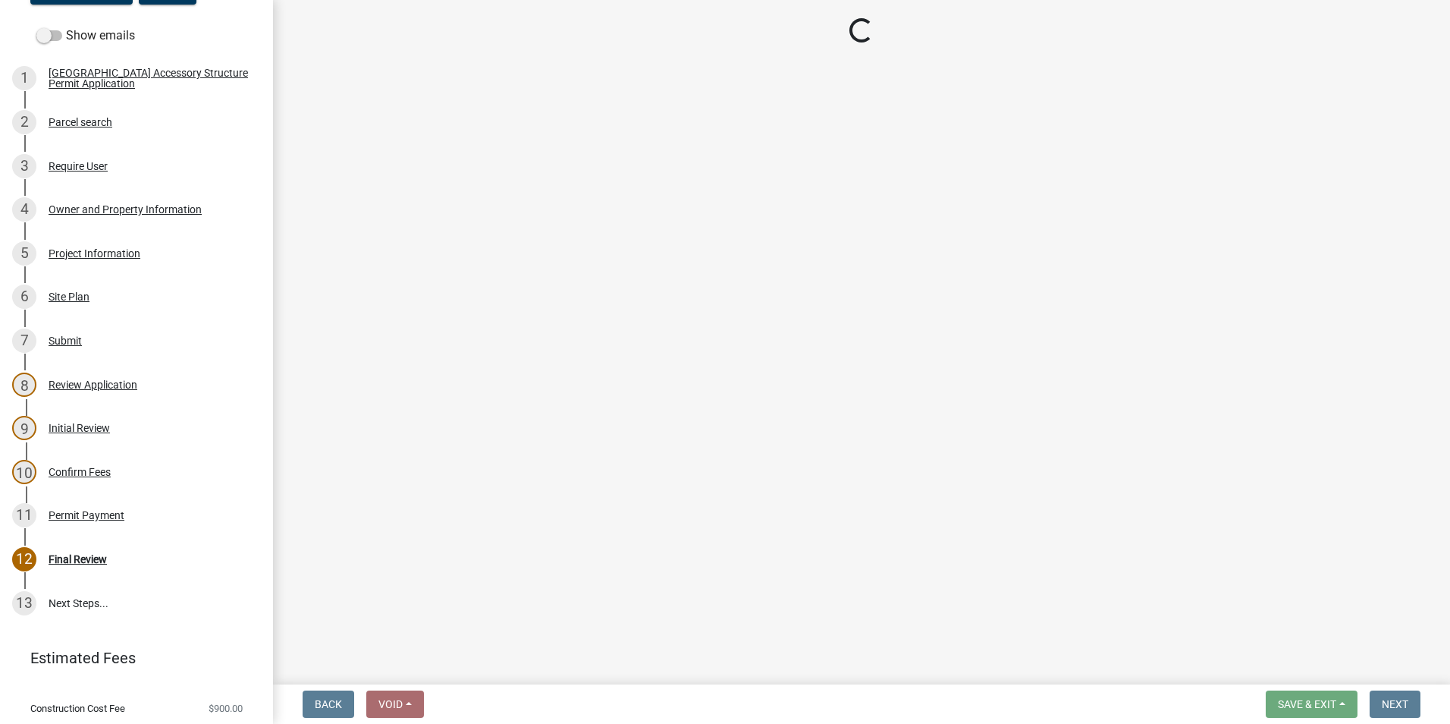
select select "cd09b013-b94f-4524-a046-a3f04ce1867e"
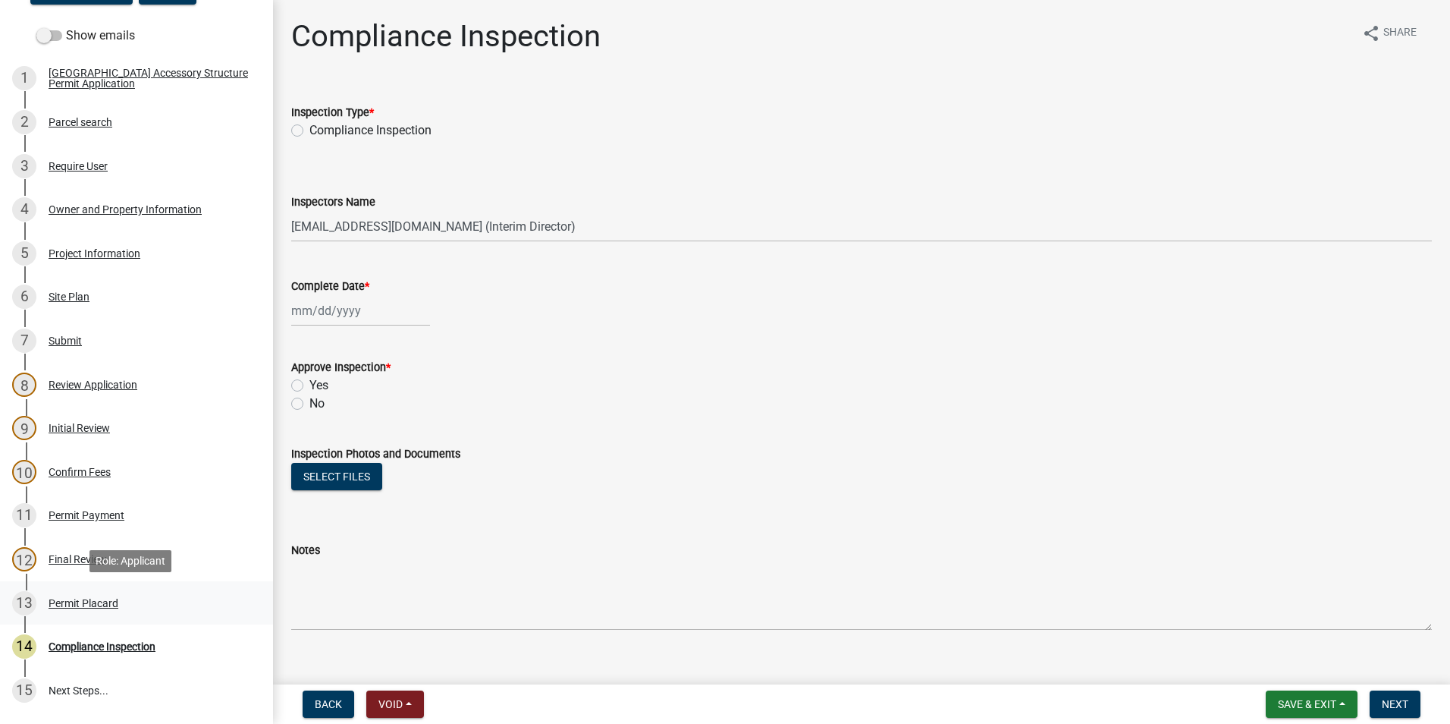
click at [90, 605] on div "Permit Placard" at bounding box center [84, 603] width 70 height 11
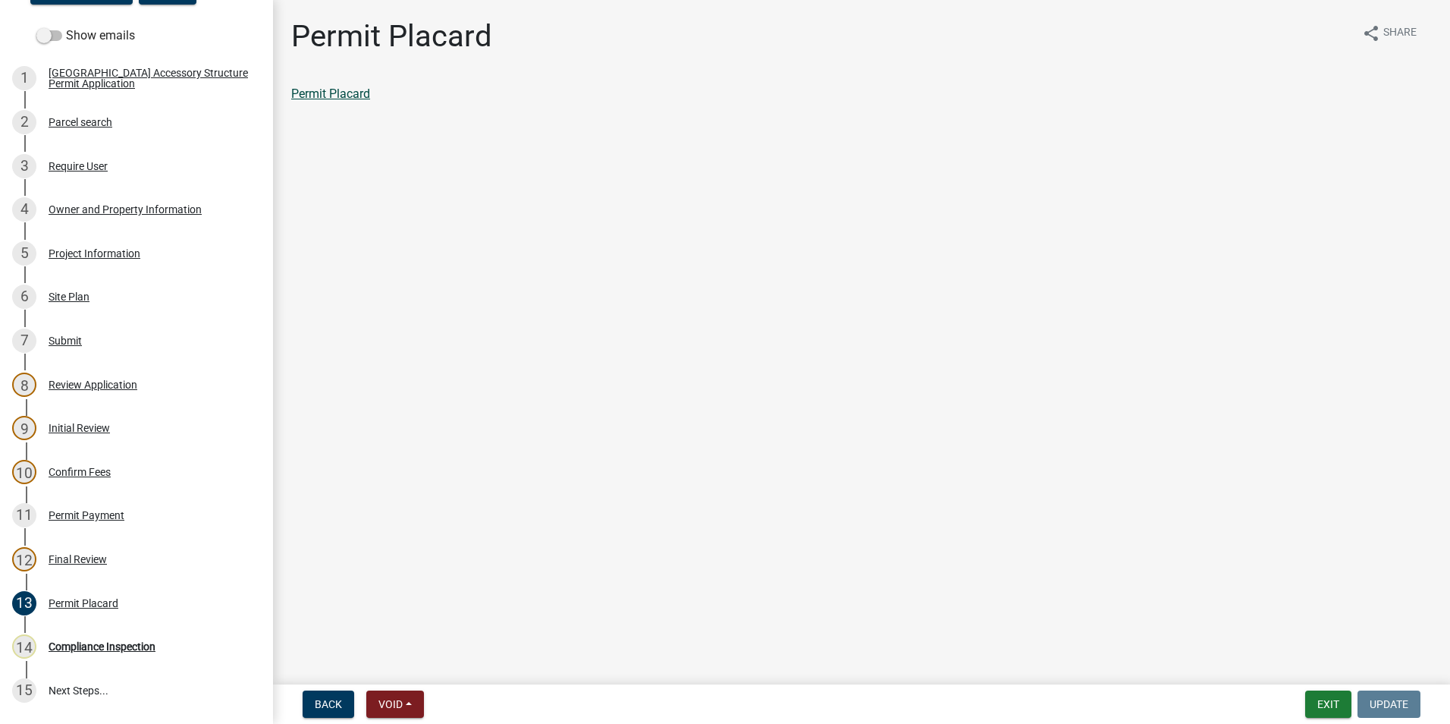
click at [342, 87] on link "Permit Placard" at bounding box center [330, 93] width 79 height 14
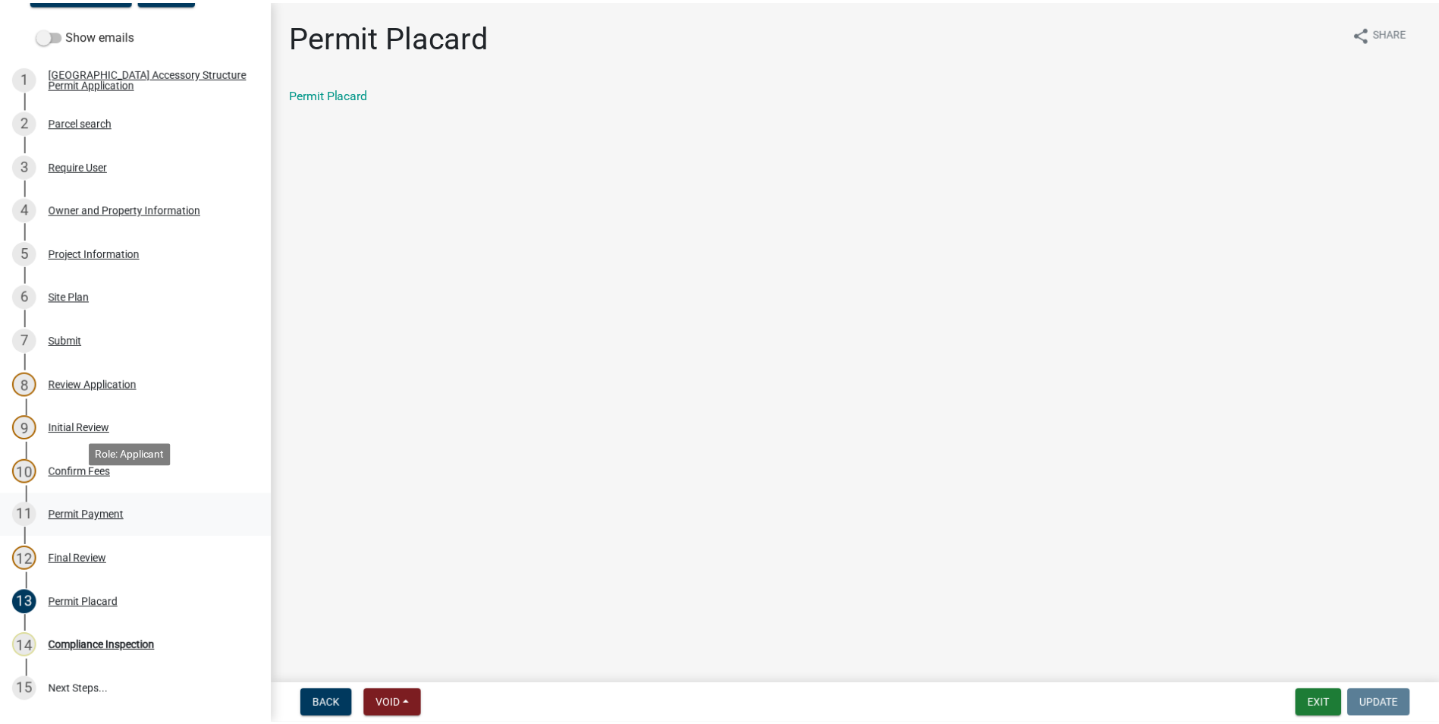
scroll to position [313, 0]
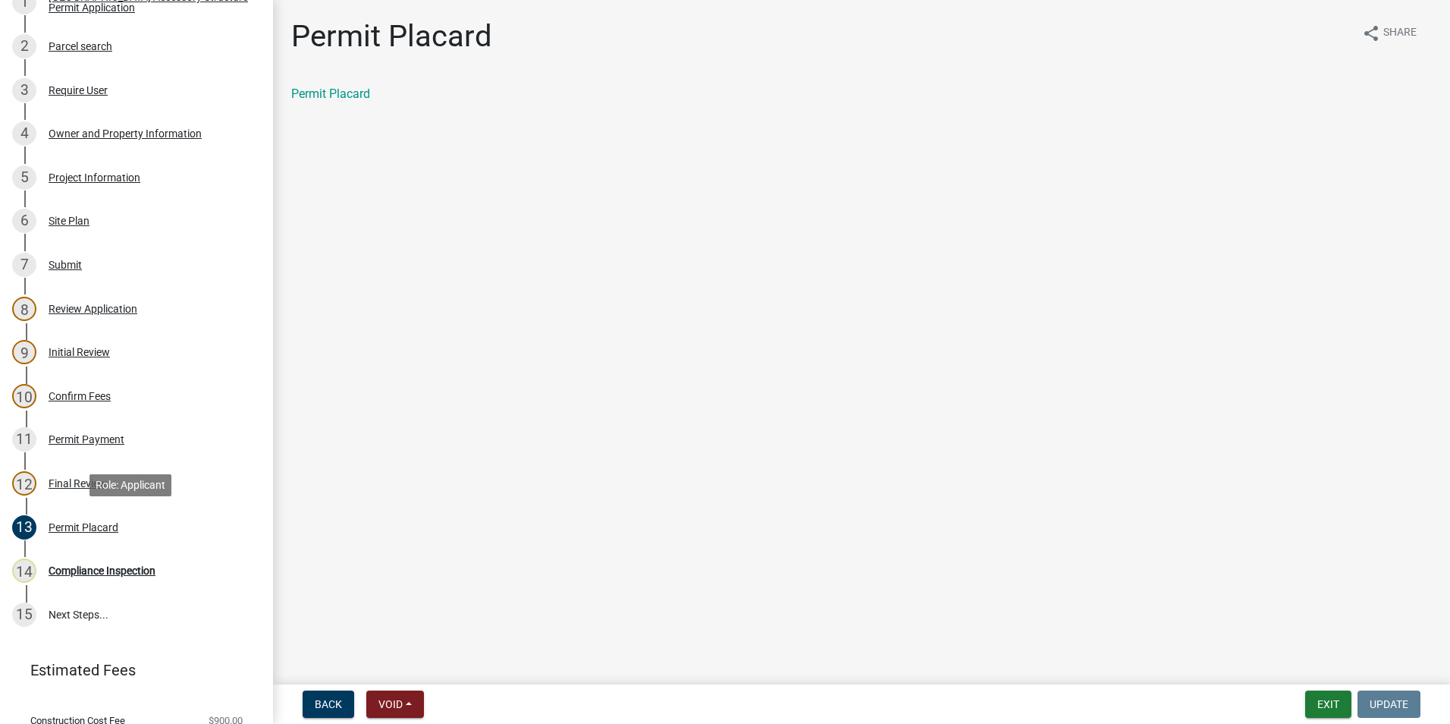
click at [88, 527] on div "Permit Placard" at bounding box center [84, 527] width 70 height 11
click at [62, 435] on div "Permit Payment" at bounding box center [87, 439] width 76 height 11
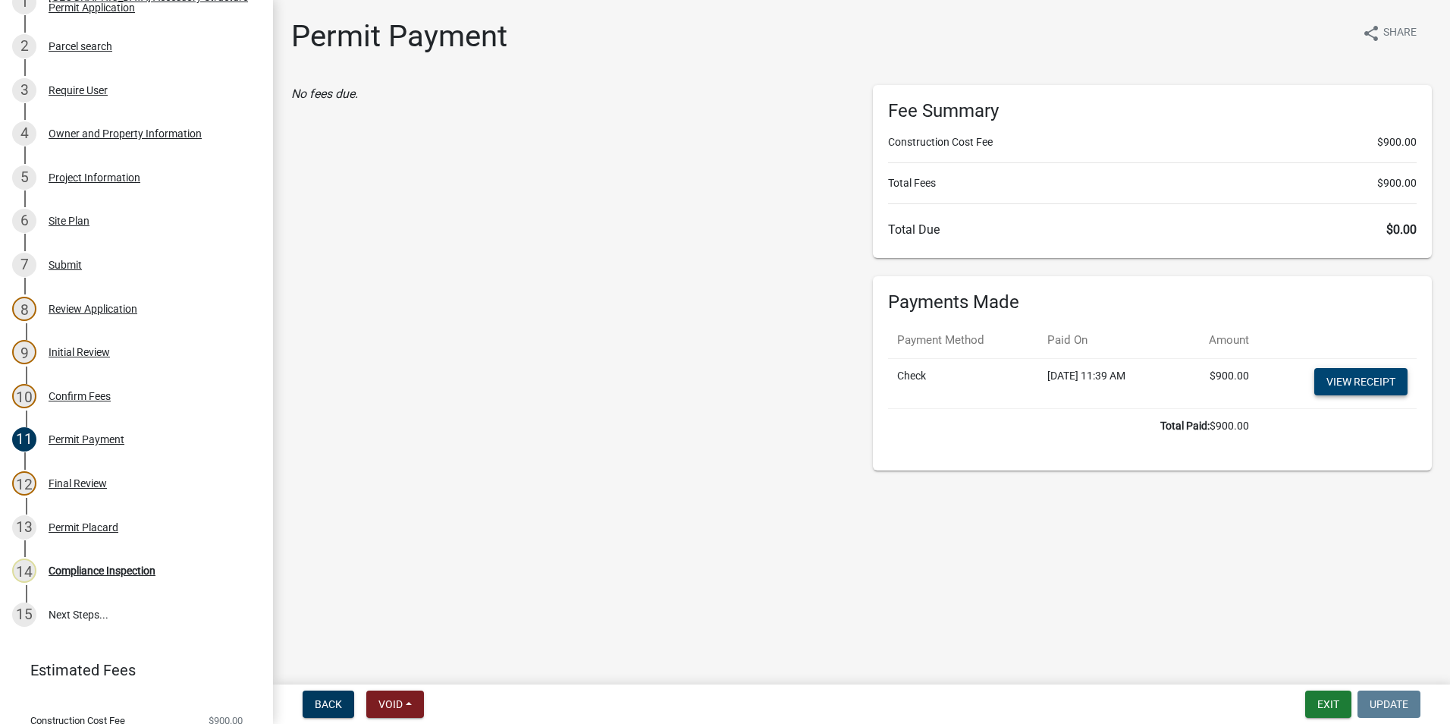
click at [1329, 381] on link "View receipt" at bounding box center [1361, 381] width 93 height 27
click at [599, 332] on div "No fees due." at bounding box center [571, 277] width 582 height 385
click at [1327, 703] on button "Exit" at bounding box center [1329, 703] width 46 height 27
